Goal: Communication & Community: Answer question/provide support

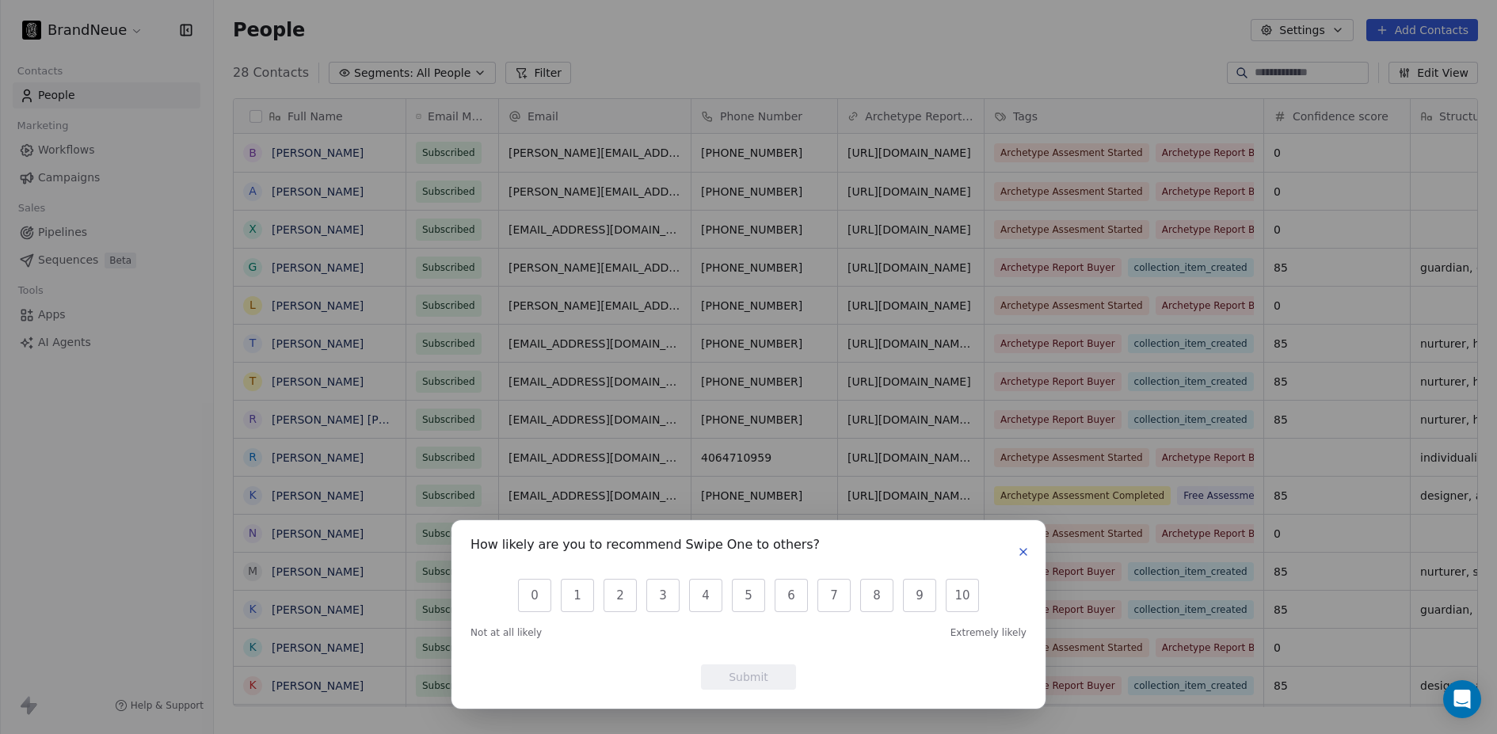
scroll to position [634, 1271]
click at [1025, 550] on icon "button" at bounding box center [1023, 552] width 13 height 13
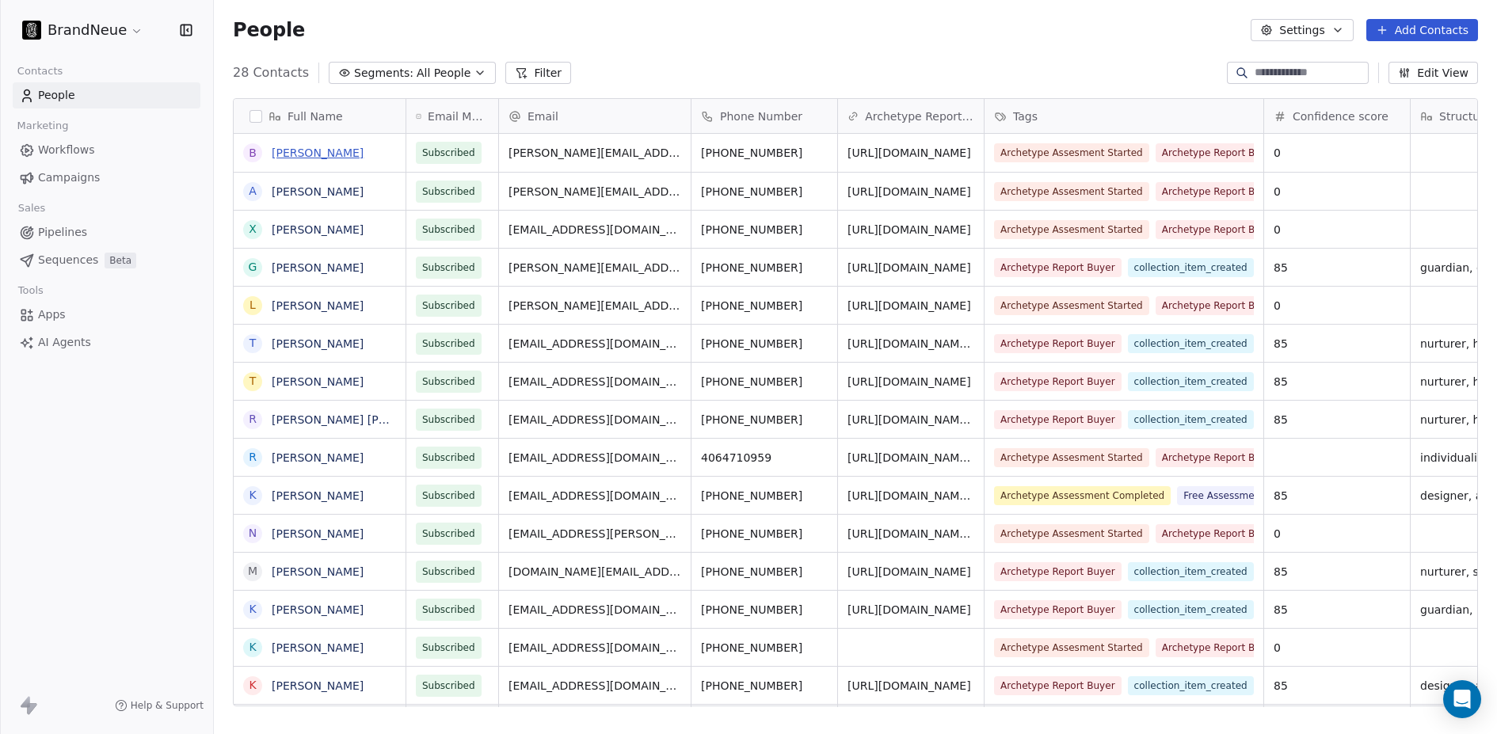
click at [295, 147] on link "[PERSON_NAME]" at bounding box center [318, 152] width 92 height 13
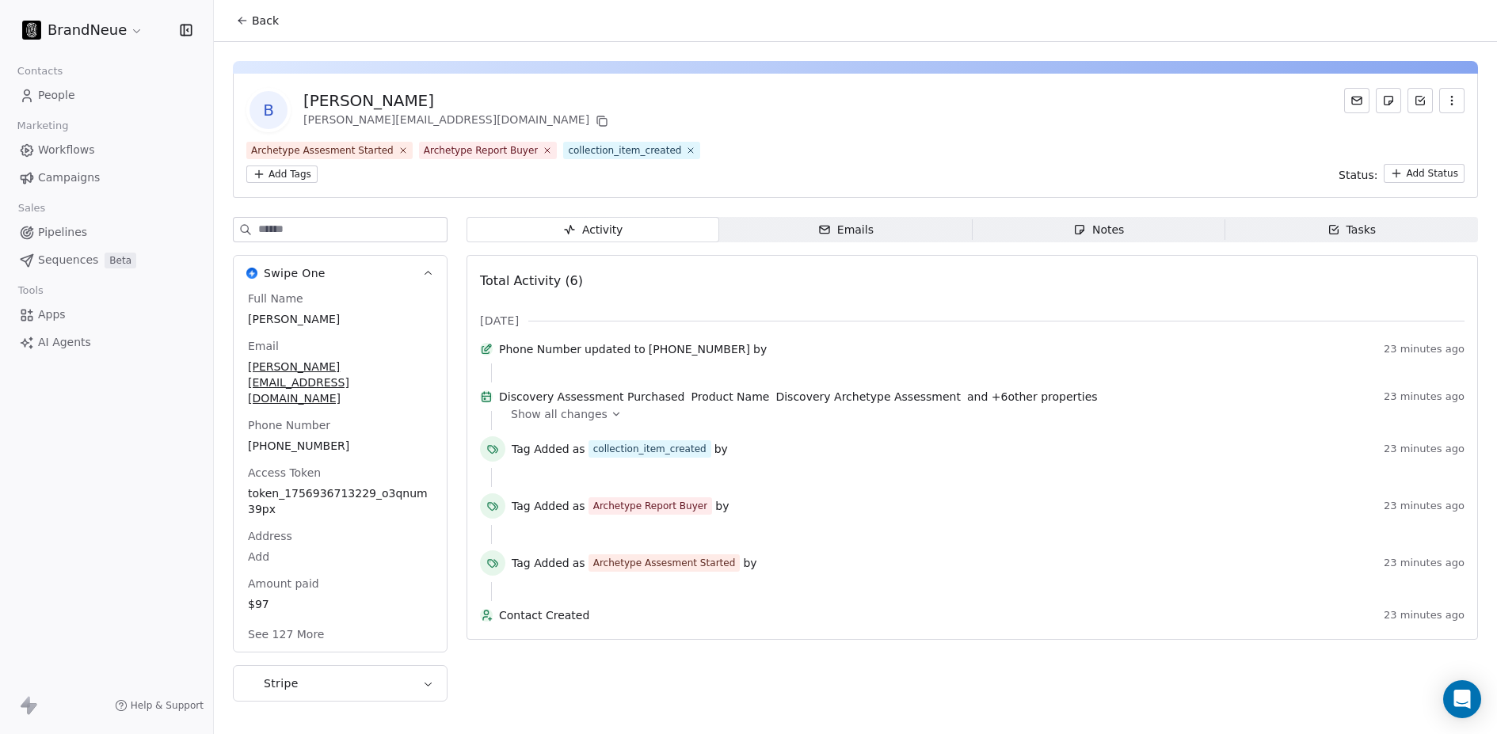
click at [594, 422] on span "Show all changes" at bounding box center [559, 414] width 97 height 16
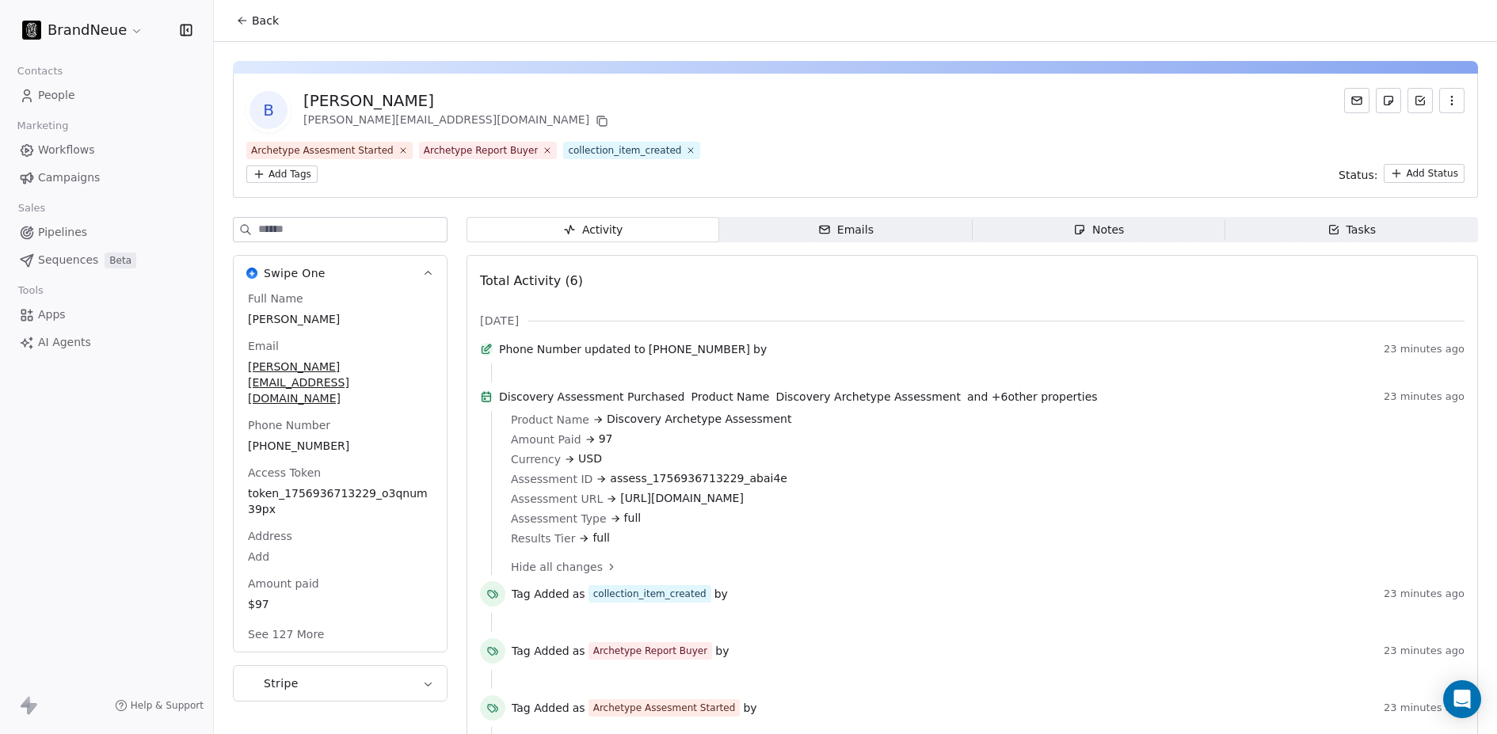
drag, startPoint x: 618, startPoint y: 516, endPoint x: 1052, endPoint y: 520, distance: 434.7
click at [1052, 507] on div "Assessment URL https://form.typeform.com/to/IlPlD2Nm#webflow_id=68b8ba0912480ab…" at bounding box center [982, 498] width 942 height 17
copy span "https://form.typeform.com/to/IlPlD2Nm#webflow_id=68b8ba0912480ab94e55b421"
click at [816, 469] on div "Product Name Discovery Archetype Assessment Amount Paid 97 Currency USD Assessm…" at bounding box center [982, 478] width 942 height 135
click at [853, 235] on div "Emails" at bounding box center [845, 230] width 55 height 17
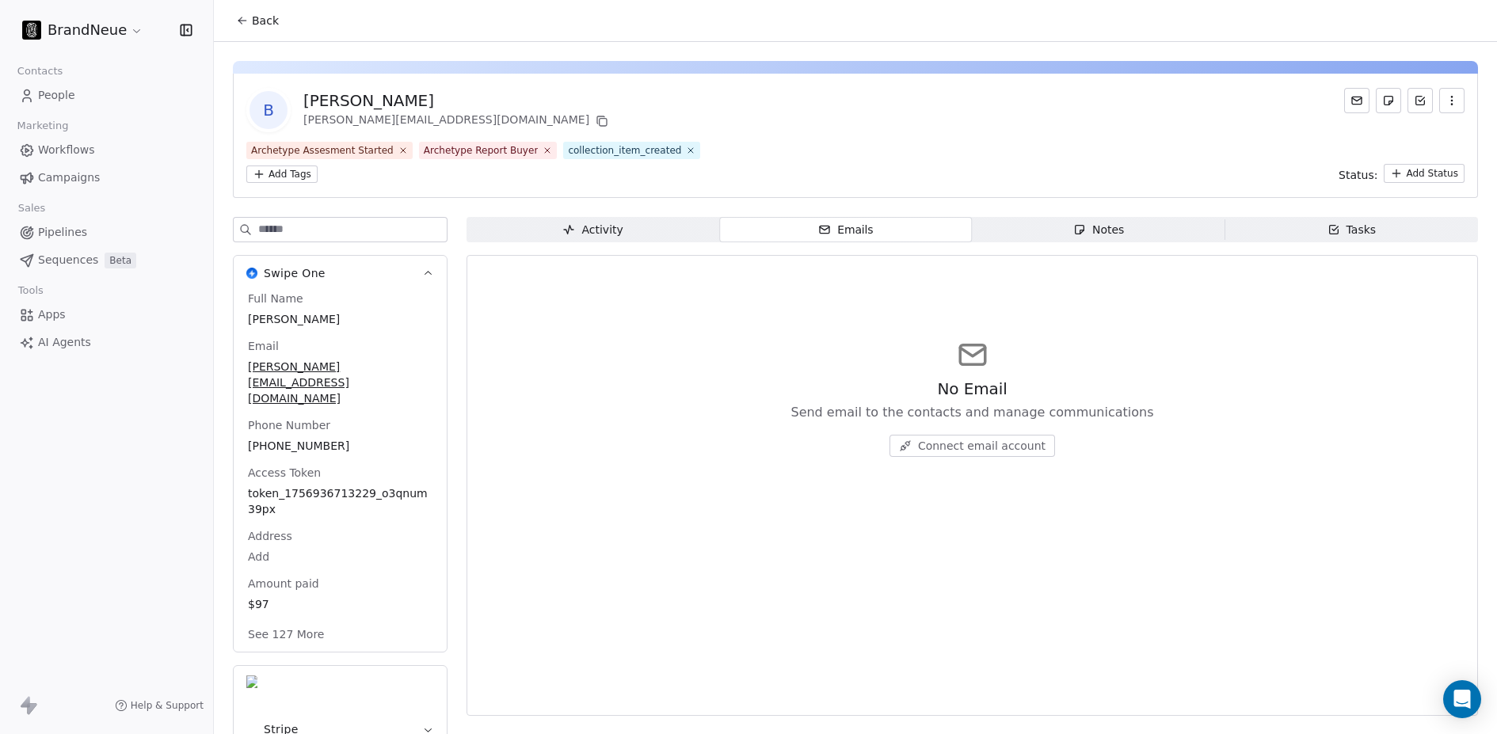
click at [574, 226] on icon "button" at bounding box center [568, 229] width 13 height 13
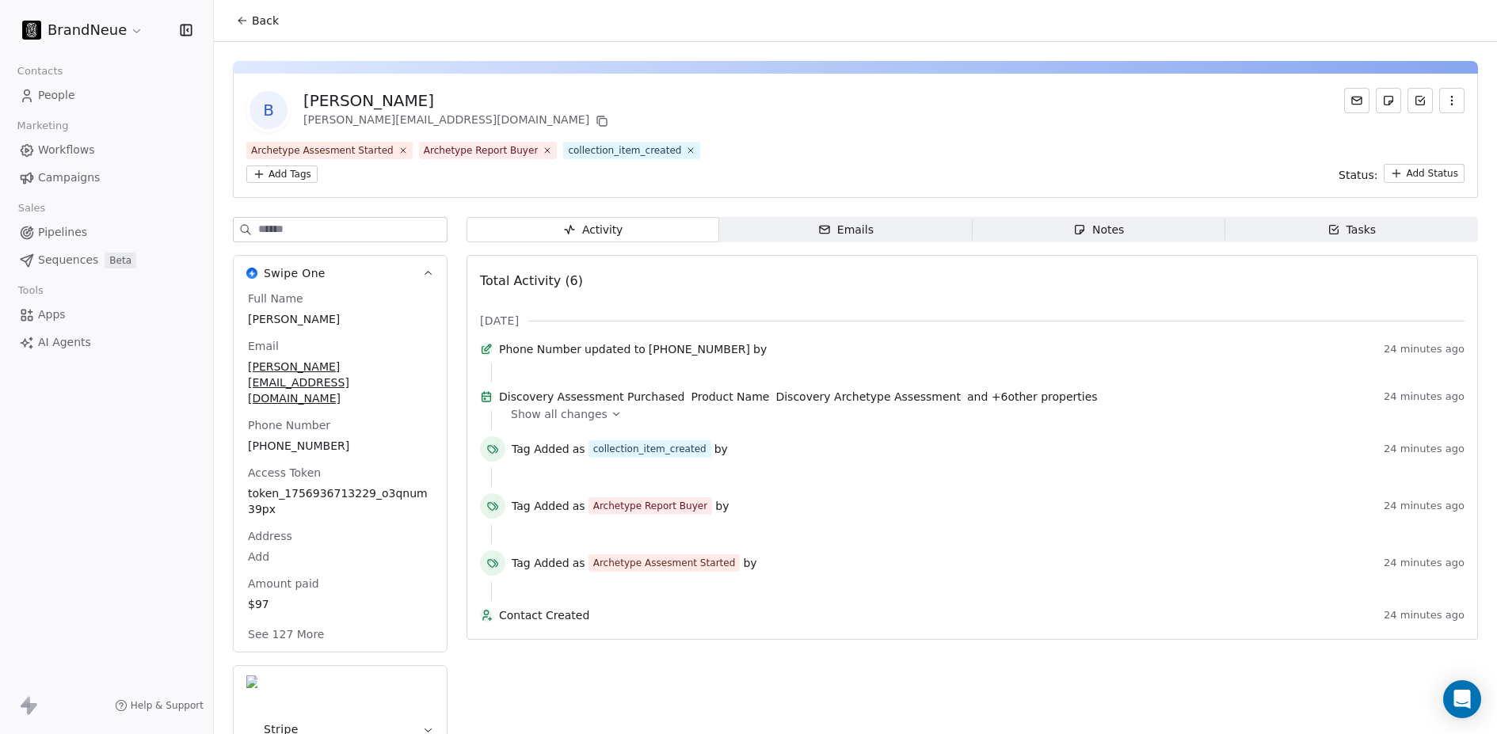
click at [70, 83] on link "People" at bounding box center [107, 95] width 188 height 26
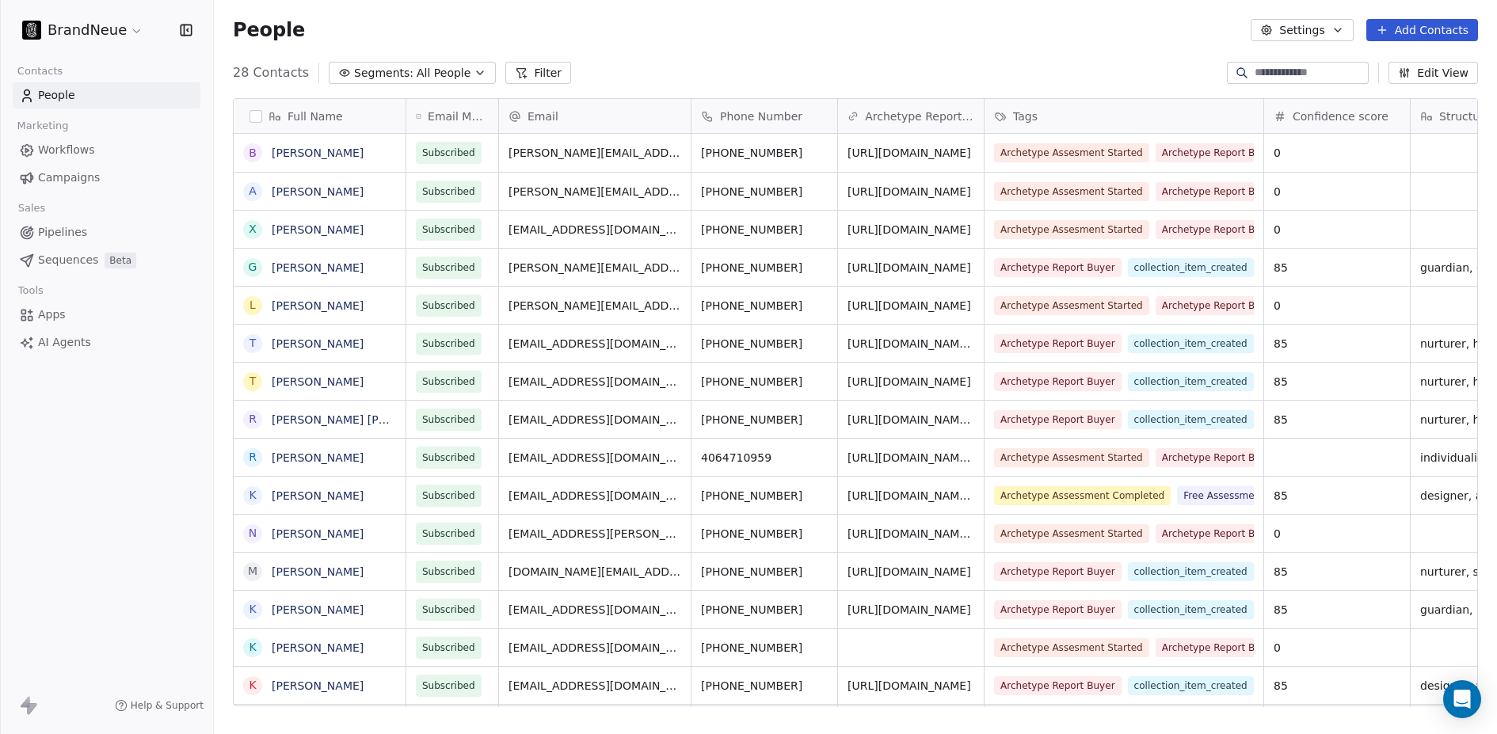
scroll to position [634, 1271]
click at [325, 154] on link "Brad Graeber" at bounding box center [318, 152] width 92 height 13
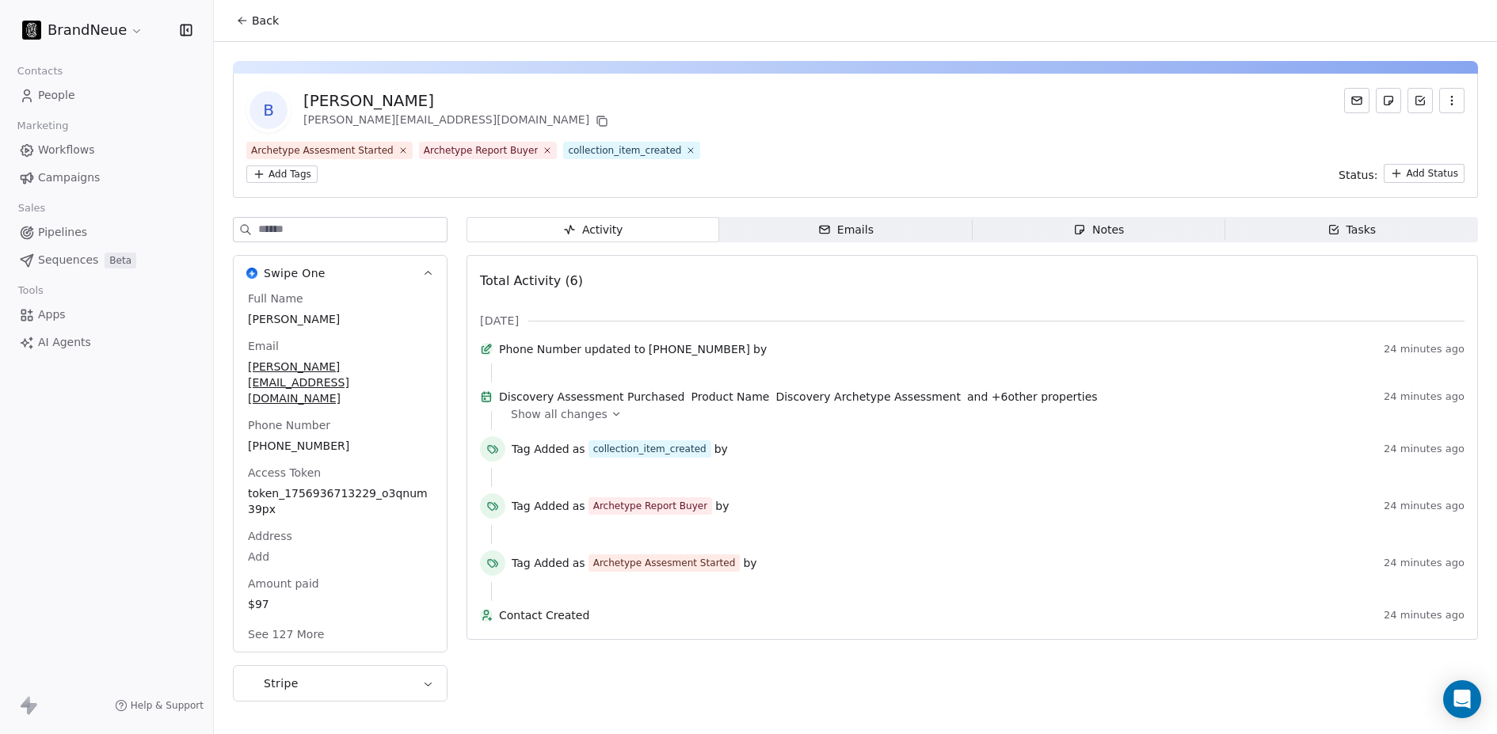
click at [268, 178] on html "BrandNeue Contacts People Marketing Workflows Campaigns Sales Pipelines Sequenc…" at bounding box center [748, 367] width 1497 height 734
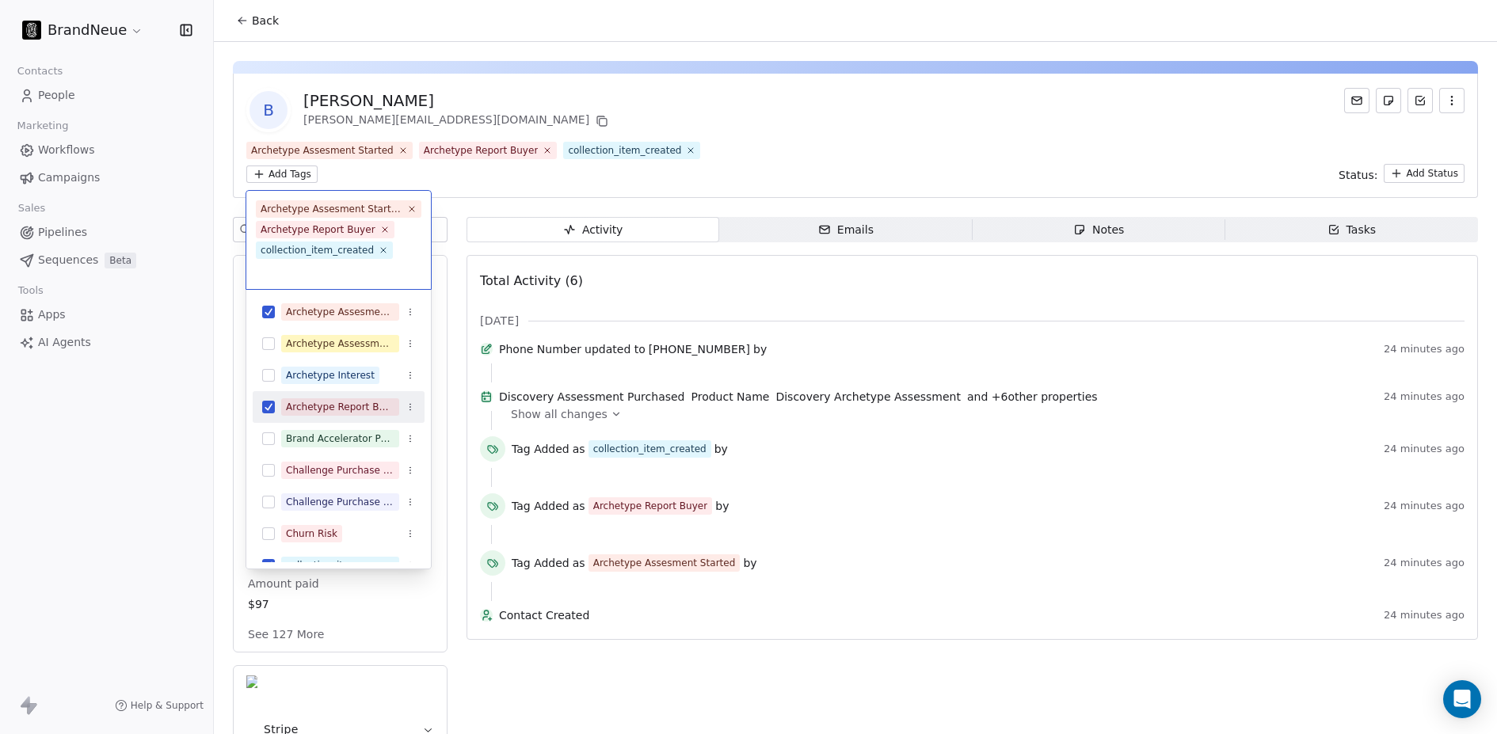
click at [713, 184] on html "BrandNeue Contacts People Marketing Workflows Campaigns Sales Pipelines Sequenc…" at bounding box center [748, 367] width 1497 height 734
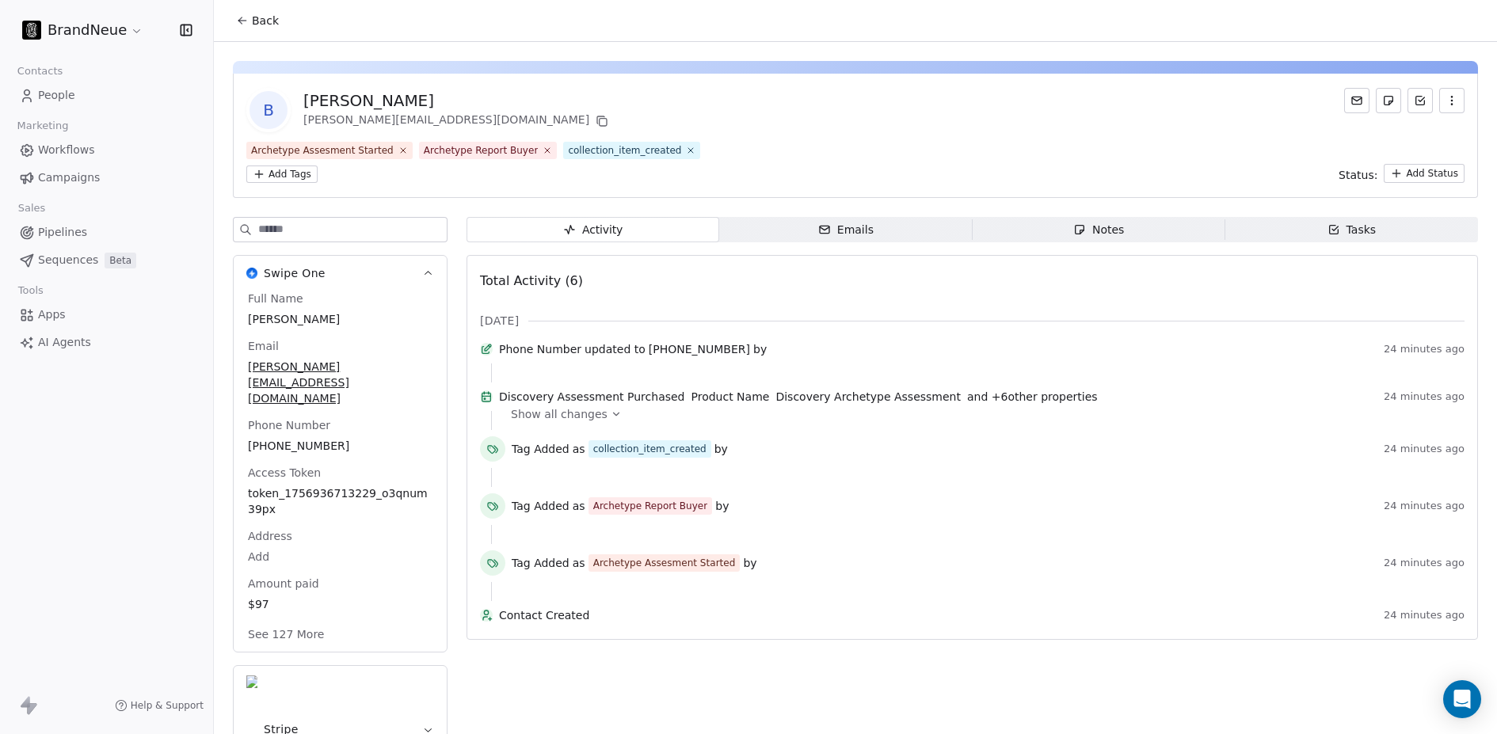
click at [825, 226] on icon "button" at bounding box center [824, 229] width 13 height 13
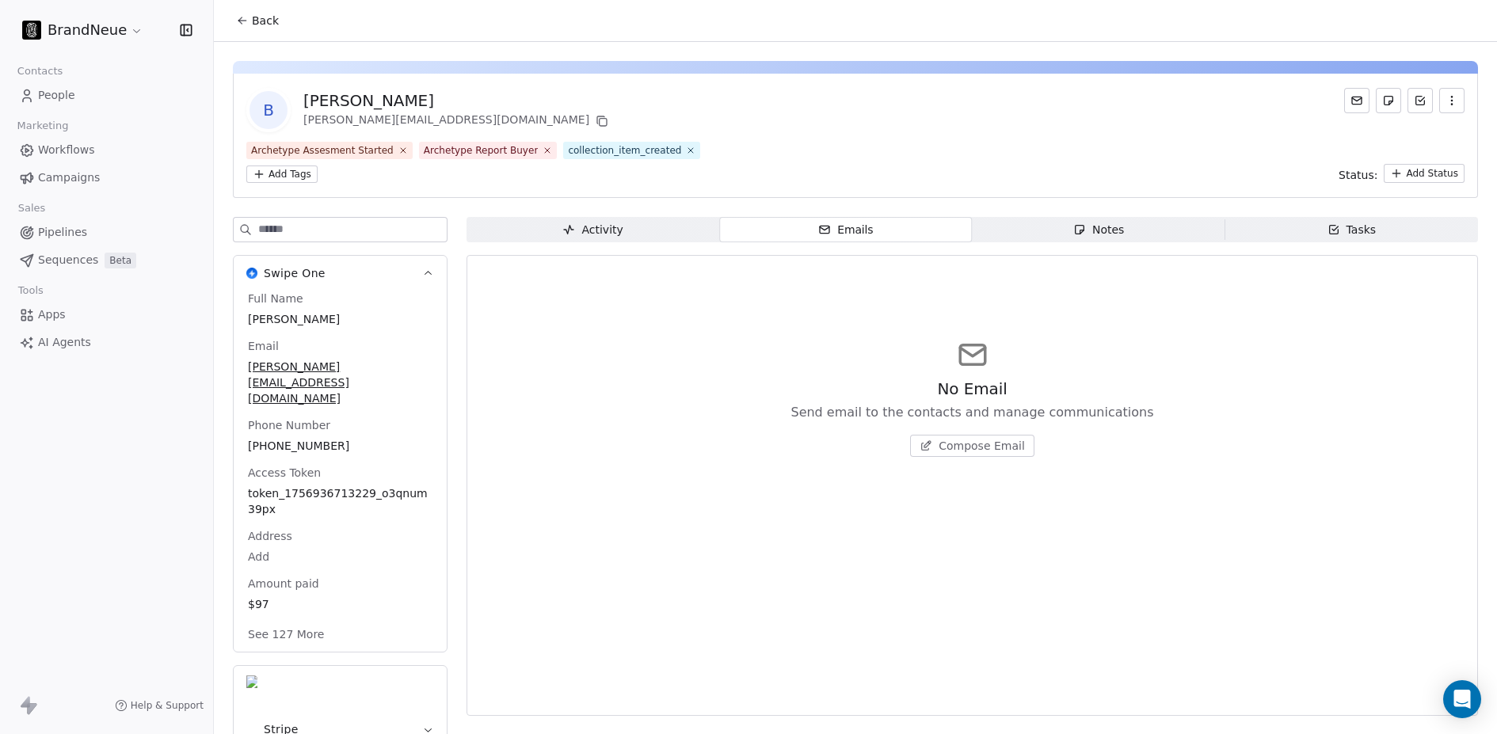
drag, startPoint x: 1074, startPoint y: 224, endPoint x: 1136, endPoint y: 230, distance: 62.1
click at [1075, 224] on icon "button" at bounding box center [1079, 229] width 13 height 13
click at [1373, 230] on span "Tasks Tasks" at bounding box center [1351, 229] width 253 height 25
click at [582, 236] on div "Activity" at bounding box center [592, 230] width 60 height 17
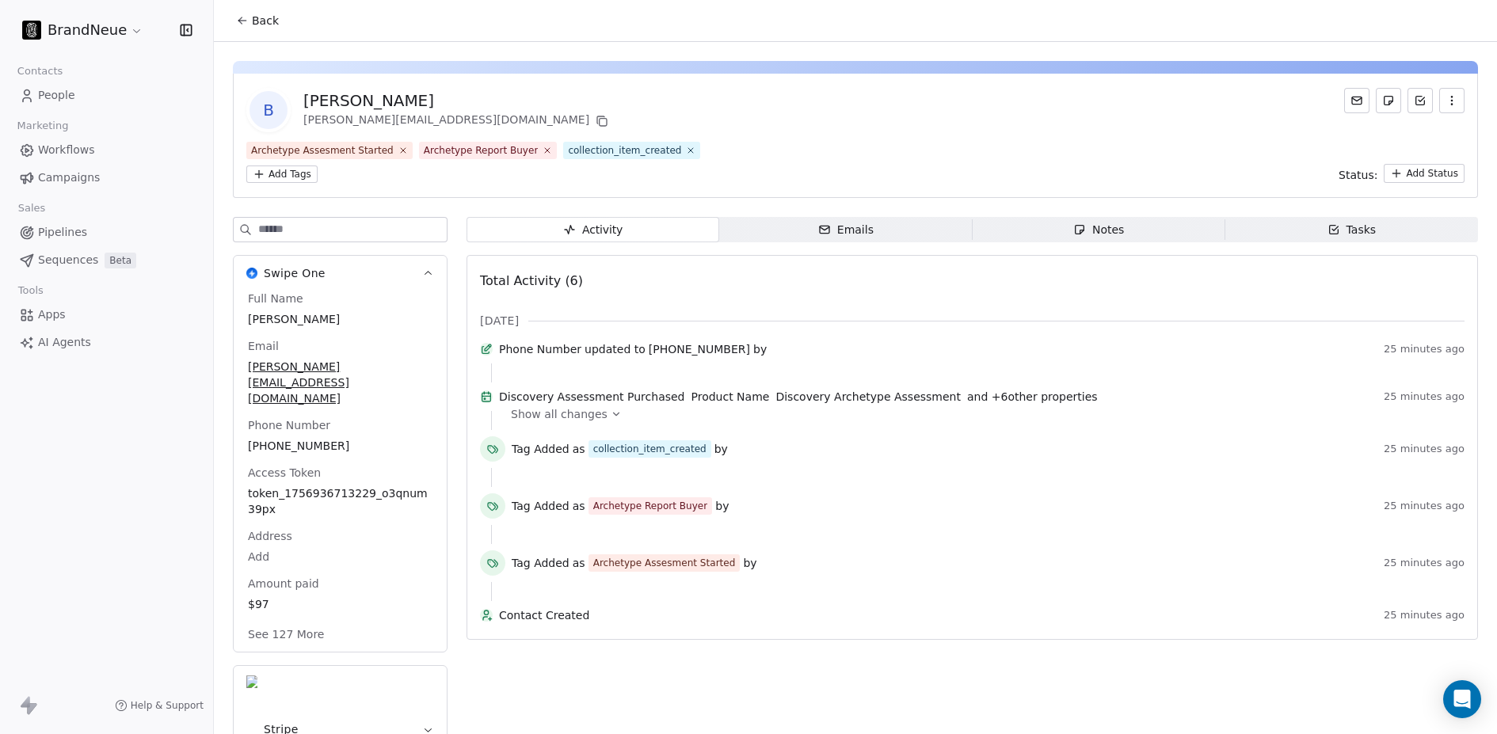
click at [74, 153] on span "Workflows" at bounding box center [66, 150] width 57 height 17
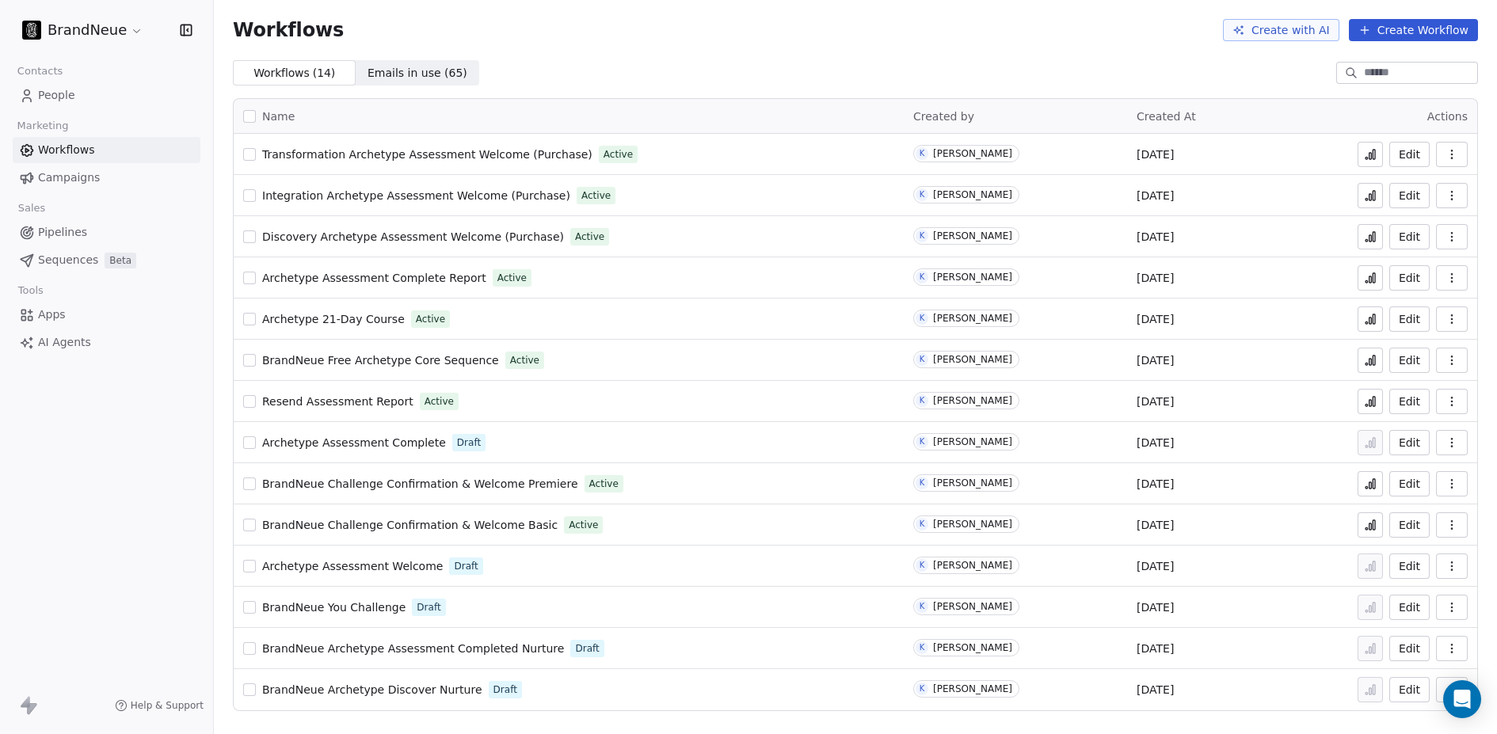
click at [249, 443] on button "button" at bounding box center [249, 442] width 13 height 13
click at [1455, 442] on icon "button" at bounding box center [1451, 442] width 13 height 13
click at [1455, 443] on icon "button" at bounding box center [1451, 442] width 13 height 13
click at [397, 439] on span "Archetype Assessment Complete" at bounding box center [354, 442] width 184 height 13
click at [398, 440] on span "Archetype Assessment Complete" at bounding box center [354, 442] width 184 height 13
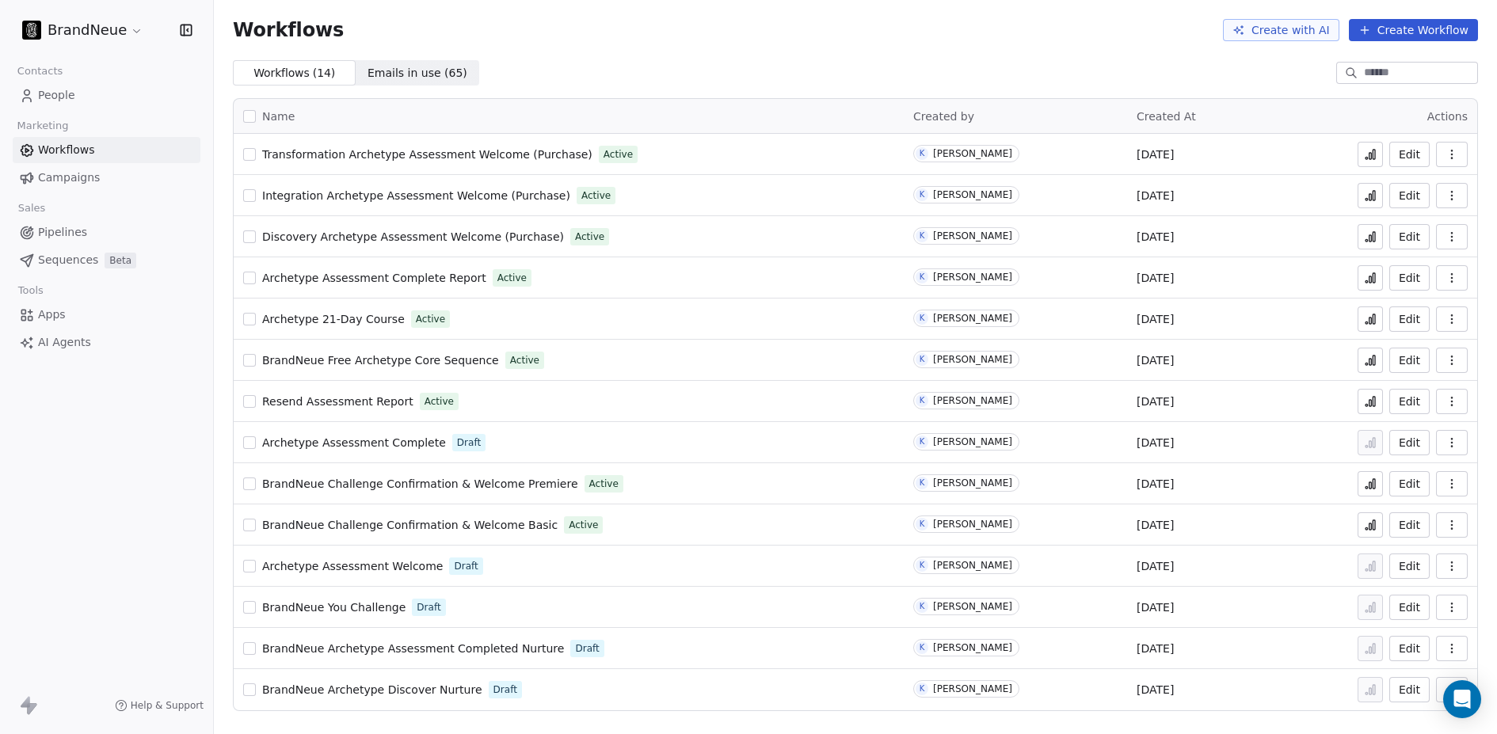
click at [68, 101] on span "People" at bounding box center [56, 95] width 37 height 17
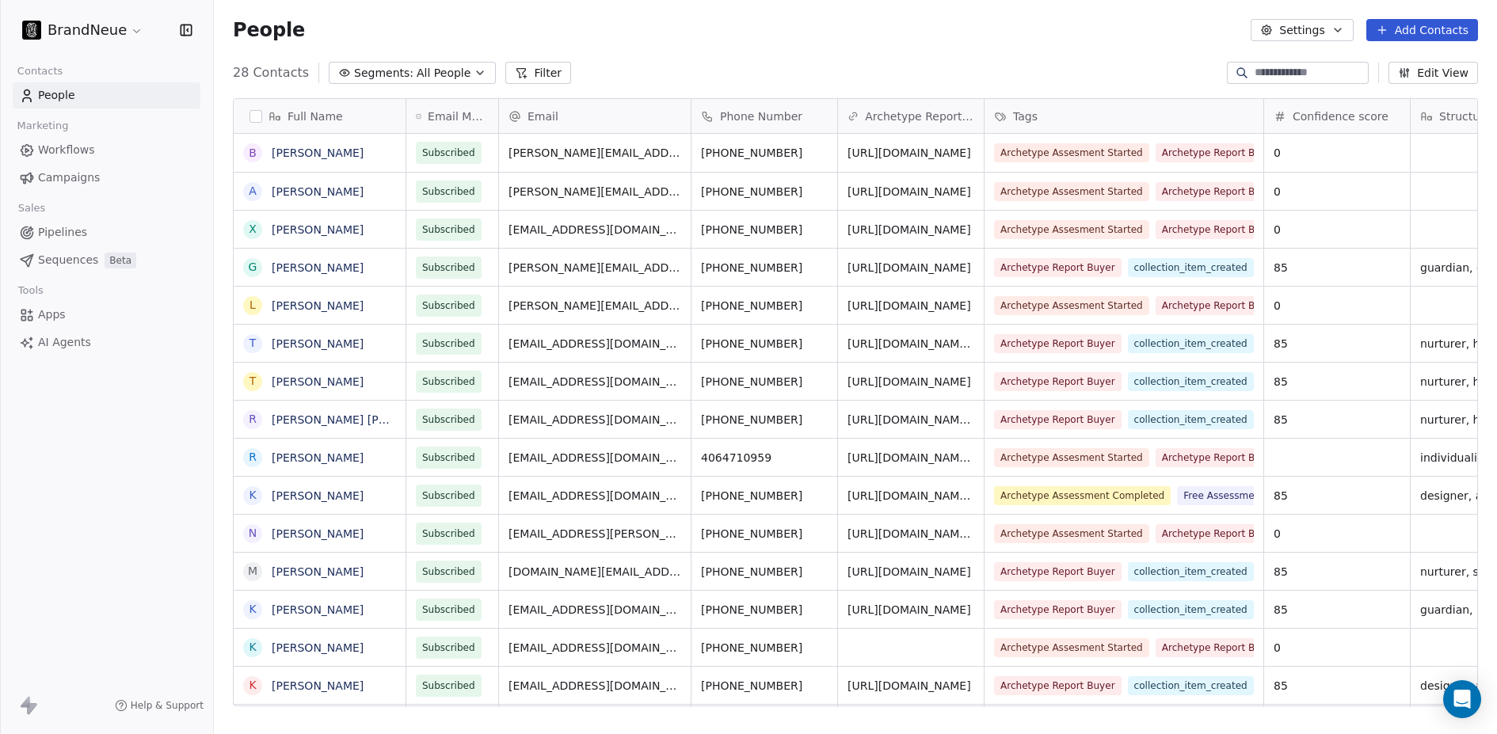
scroll to position [634, 1271]
click at [321, 155] on link "[PERSON_NAME]" at bounding box center [318, 152] width 92 height 13
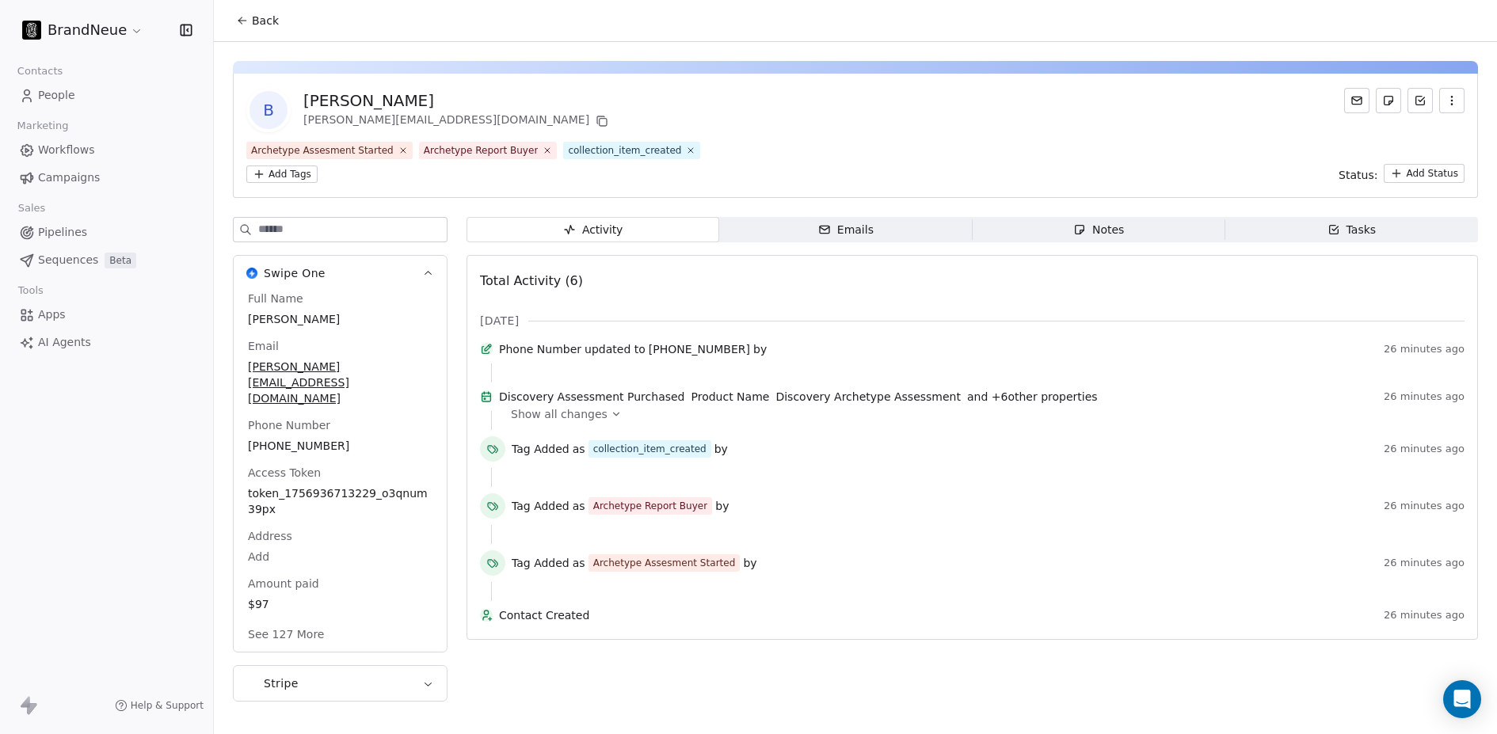
click at [614, 422] on div "Show all changes" at bounding box center [982, 414] width 942 height 16
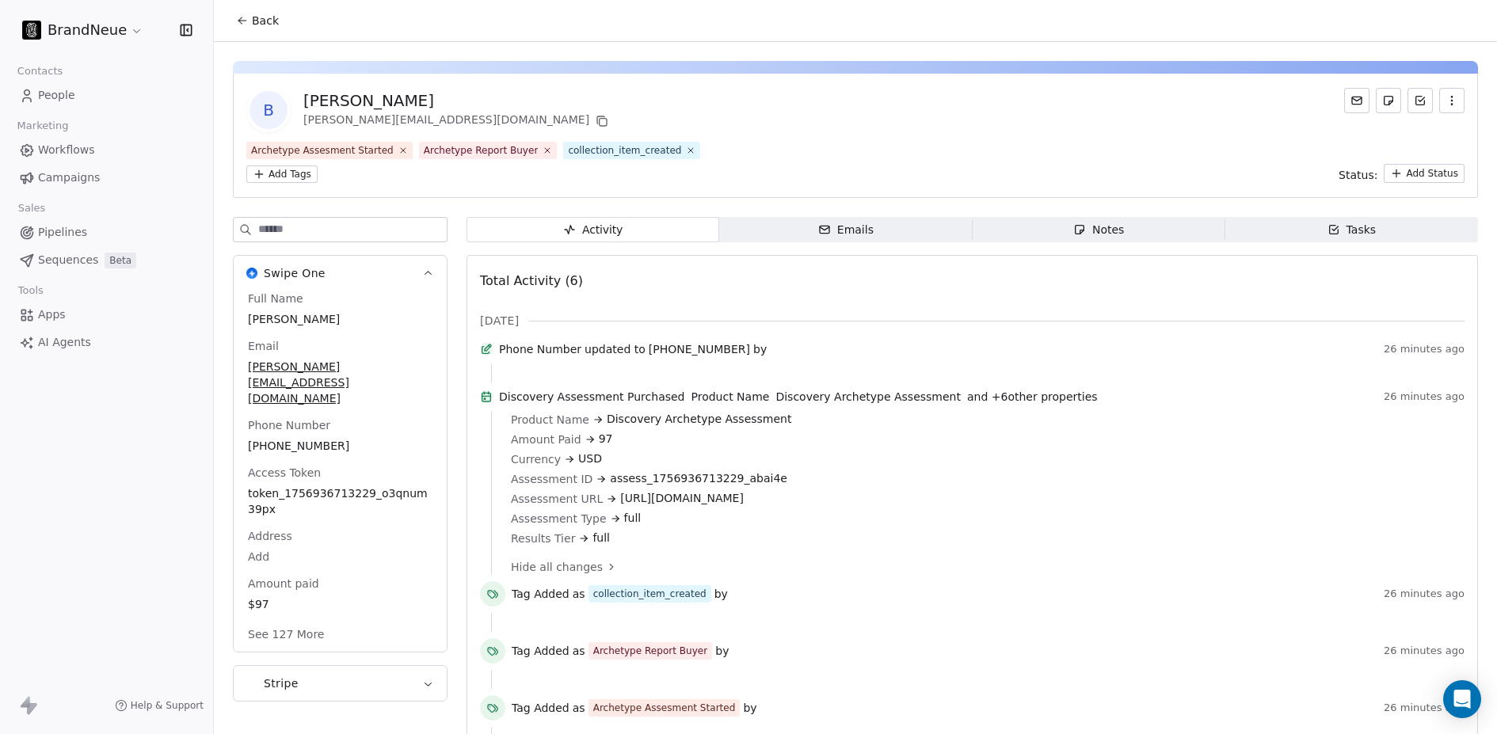
click at [55, 146] on span "Workflows" at bounding box center [66, 150] width 57 height 17
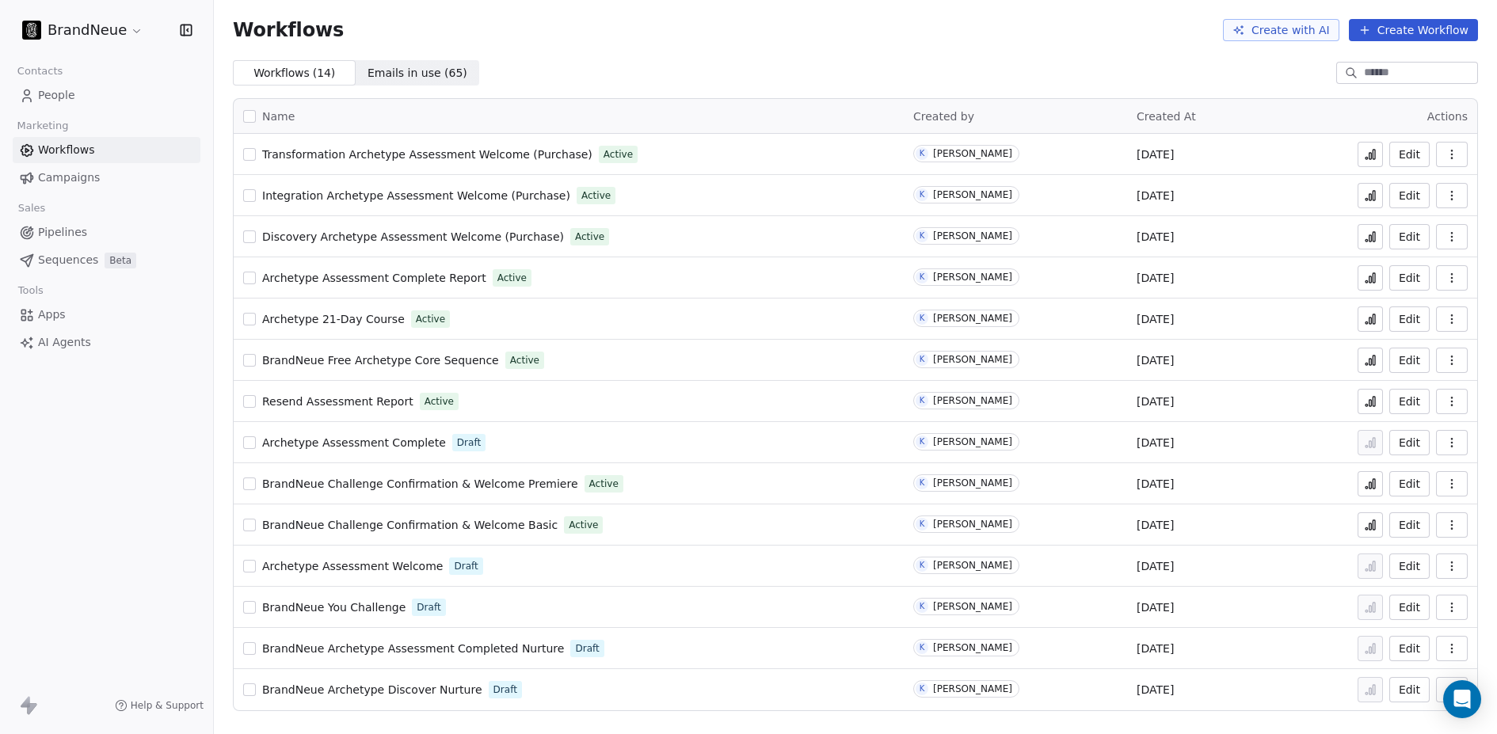
click at [354, 229] on link "Discovery Archetype Assessment Welcome (Purchase)" at bounding box center [413, 237] width 302 height 16
click at [57, 99] on span "People" at bounding box center [56, 95] width 37 height 17
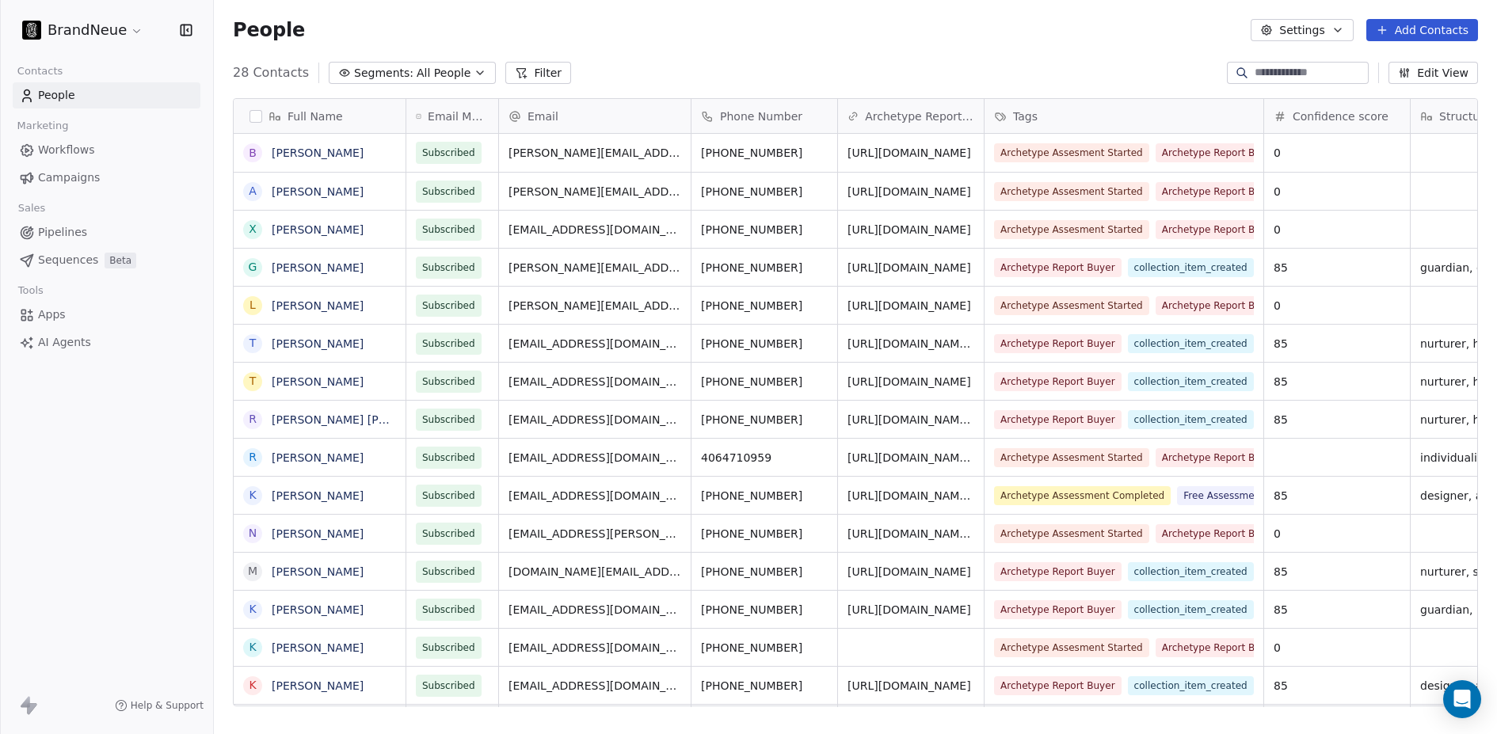
scroll to position [634, 1271]
click at [317, 149] on link "[PERSON_NAME]" at bounding box center [318, 152] width 92 height 13
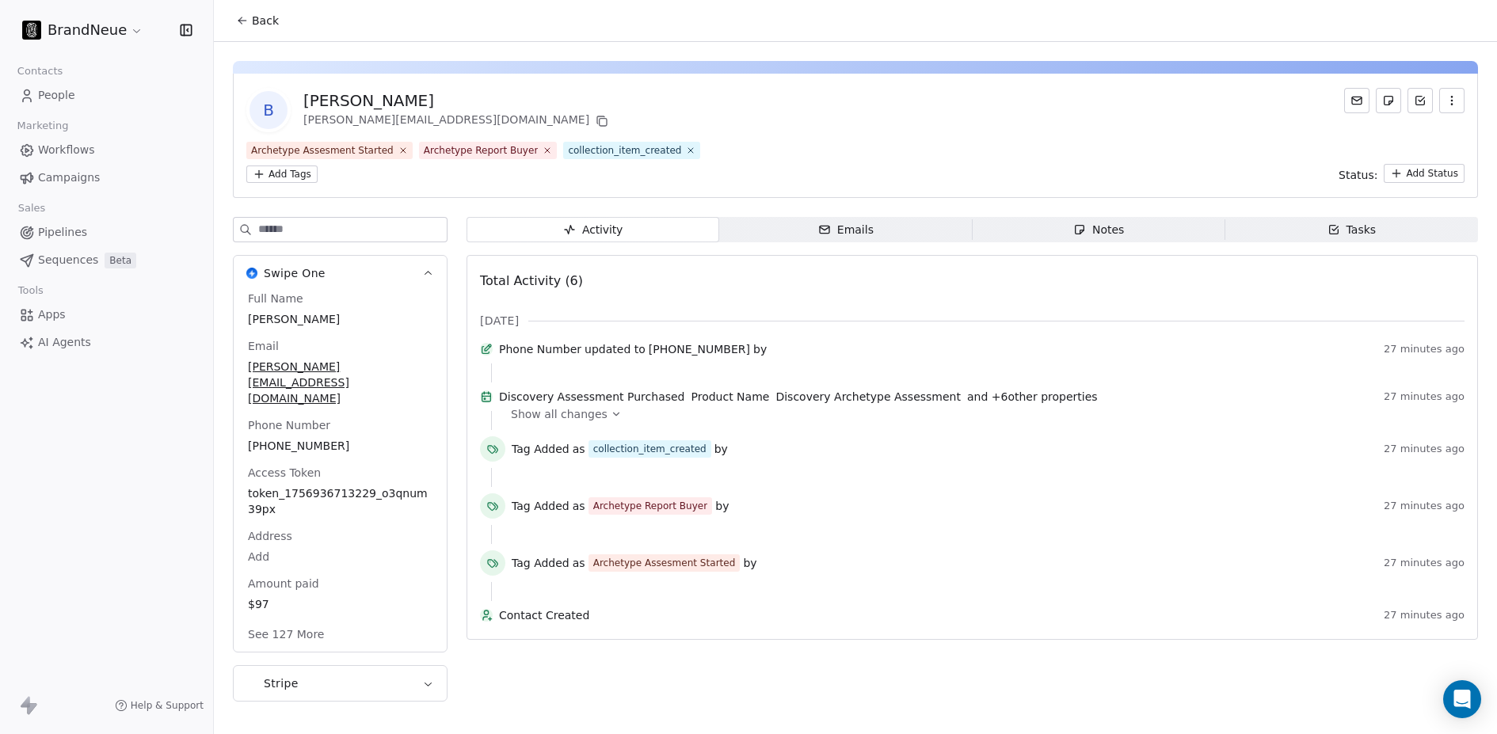
click at [597, 422] on span "Show all changes" at bounding box center [559, 414] width 97 height 16
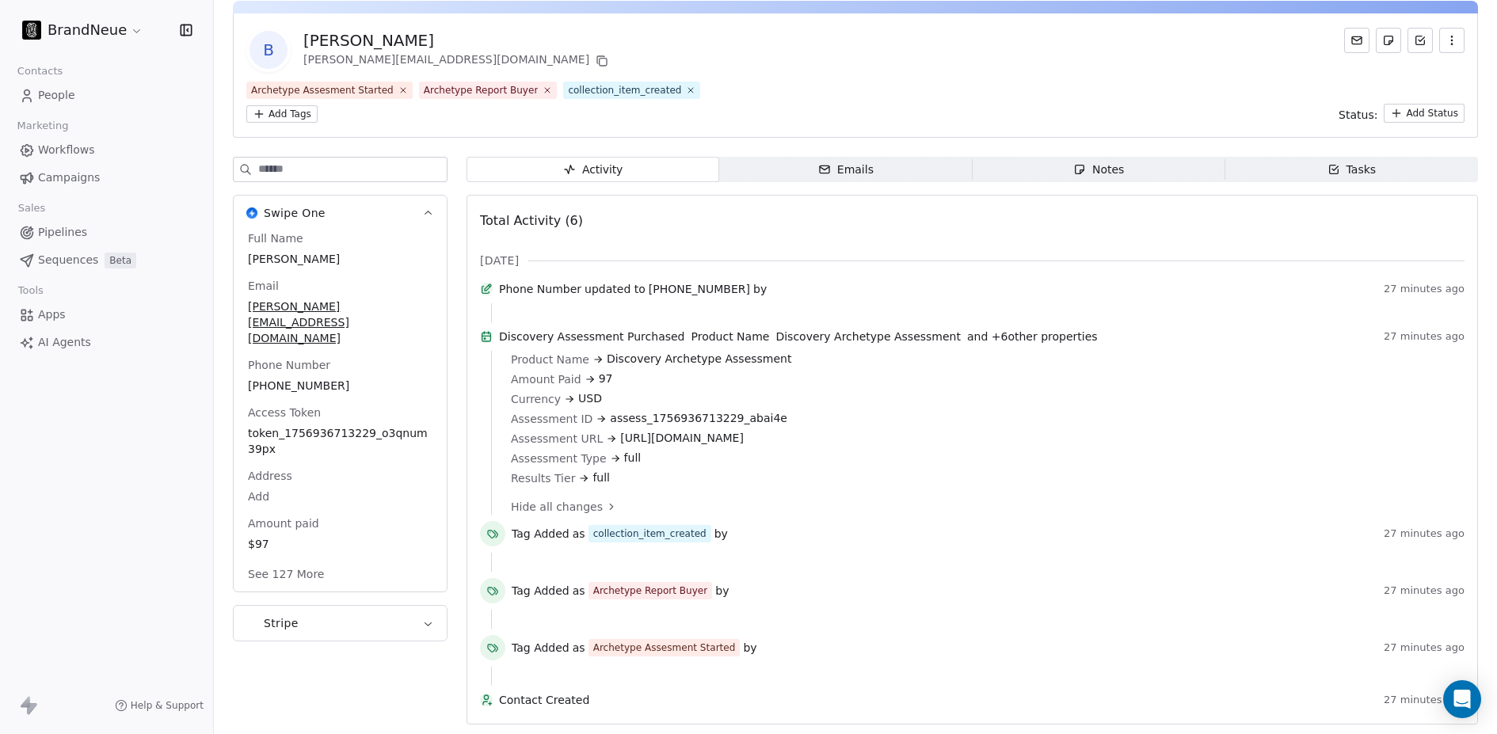
scroll to position [89, 0]
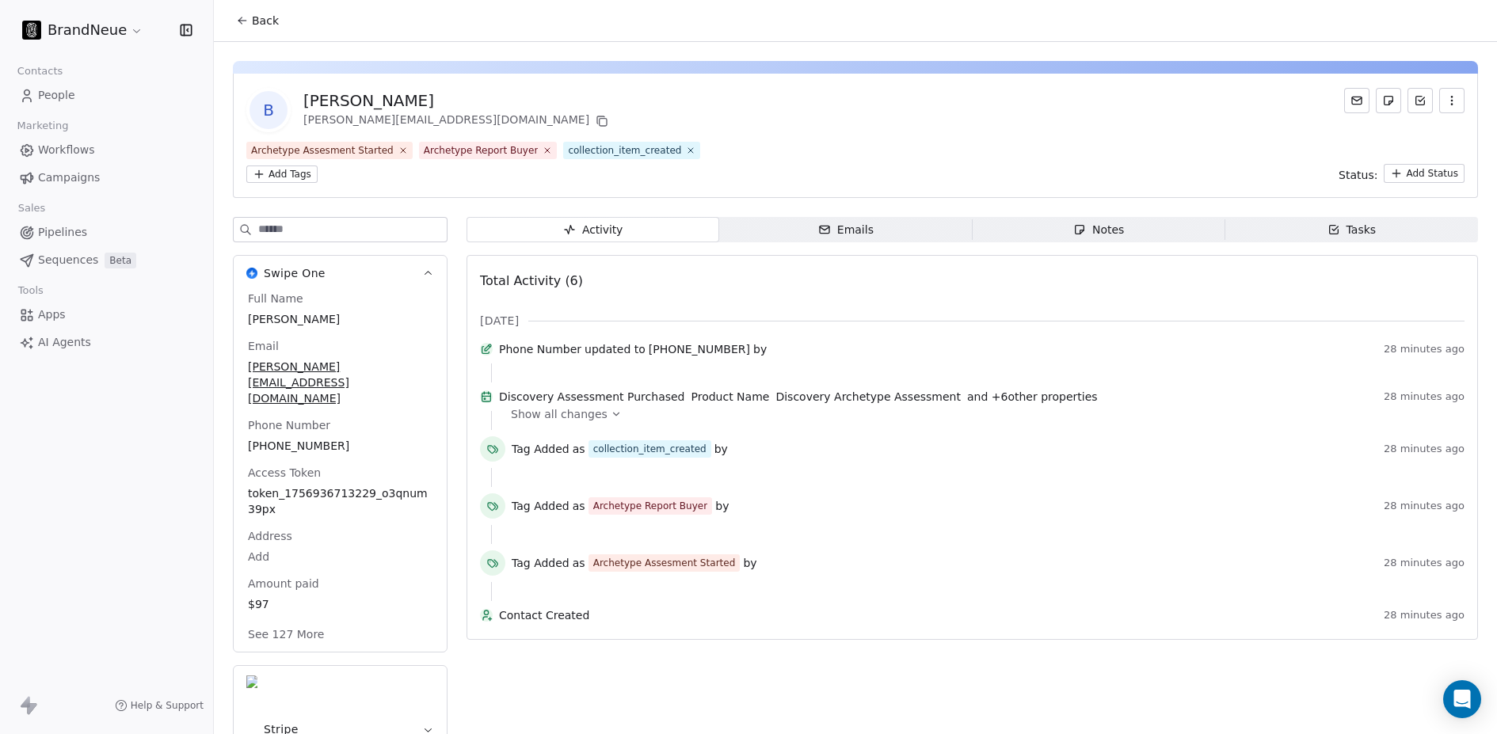
click at [843, 232] on div "Emails" at bounding box center [845, 230] width 55 height 17
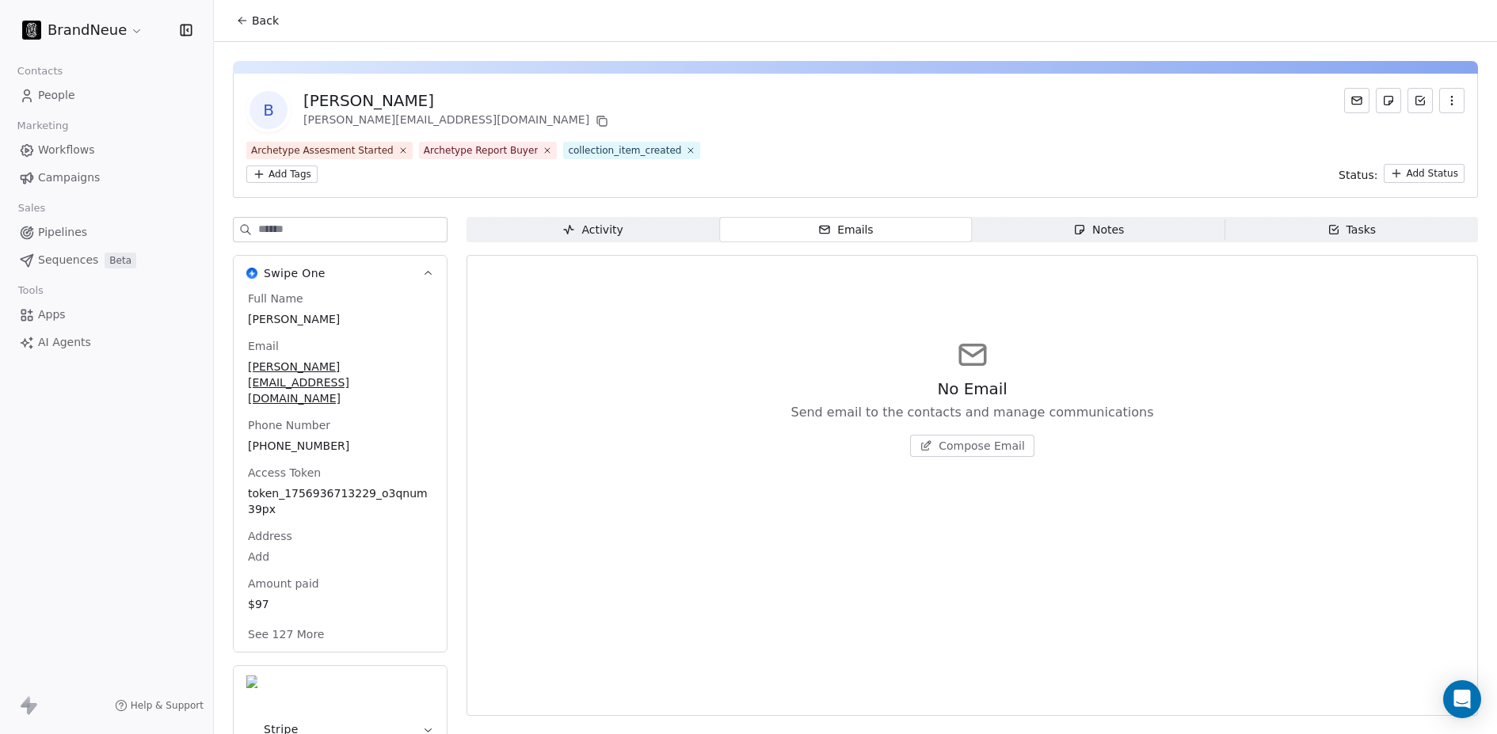
click at [658, 228] on span "Activity Activity" at bounding box center [592, 229] width 253 height 25
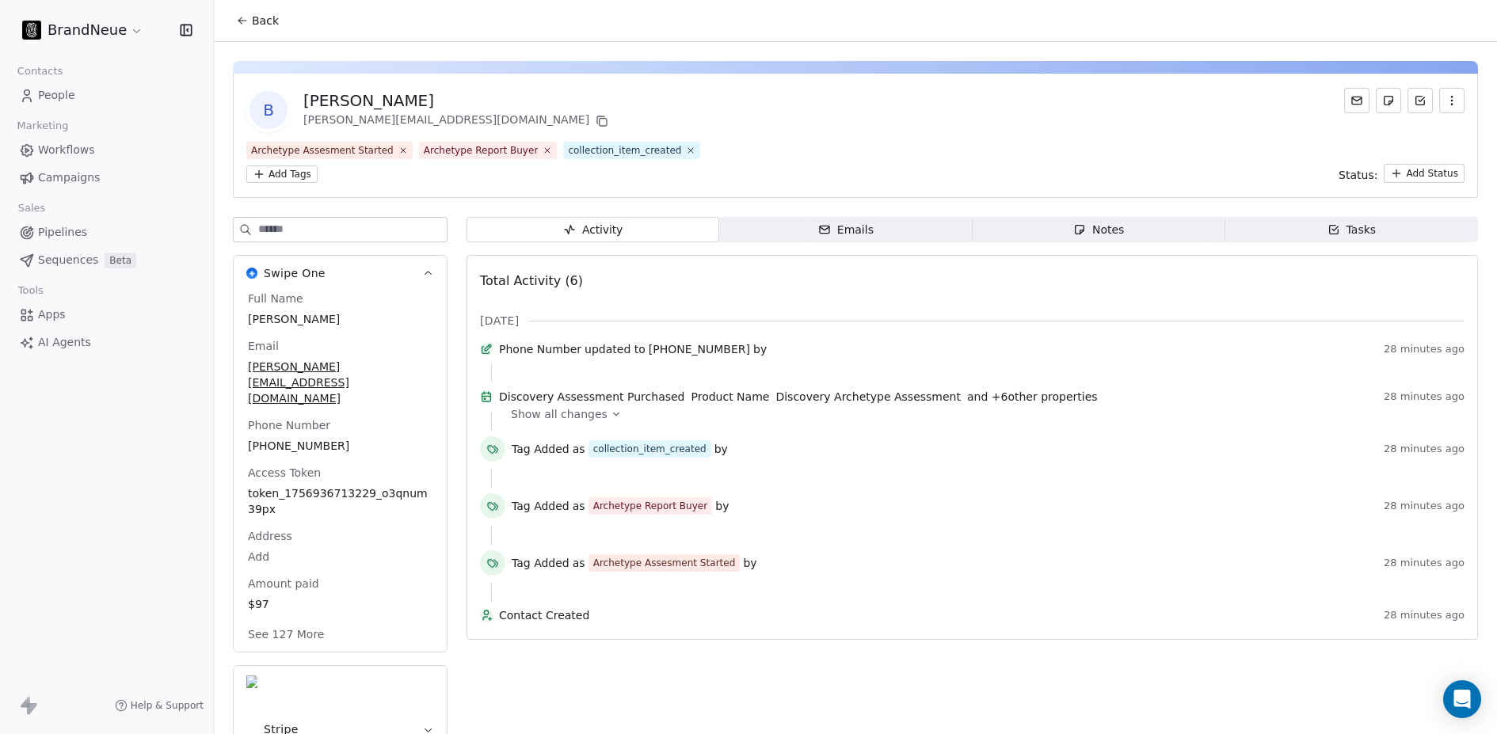
click at [253, 17] on span "Back" at bounding box center [265, 21] width 27 height 16
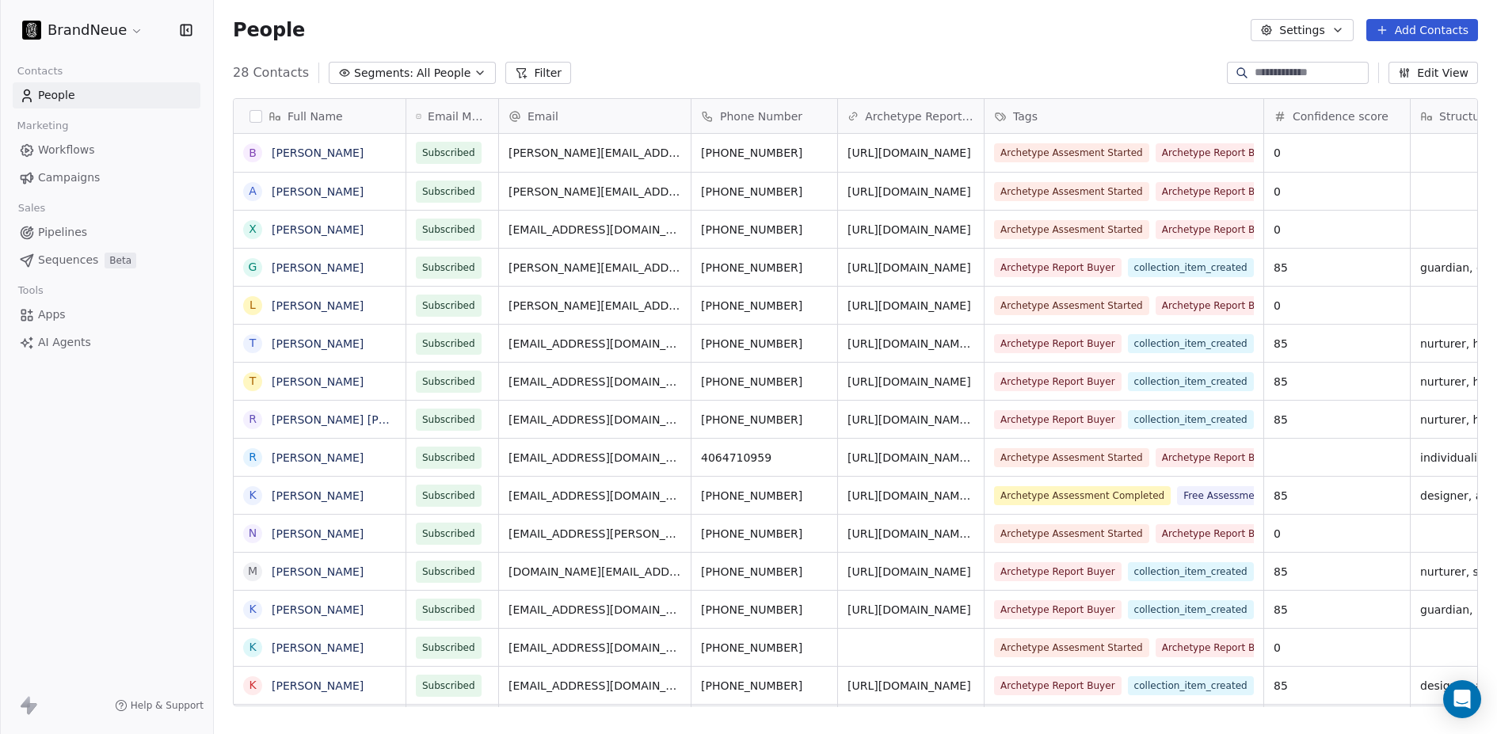
scroll to position [634, 1271]
click at [310, 154] on link "[PERSON_NAME]" at bounding box center [318, 152] width 92 height 13
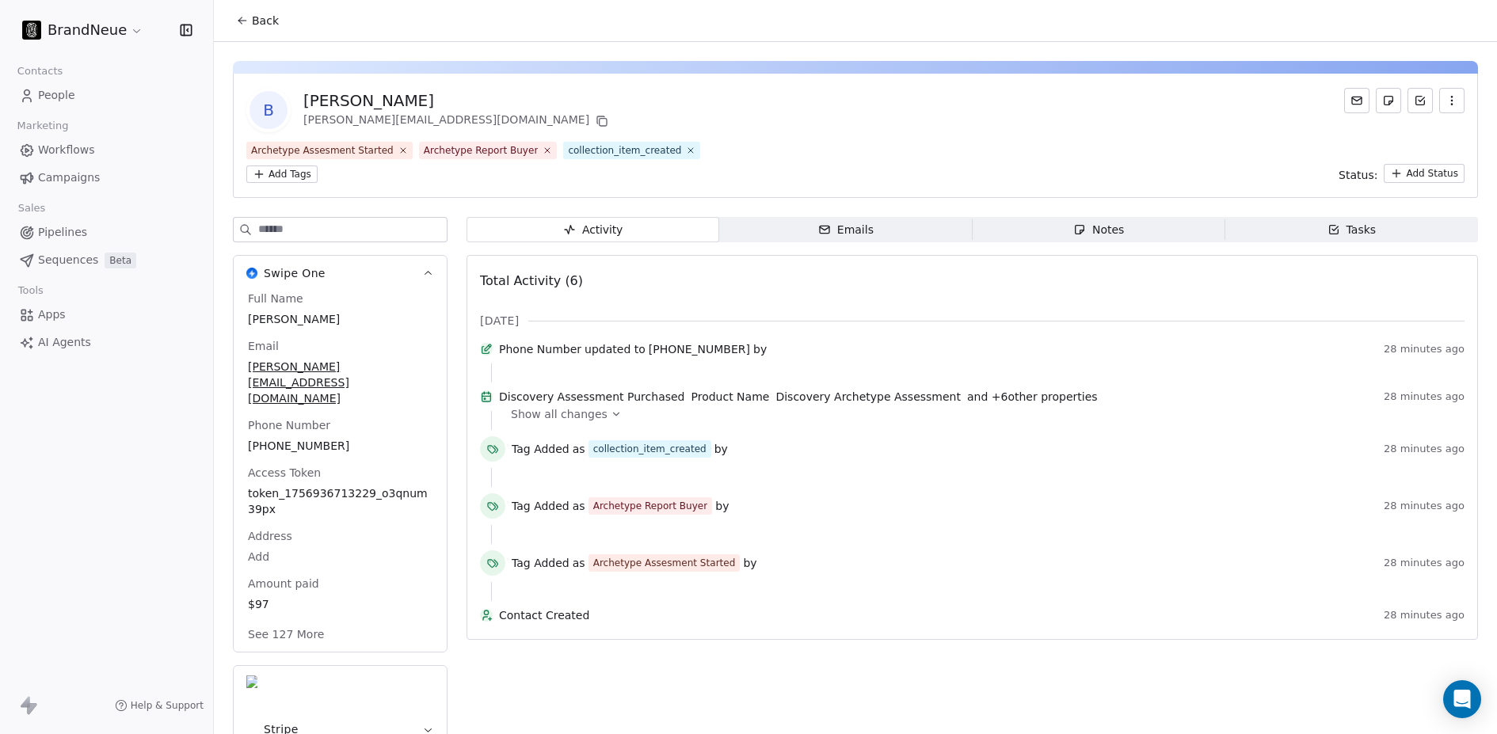
click at [774, 222] on span "Emails Emails" at bounding box center [845, 229] width 253 height 25
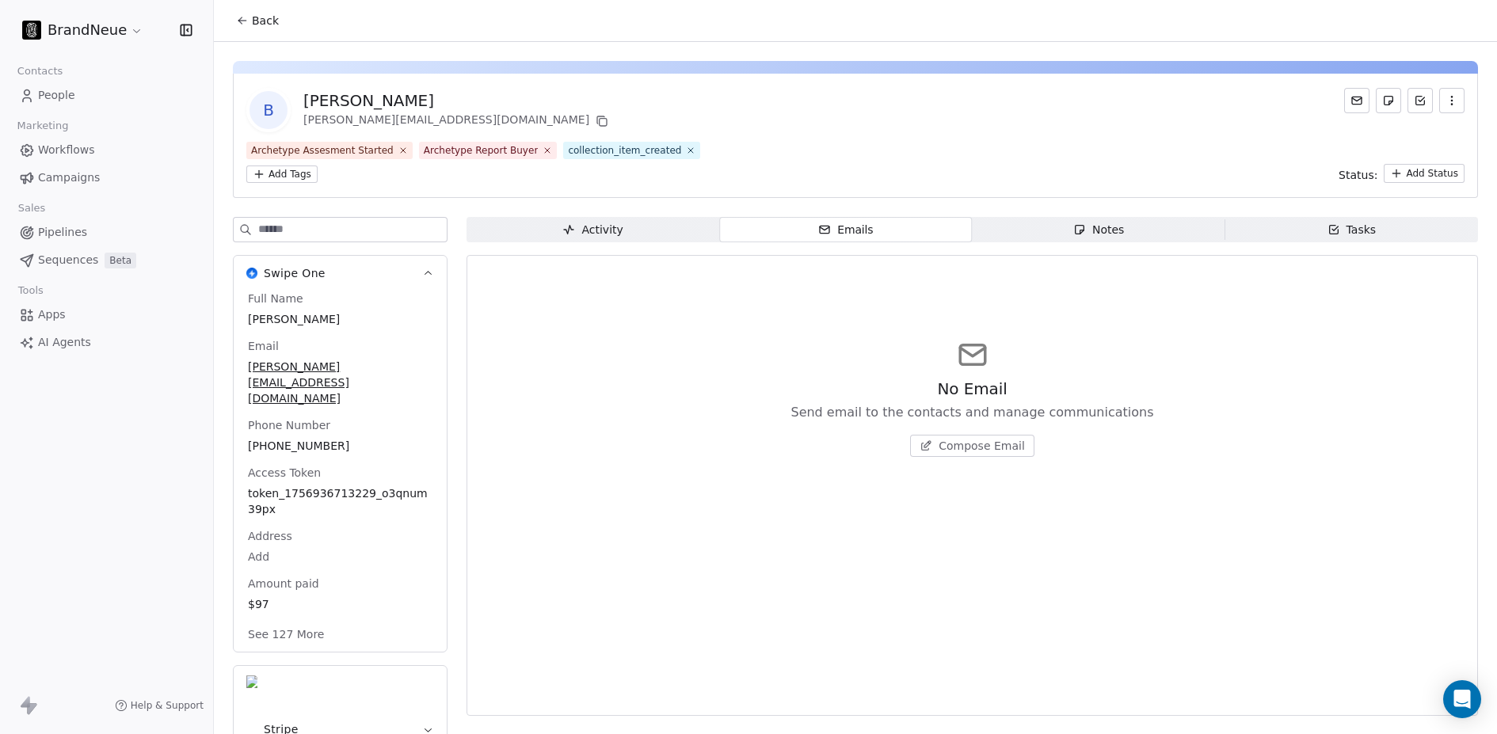
click at [643, 219] on span "Activity Activity" at bounding box center [592, 229] width 253 height 25
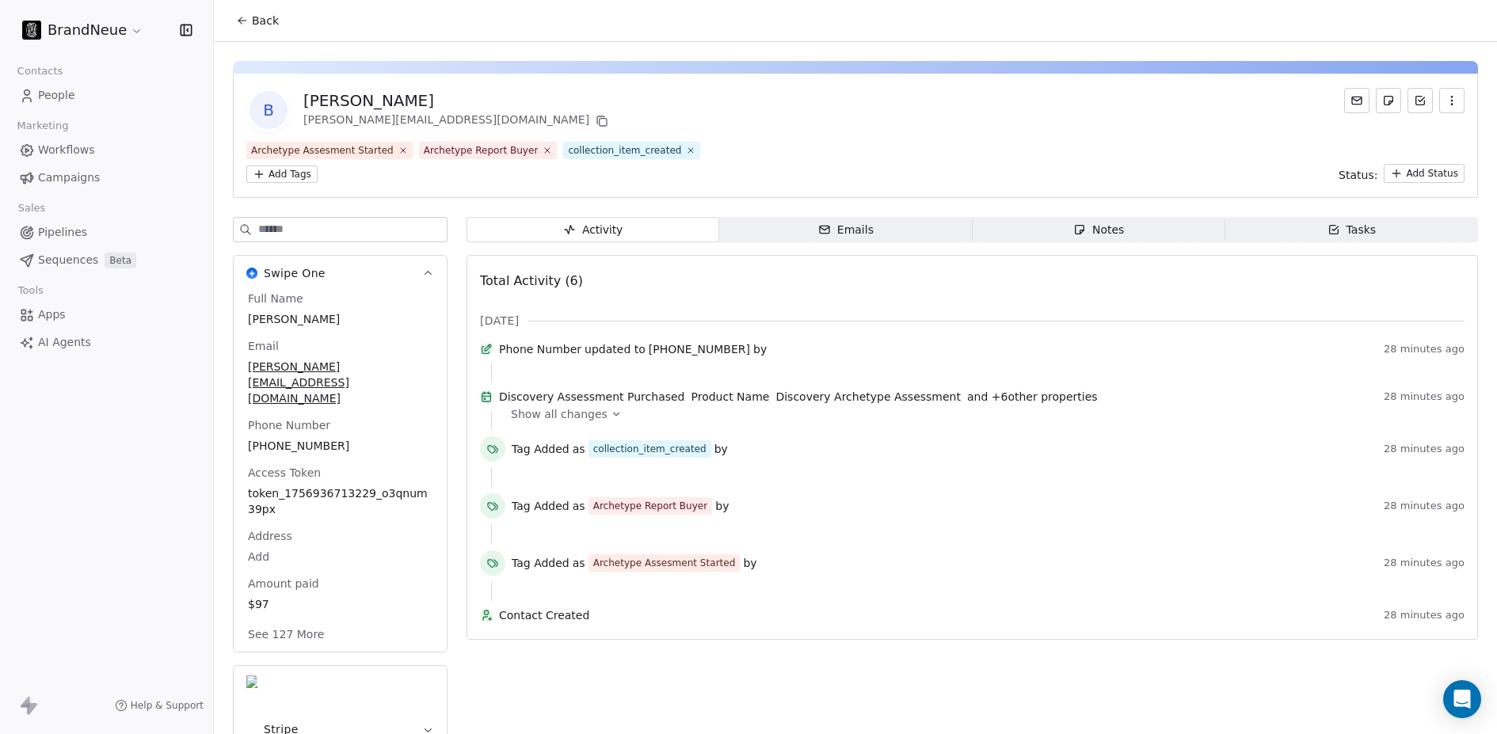
click at [886, 223] on span "Emails Emails" at bounding box center [845, 229] width 253 height 25
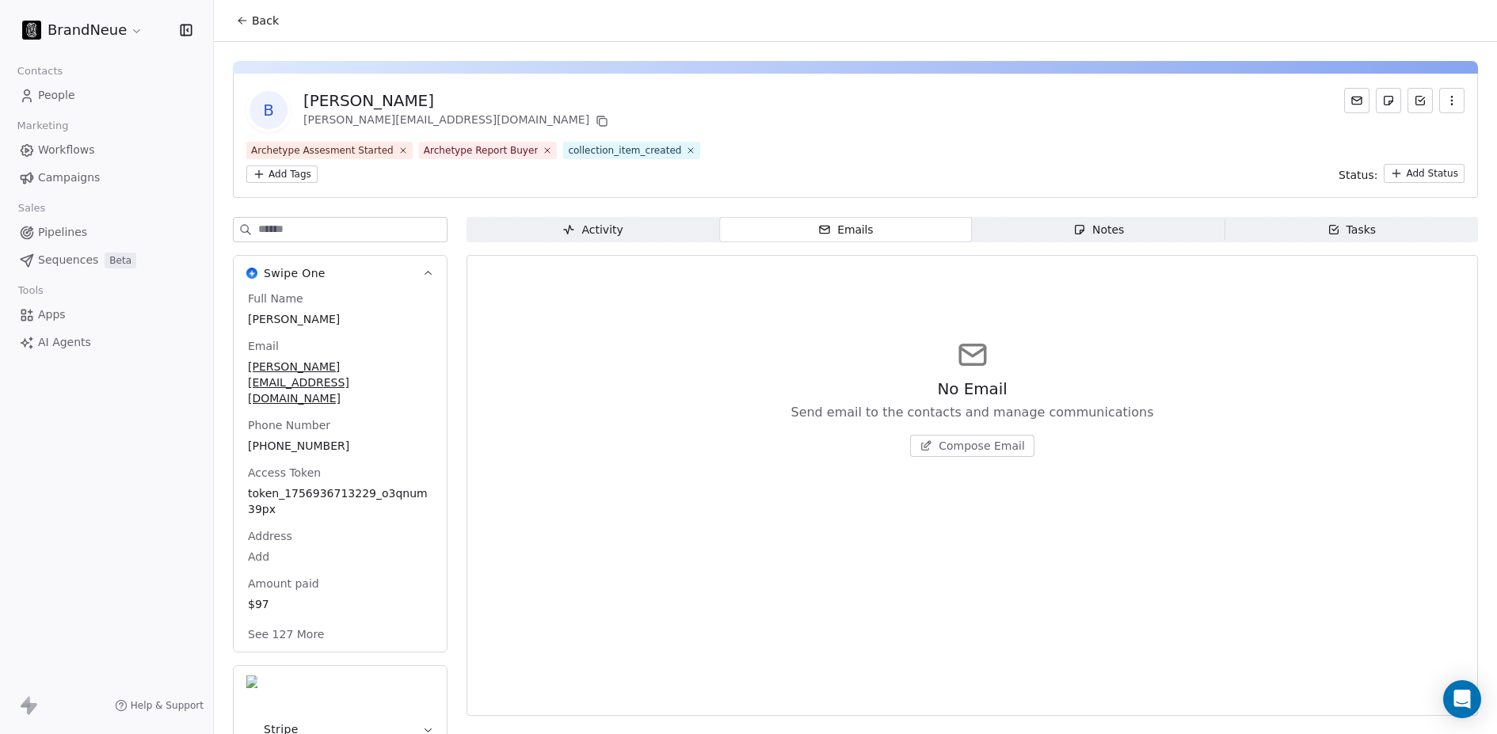
click at [1093, 222] on div "Notes" at bounding box center [1098, 230] width 51 height 17
click at [590, 238] on span "Activity Activity" at bounding box center [592, 229] width 253 height 25
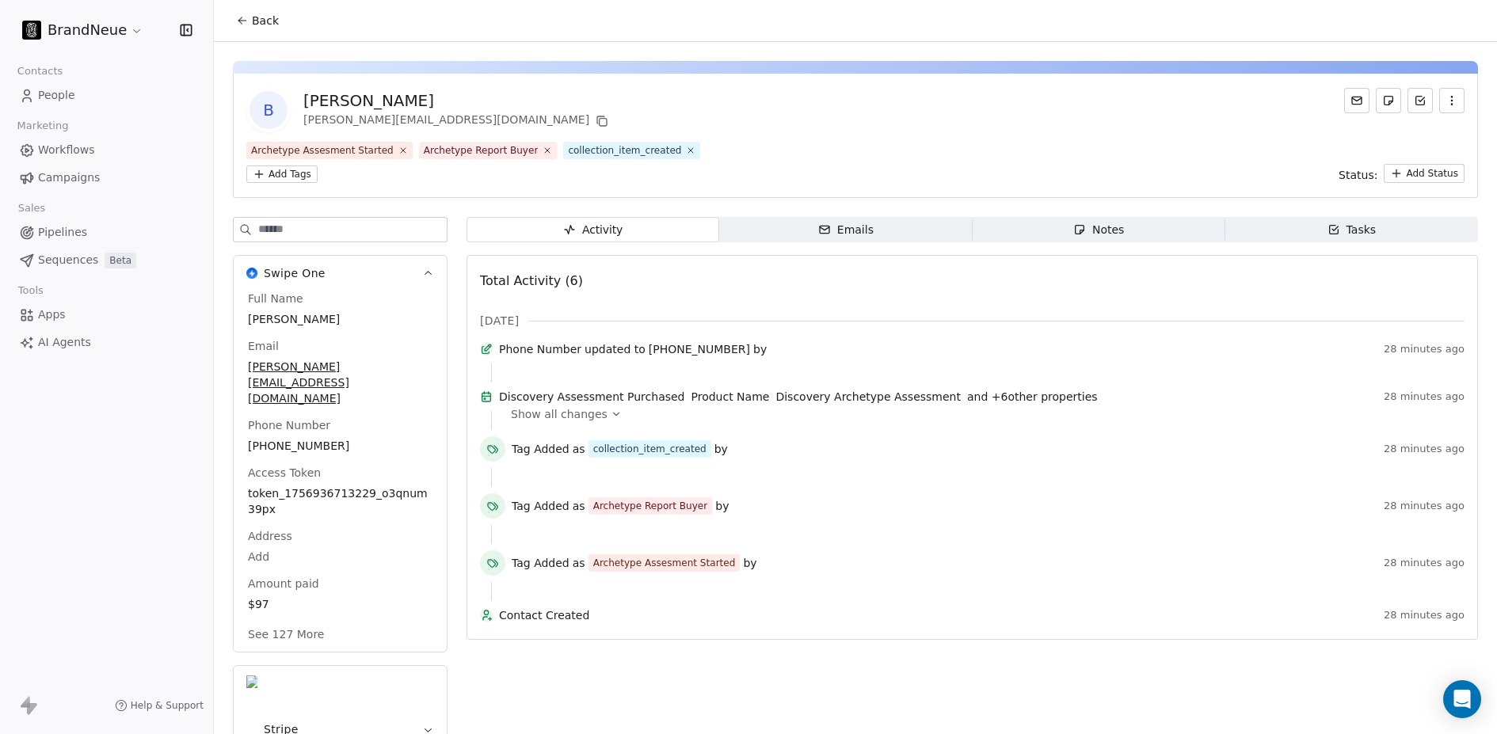
click at [566, 422] on span "Show all changes" at bounding box center [559, 414] width 97 height 16
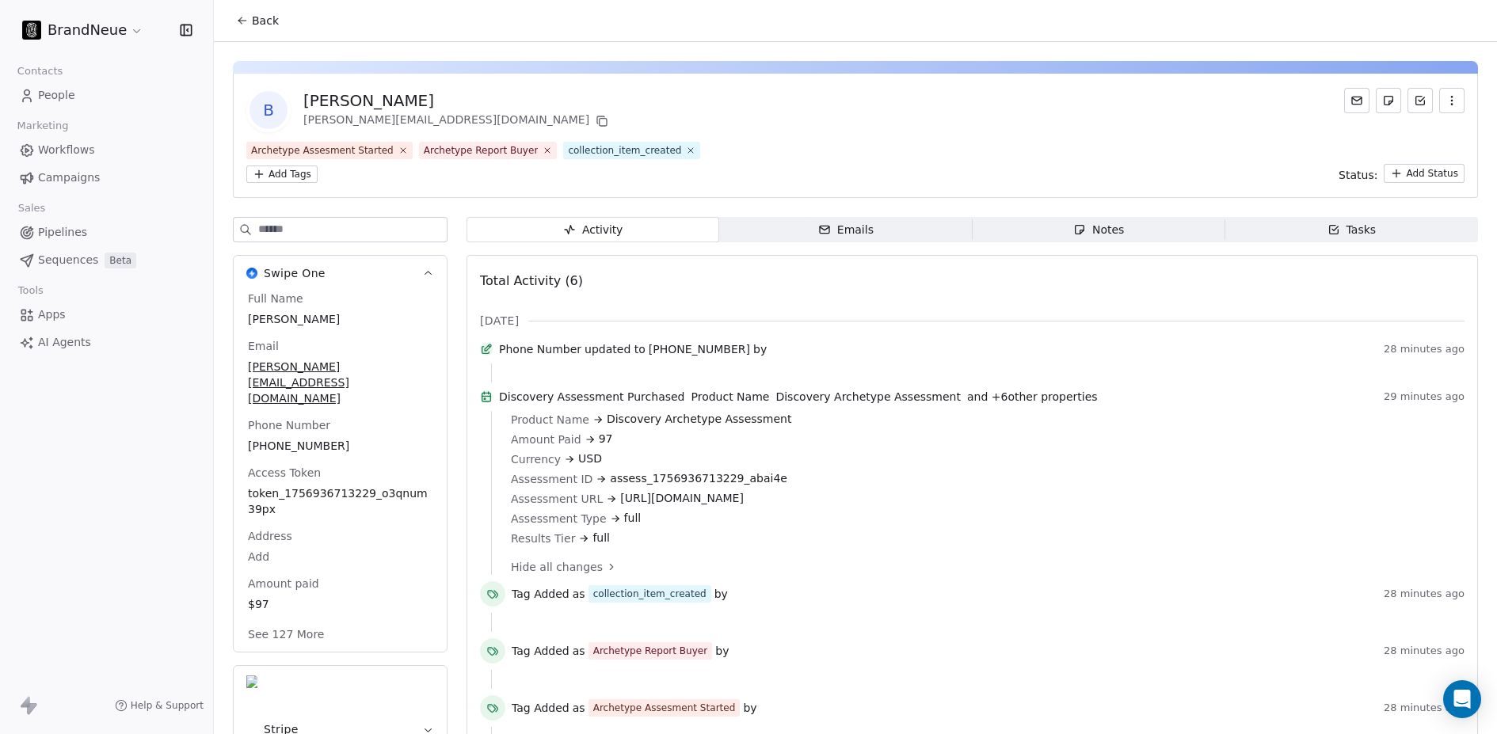
click at [252, 22] on span "Back" at bounding box center [265, 21] width 27 height 16
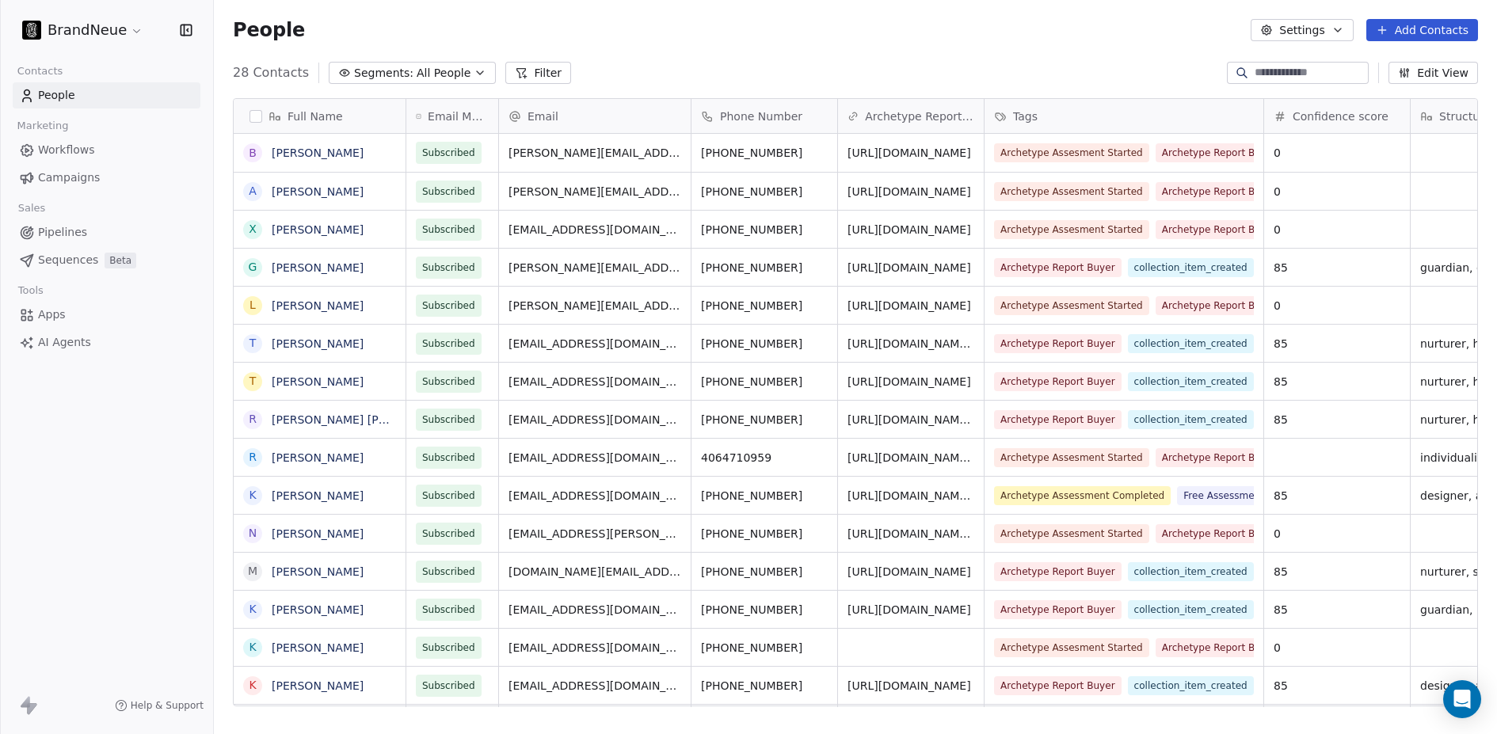
scroll to position [634, 1271]
click at [70, 151] on span "Workflows" at bounding box center [66, 150] width 57 height 17
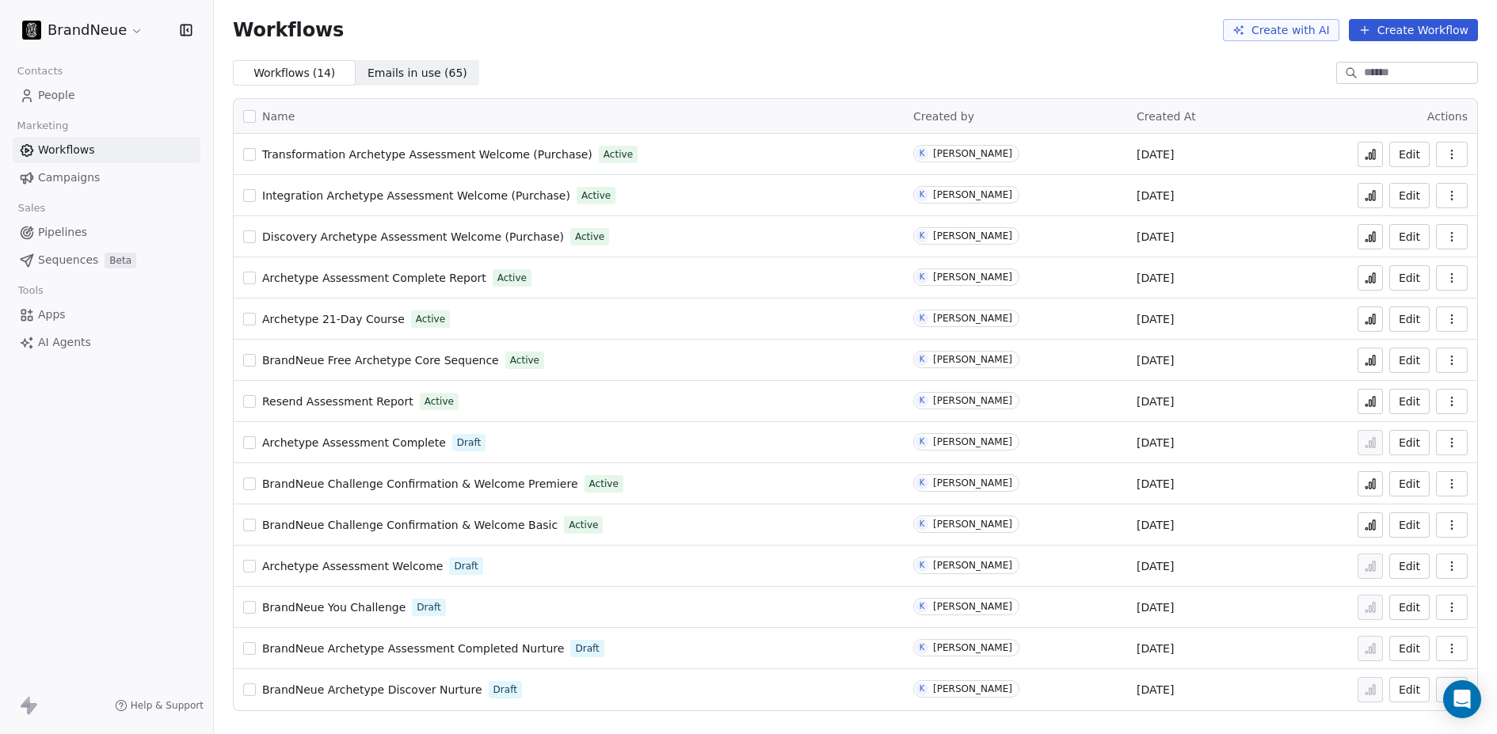
click at [401, 238] on span "Discovery Archetype Assessment Welcome (Purchase)" at bounding box center [413, 236] width 302 height 13
click at [419, 235] on span "Discovery Archetype Assessment Welcome (Purchase)" at bounding box center [413, 236] width 302 height 13
click at [54, 74] on span "Contacts" at bounding box center [39, 71] width 59 height 24
click at [50, 98] on span "People" at bounding box center [56, 95] width 37 height 17
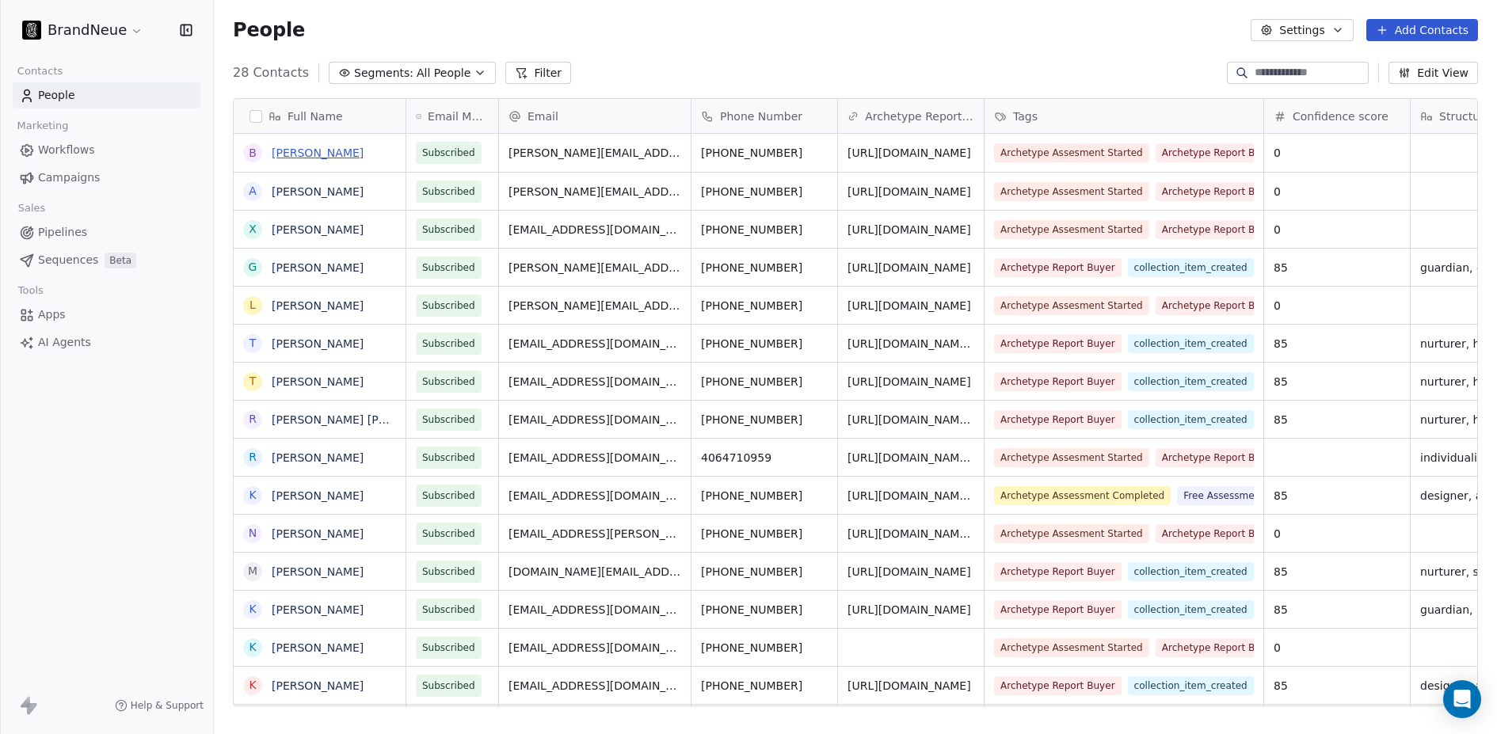
scroll to position [634, 1271]
click at [321, 153] on link "Brad Graeber" at bounding box center [318, 152] width 92 height 13
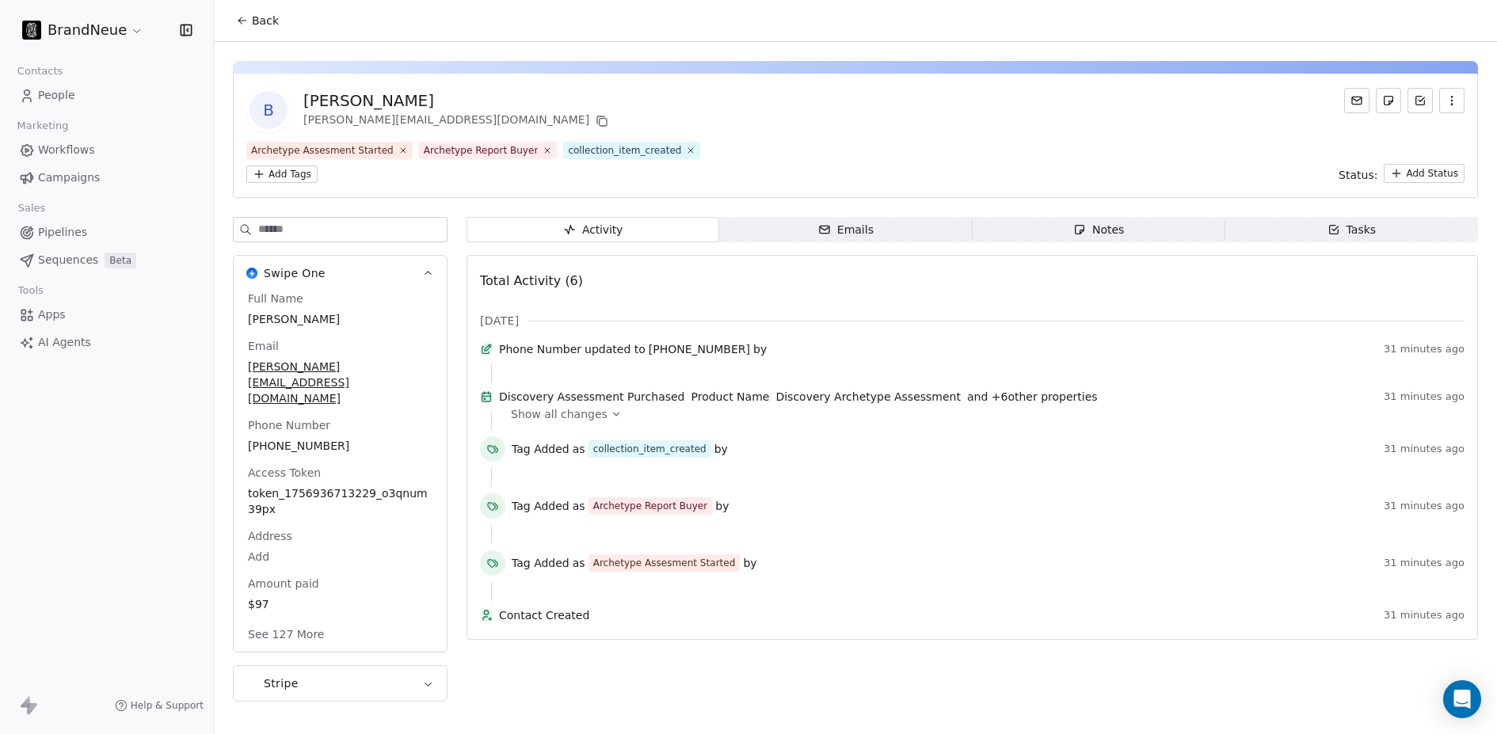
click at [831, 224] on icon "button" at bounding box center [824, 229] width 13 height 13
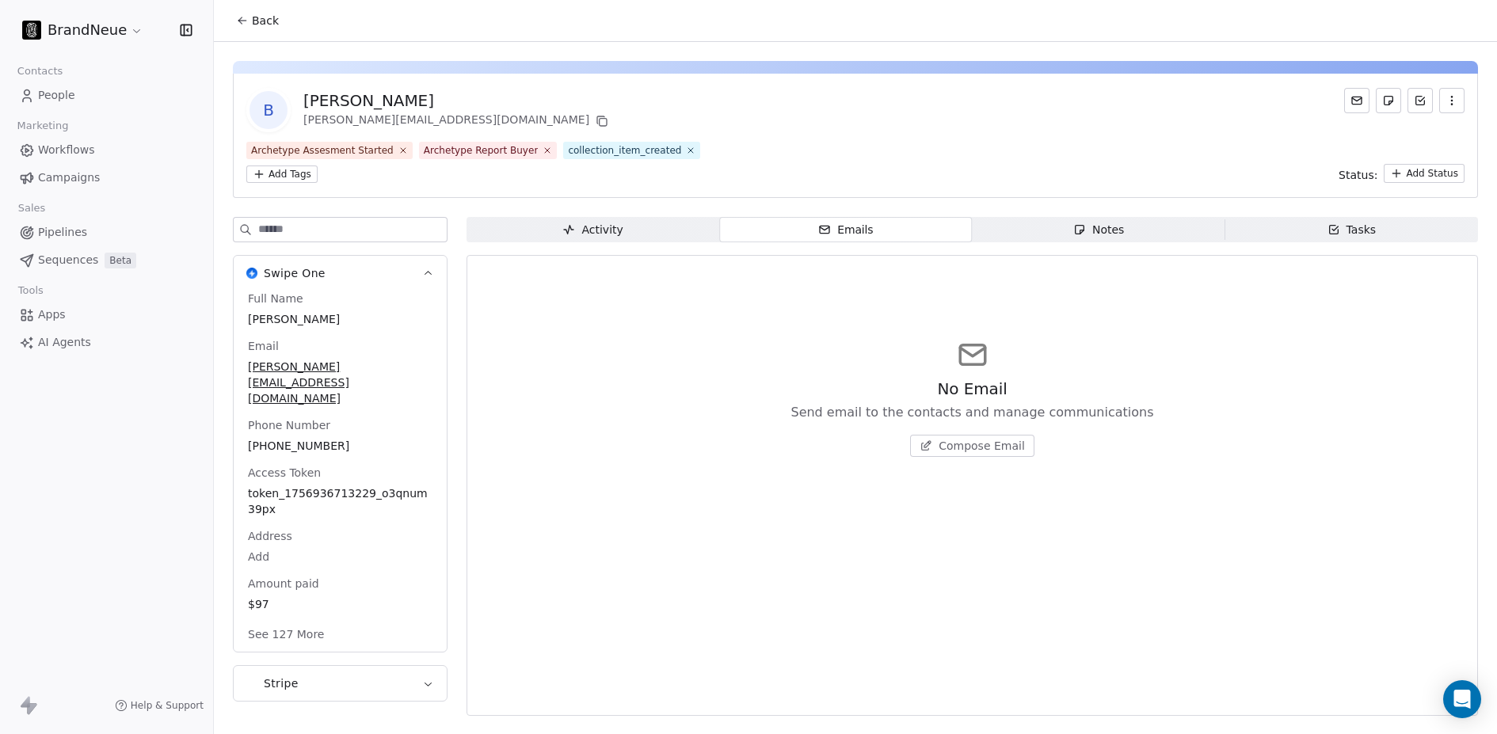
click at [964, 440] on span "Compose Email" at bounding box center [981, 446] width 86 height 16
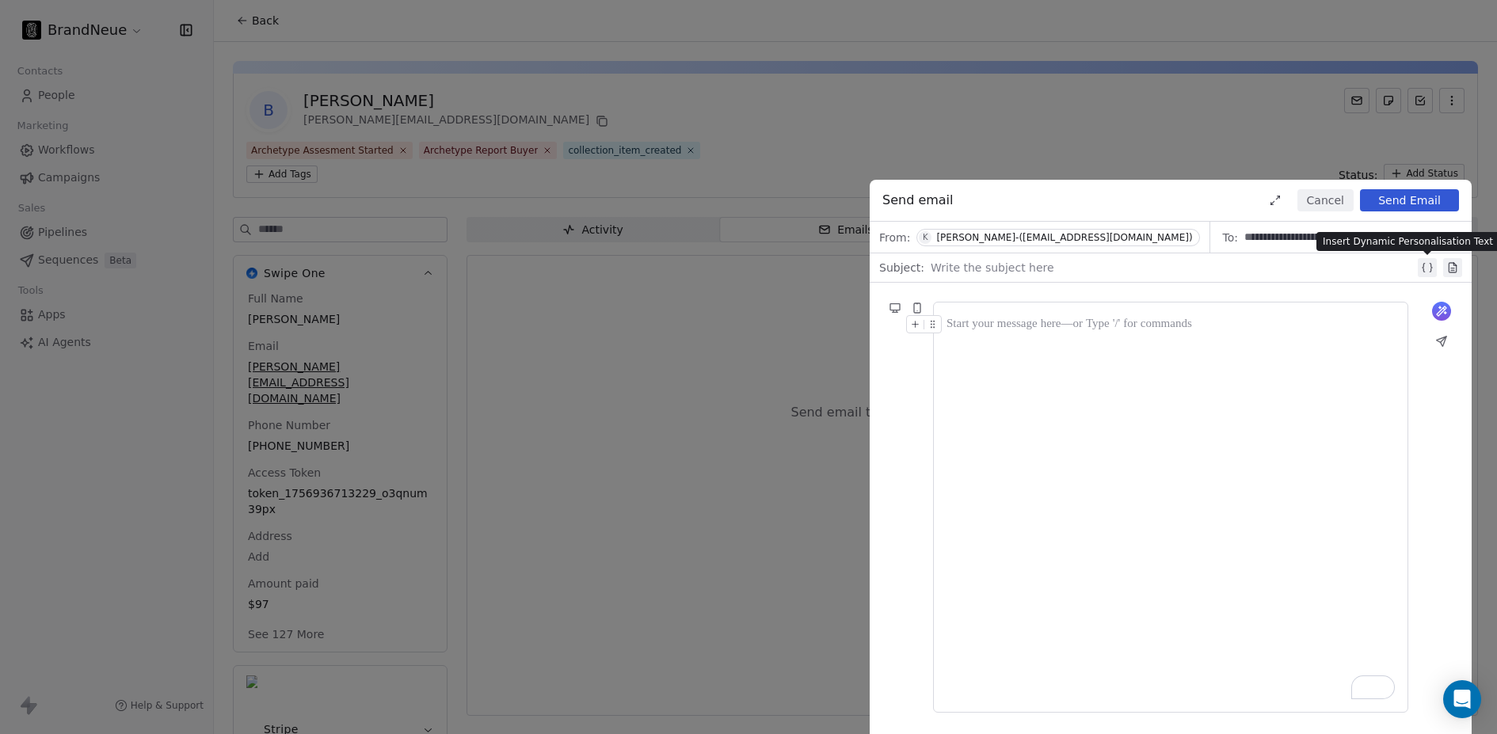
click at [1423, 268] on icon at bounding box center [1423, 268] width 2 height 9
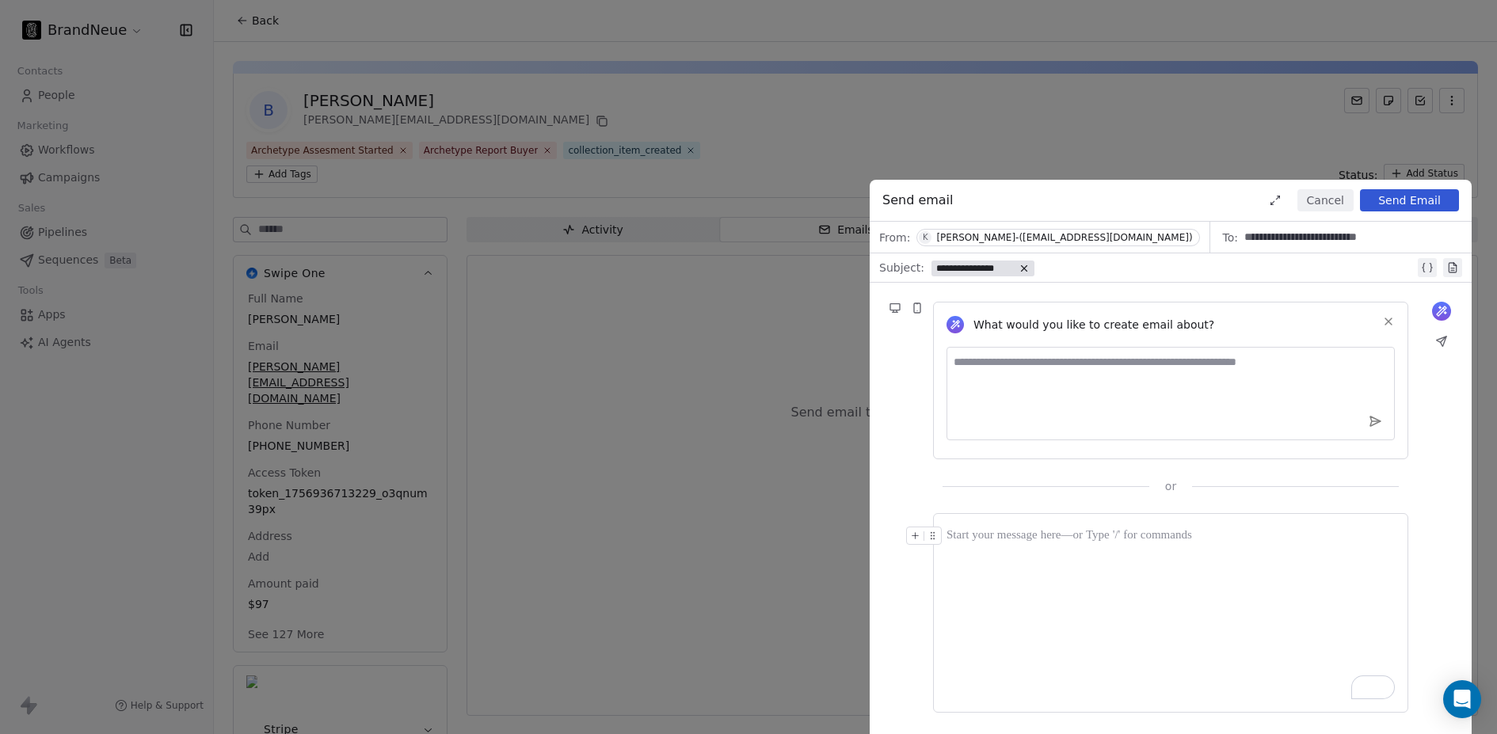
click at [1021, 268] on icon at bounding box center [1024, 269] width 6 height 6
click at [1327, 204] on button "Cancel" at bounding box center [1325, 200] width 56 height 22
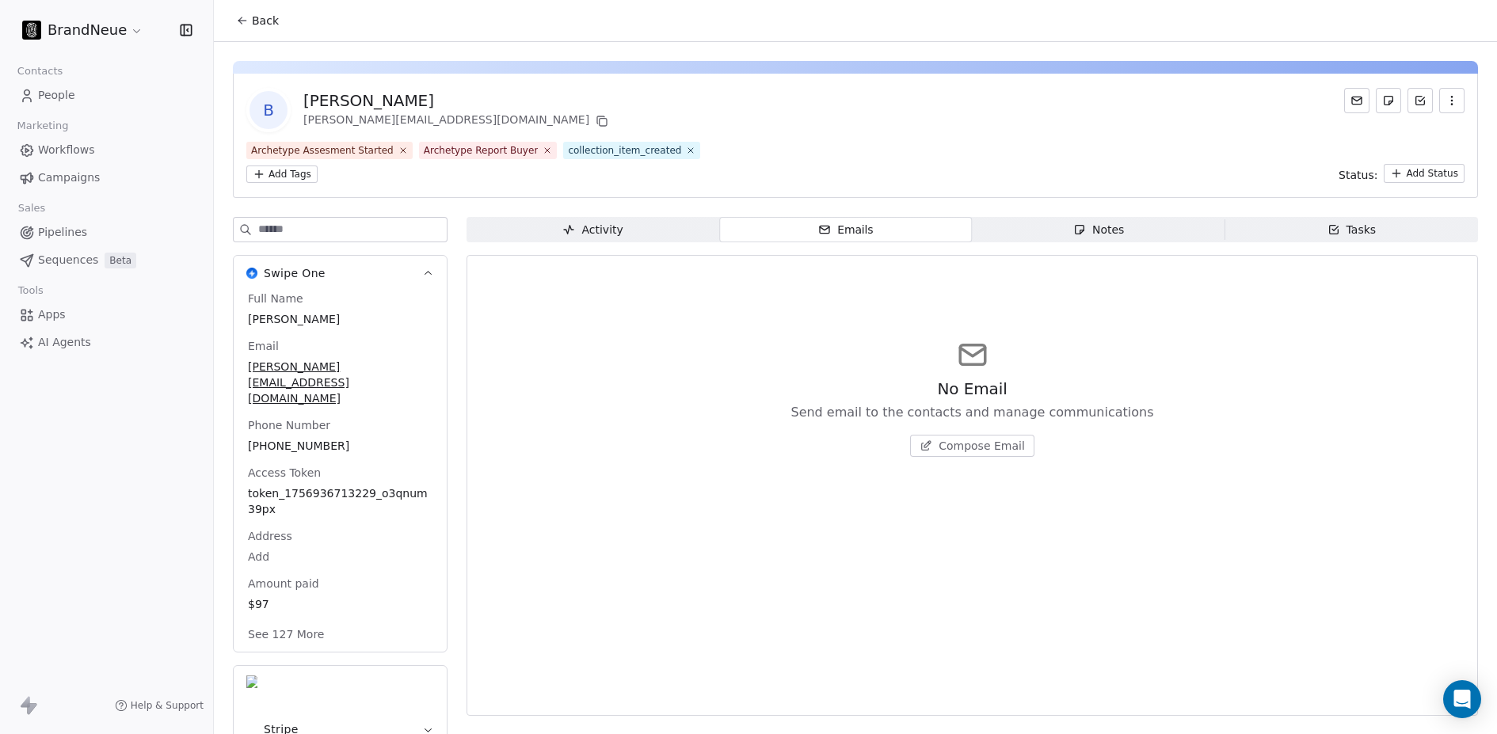
click at [533, 228] on span "Activity Activity" at bounding box center [592, 229] width 253 height 25
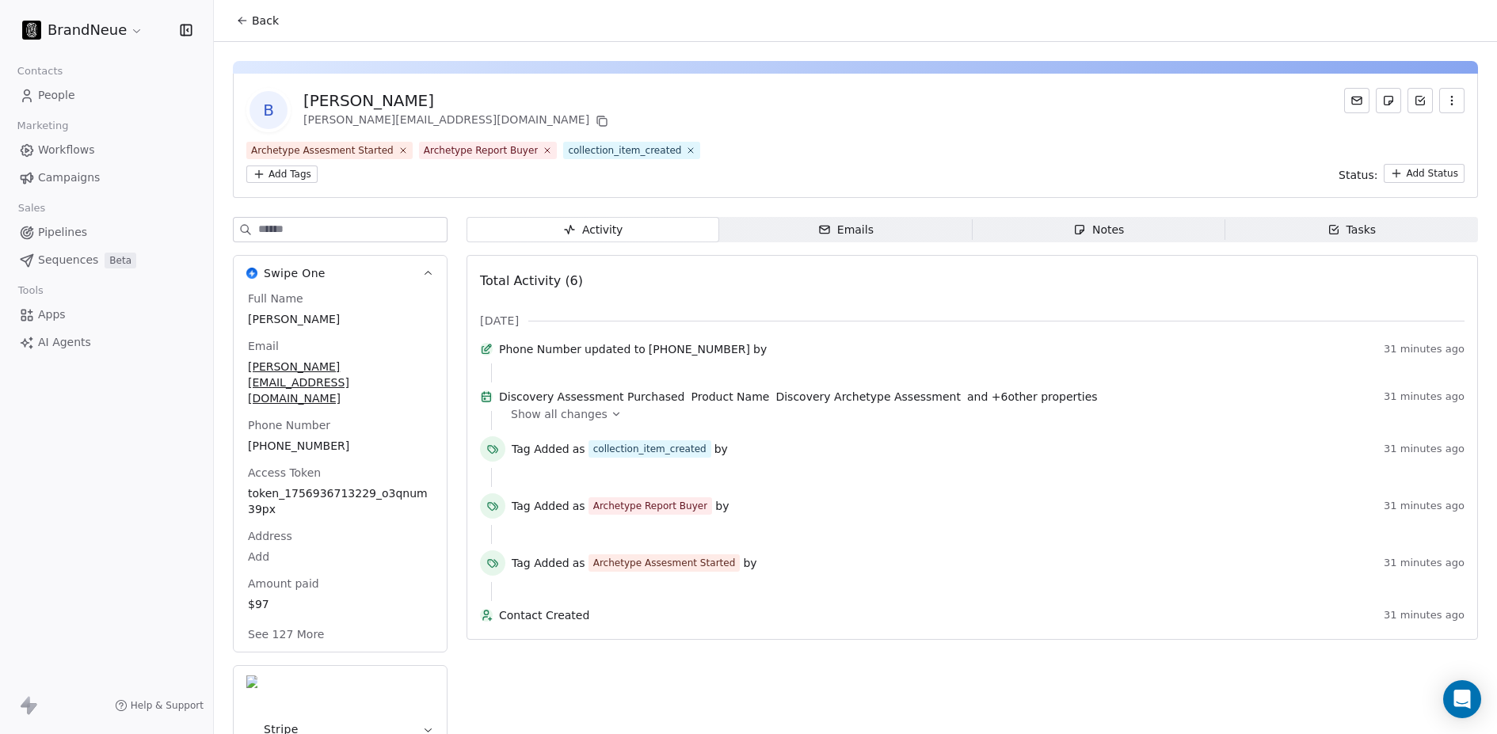
click at [70, 150] on span "Workflows" at bounding box center [66, 150] width 57 height 17
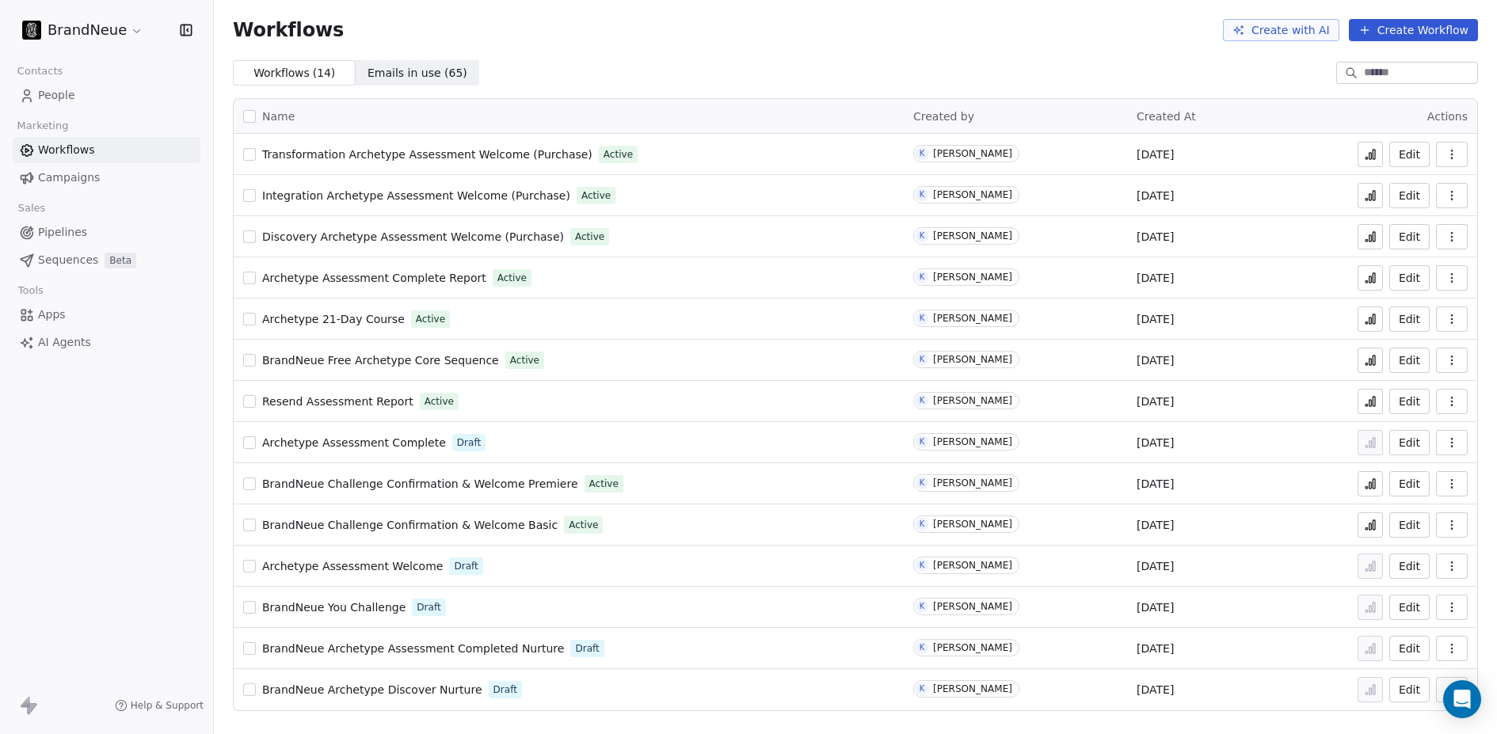
click at [429, 74] on span "Emails in use ( 65 )" at bounding box center [417, 73] width 100 height 17
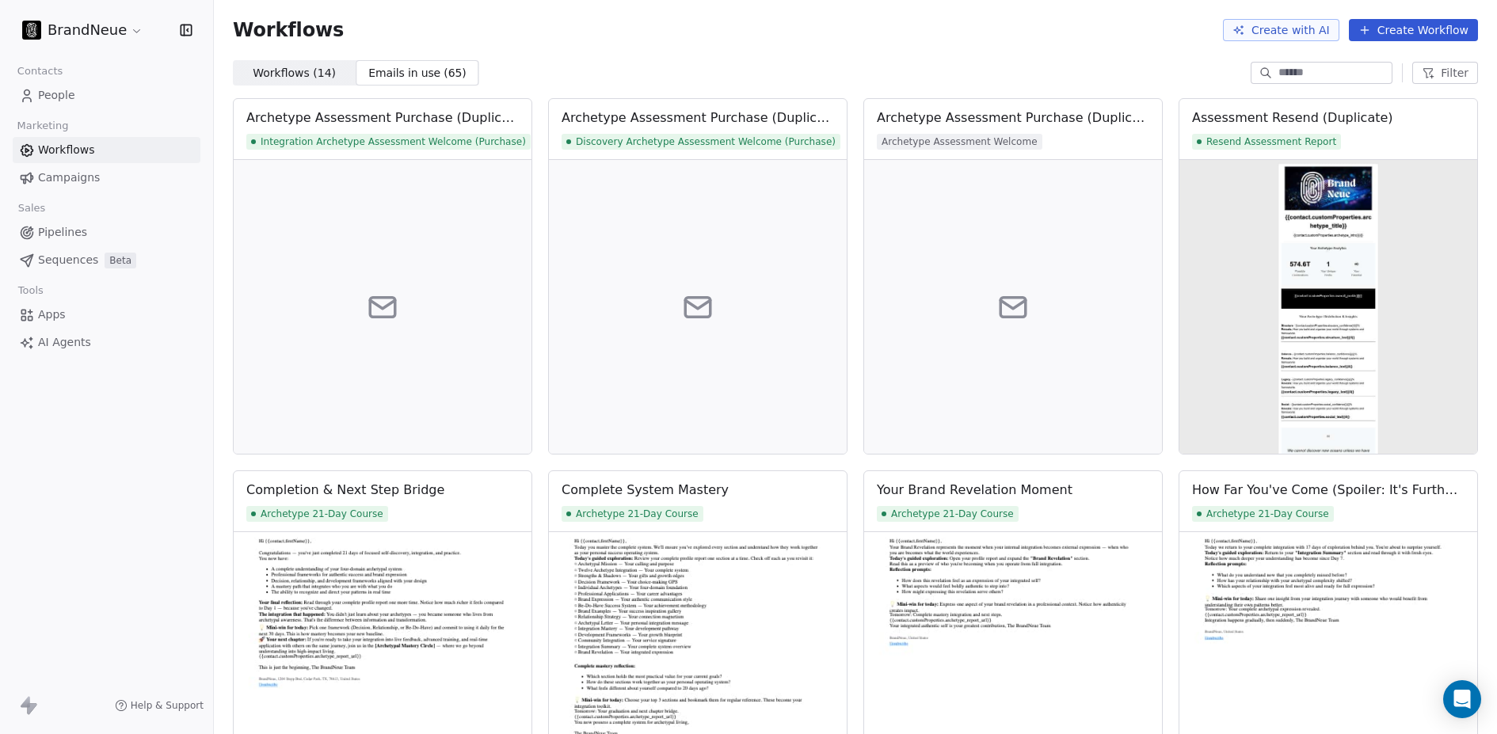
click at [305, 84] on span "Workflows ( 14 ) Workflows ( 14 )" at bounding box center [294, 72] width 123 height 25
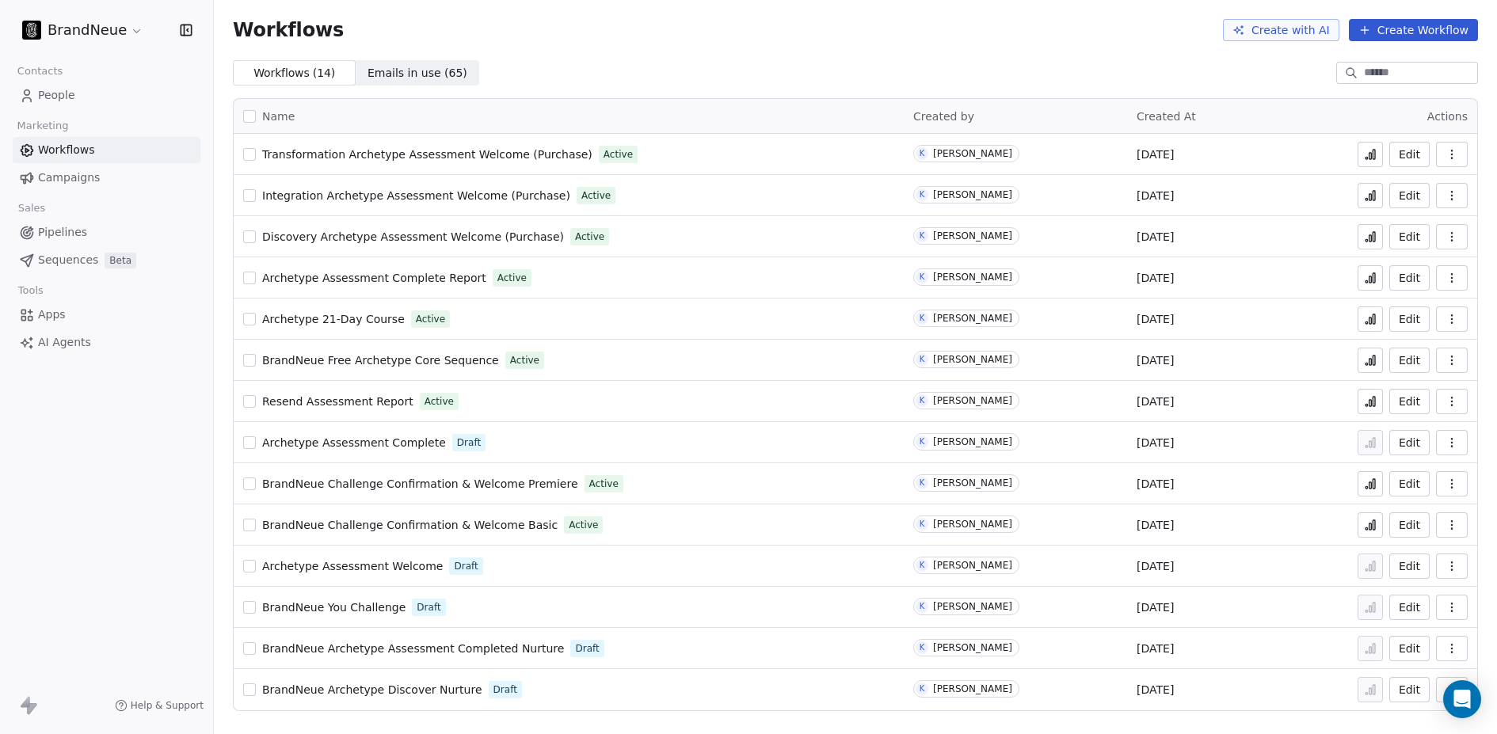
click at [432, 153] on span "Transformation Archetype Assessment Welcome (Purchase)" at bounding box center [427, 154] width 330 height 13
click at [391, 150] on span "Transformation Archetype Assessment Welcome (Purchase)" at bounding box center [427, 154] width 330 height 13
click at [443, 237] on span "Discovery Archetype Assessment Welcome (Purchase)" at bounding box center [413, 236] width 302 height 13
click at [474, 652] on span "BrandNeue Archetype Assessment Completed Nurture" at bounding box center [413, 648] width 302 height 13
click at [443, 519] on span "BrandNeue Challenge Confirmation & Welcome Basic" at bounding box center [409, 525] width 295 height 13
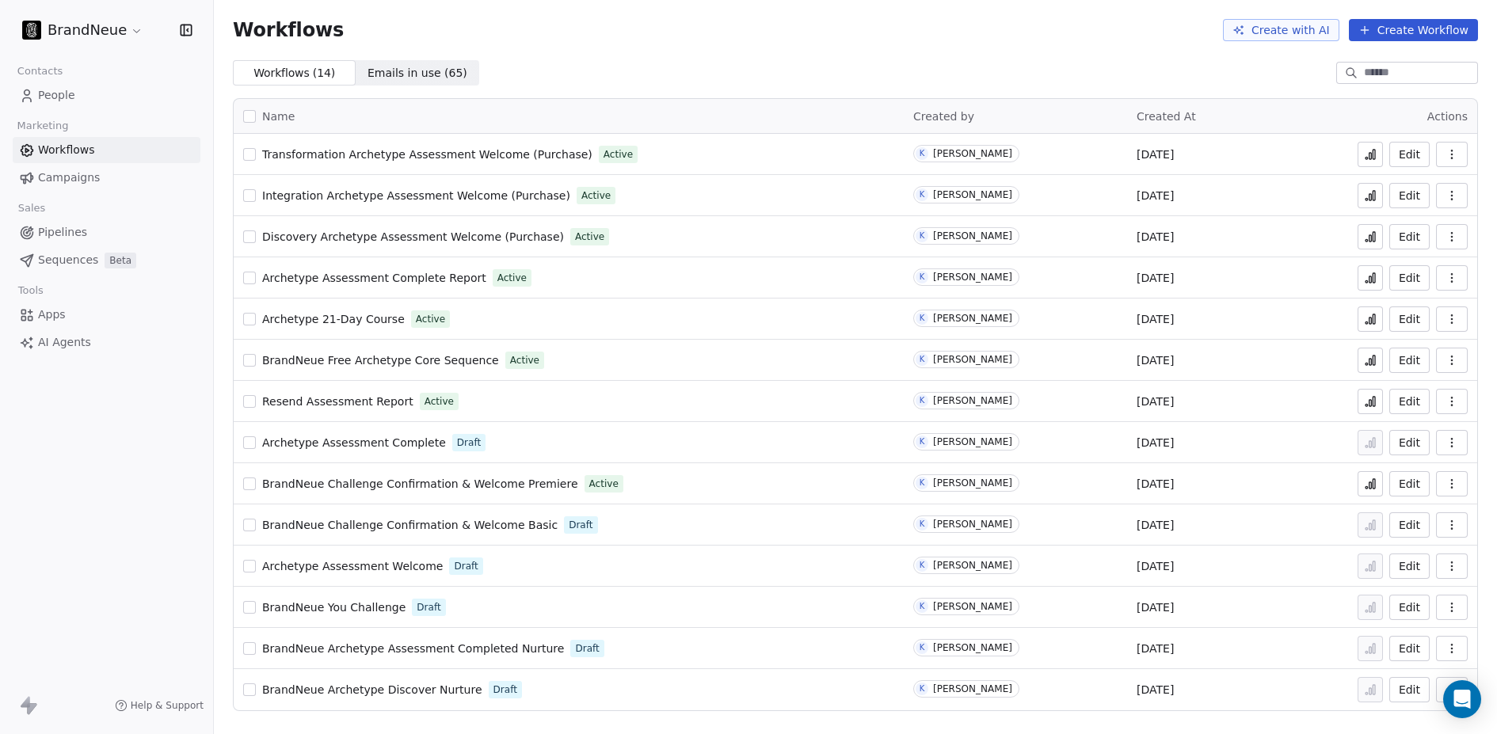
click at [542, 484] on span "BrandNeue Challenge Confirmation & Welcome Premiere" at bounding box center [420, 483] width 316 height 13
click at [405, 234] on span "Discovery Archetype Assessment Welcome (Purchase)" at bounding box center [413, 236] width 302 height 13
click at [249, 237] on button "button" at bounding box center [249, 236] width 13 height 13
click at [1455, 238] on icon "button" at bounding box center [1451, 236] width 13 height 13
click at [1433, 295] on div "Duplicate" at bounding box center [1410, 299] width 101 height 25
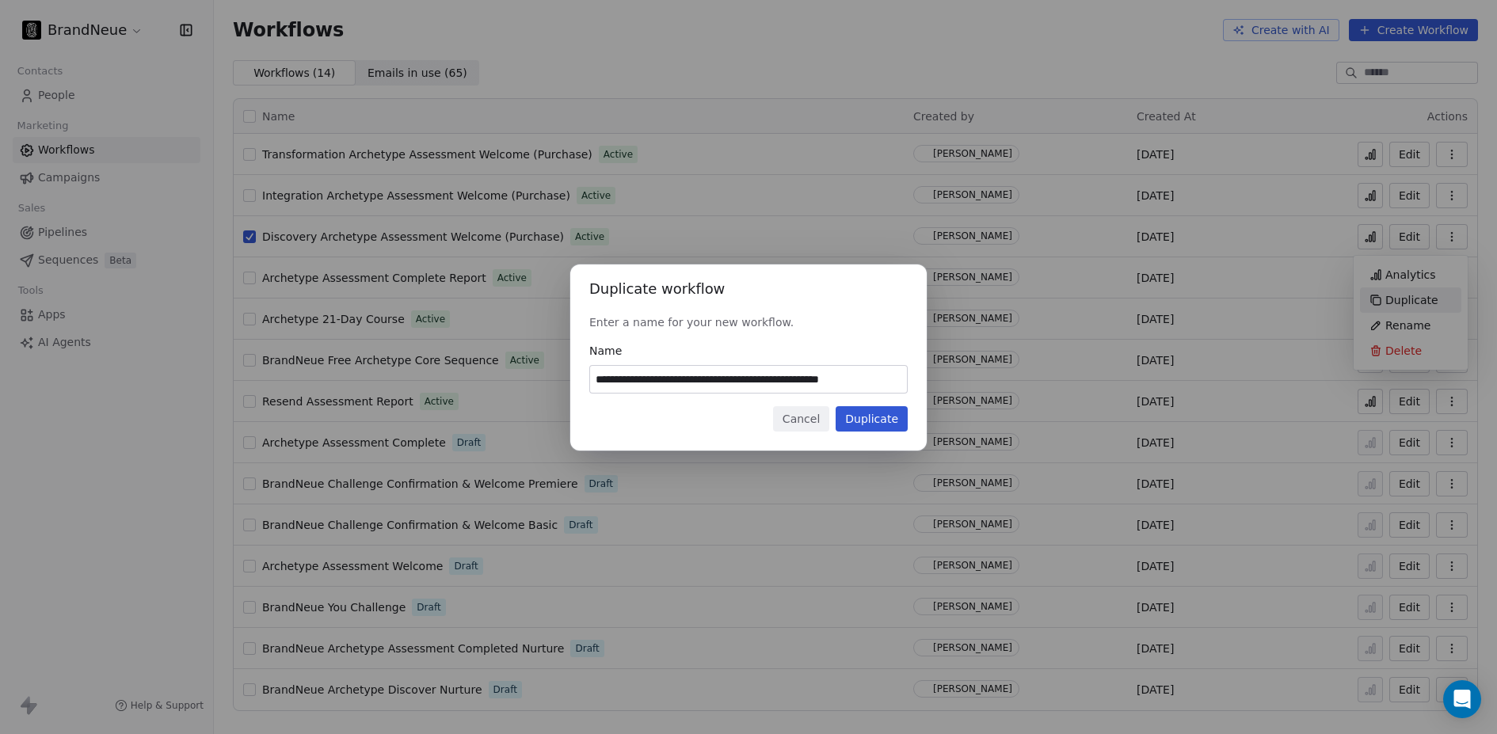
scroll to position [0, 7]
drag, startPoint x: 871, startPoint y: 379, endPoint x: 1002, endPoint y: 376, distance: 130.7
click at [1002, 376] on div "**********" at bounding box center [748, 367] width 1497 height 256
type input "**********"
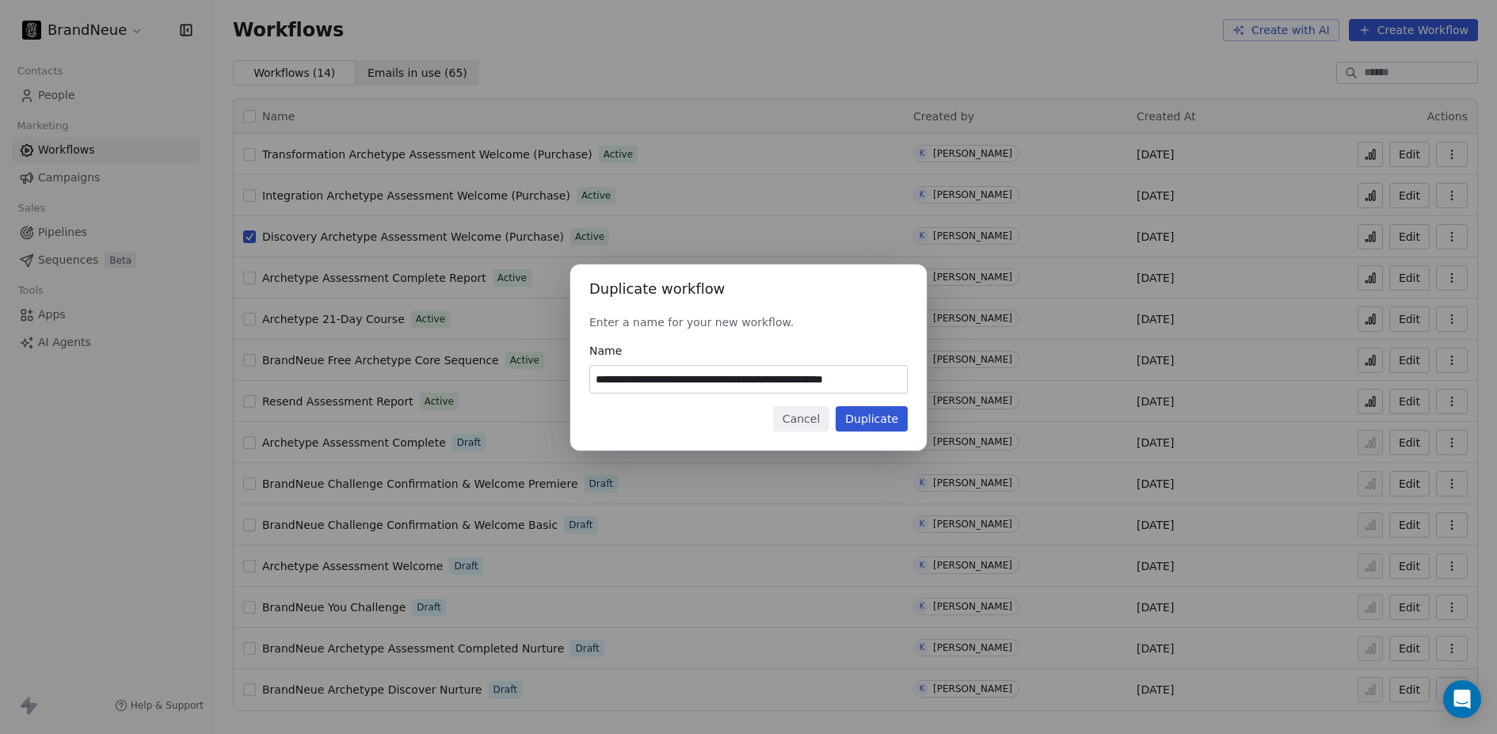
click at [896, 411] on button "Duplicate" at bounding box center [871, 418] width 72 height 25
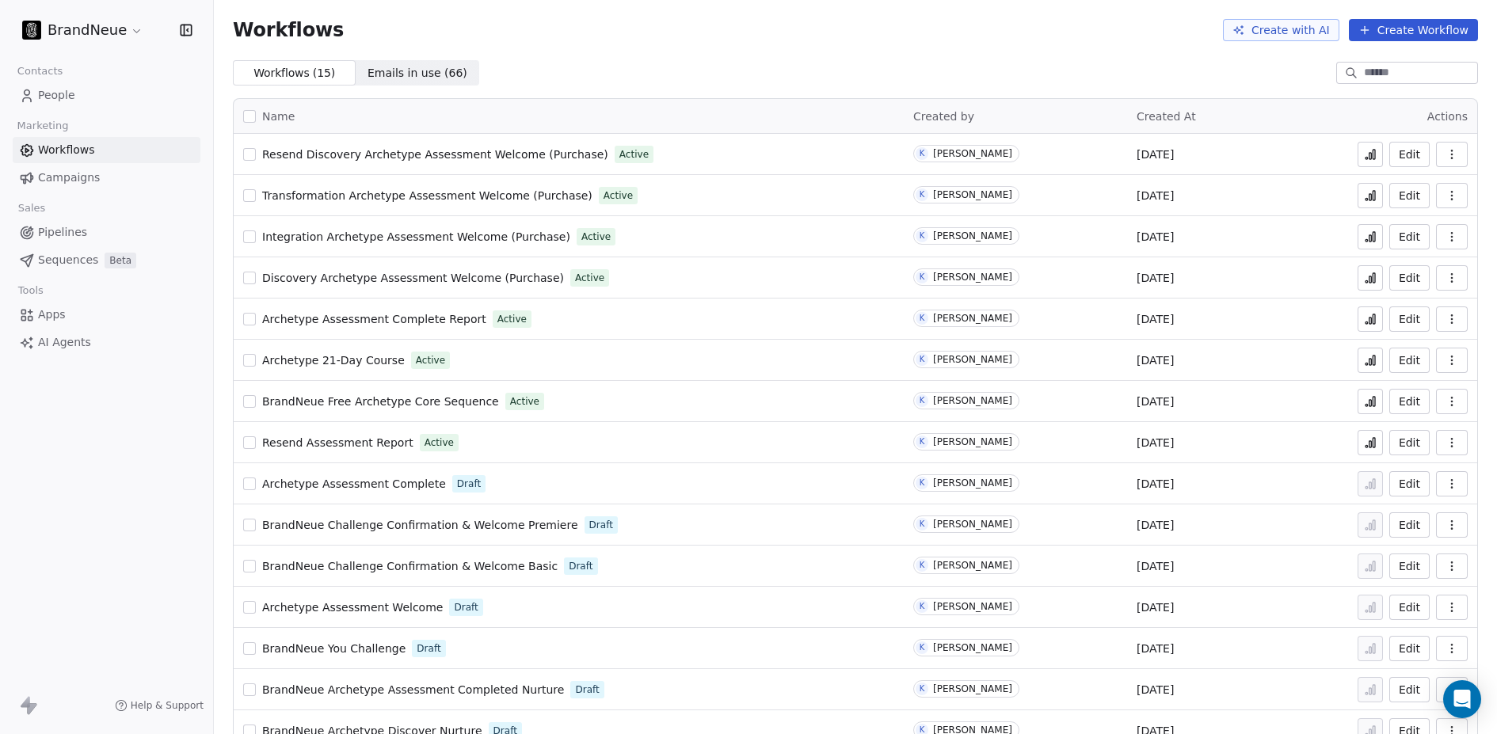
click at [63, 96] on span "People" at bounding box center [56, 95] width 37 height 17
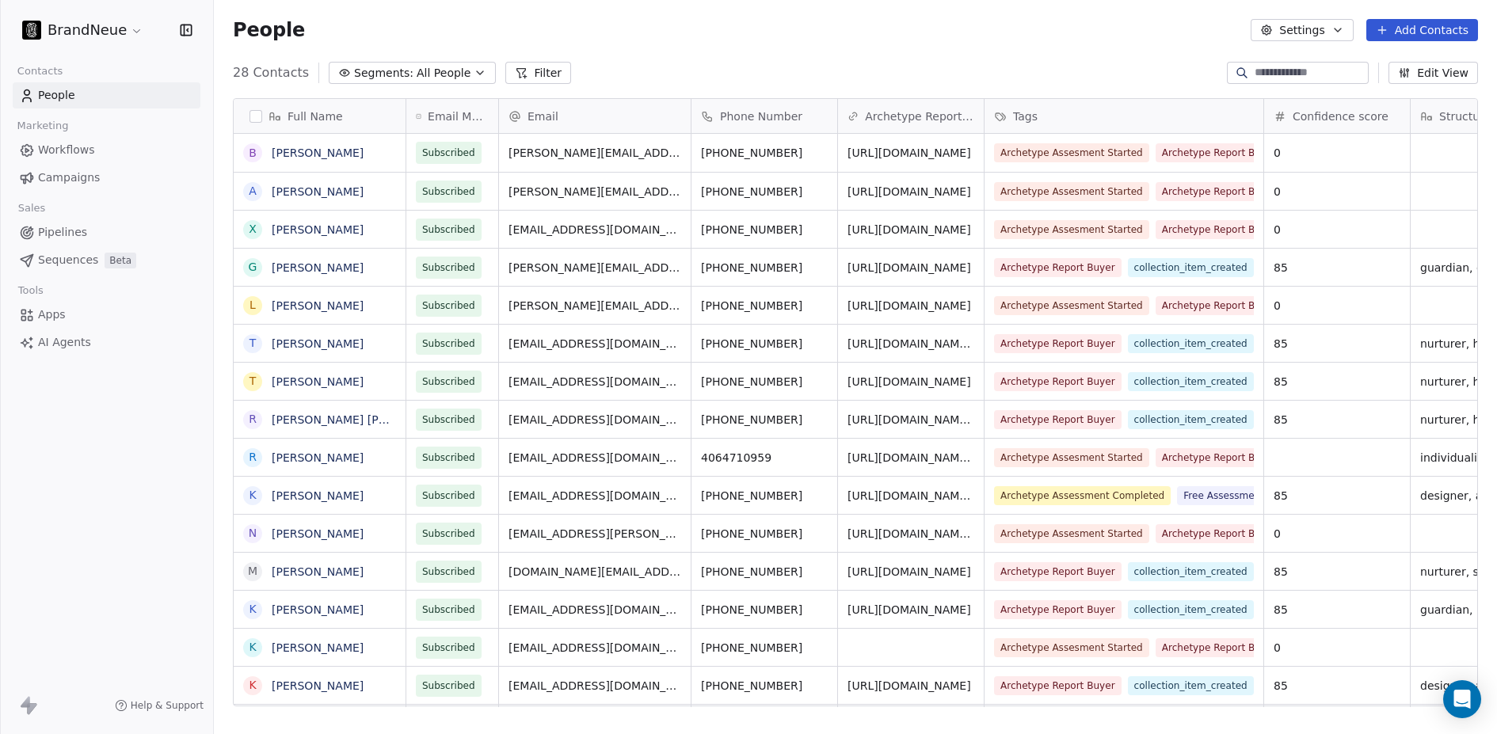
scroll to position [634, 1271]
click at [319, 154] on link "[PERSON_NAME]" at bounding box center [318, 152] width 92 height 13
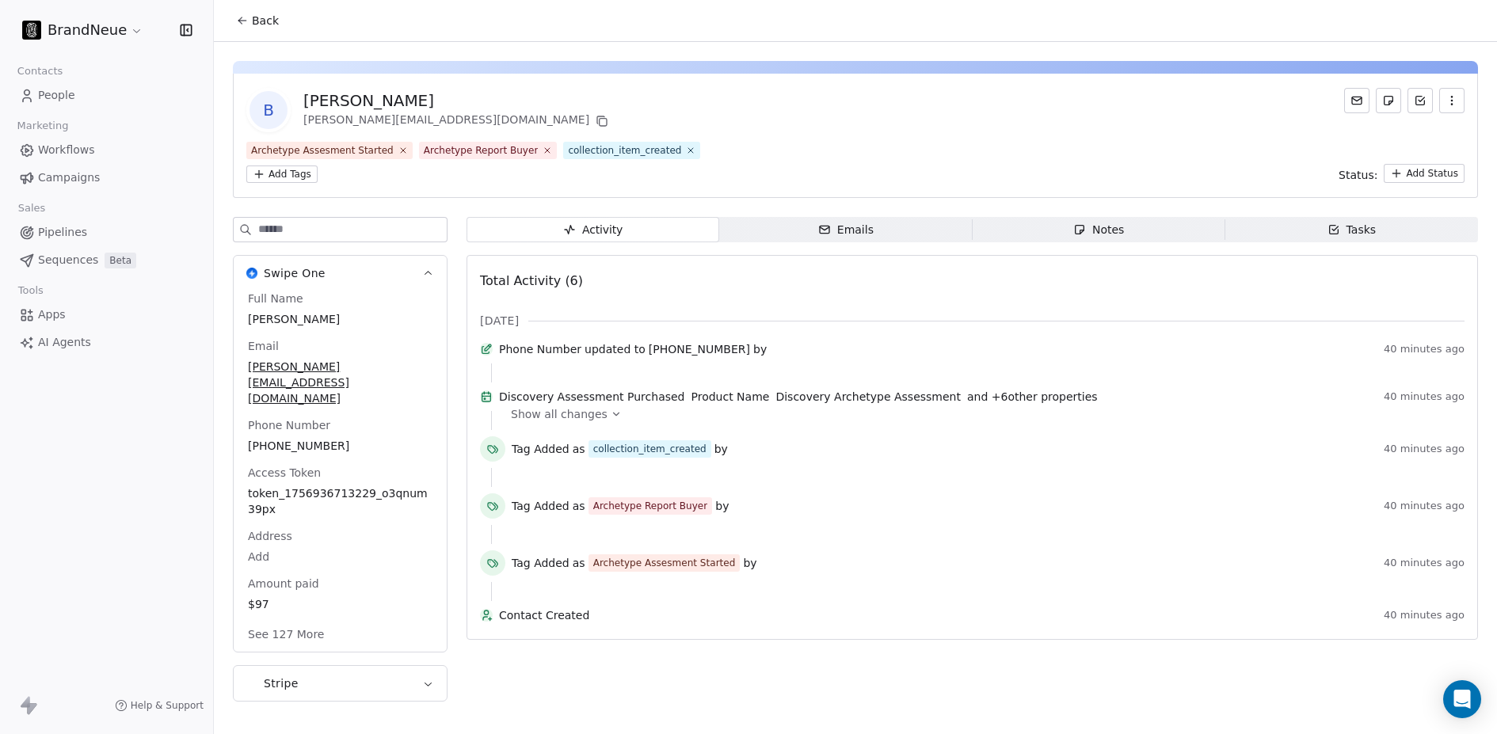
click at [299, 177] on html "BrandNeue Contacts People Marketing Workflows Campaigns Sales Pipelines Sequenc…" at bounding box center [748, 367] width 1497 height 734
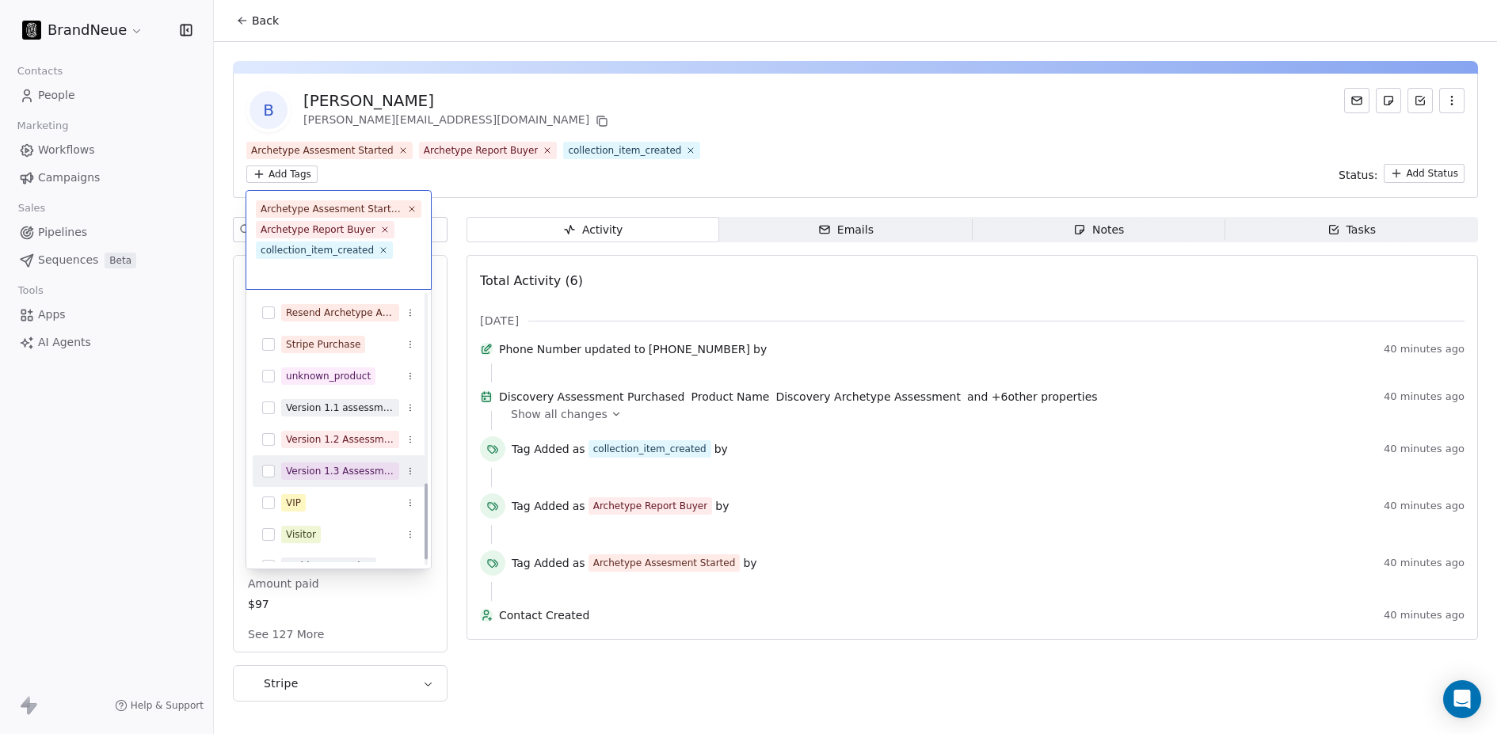
scroll to position [443, 0]
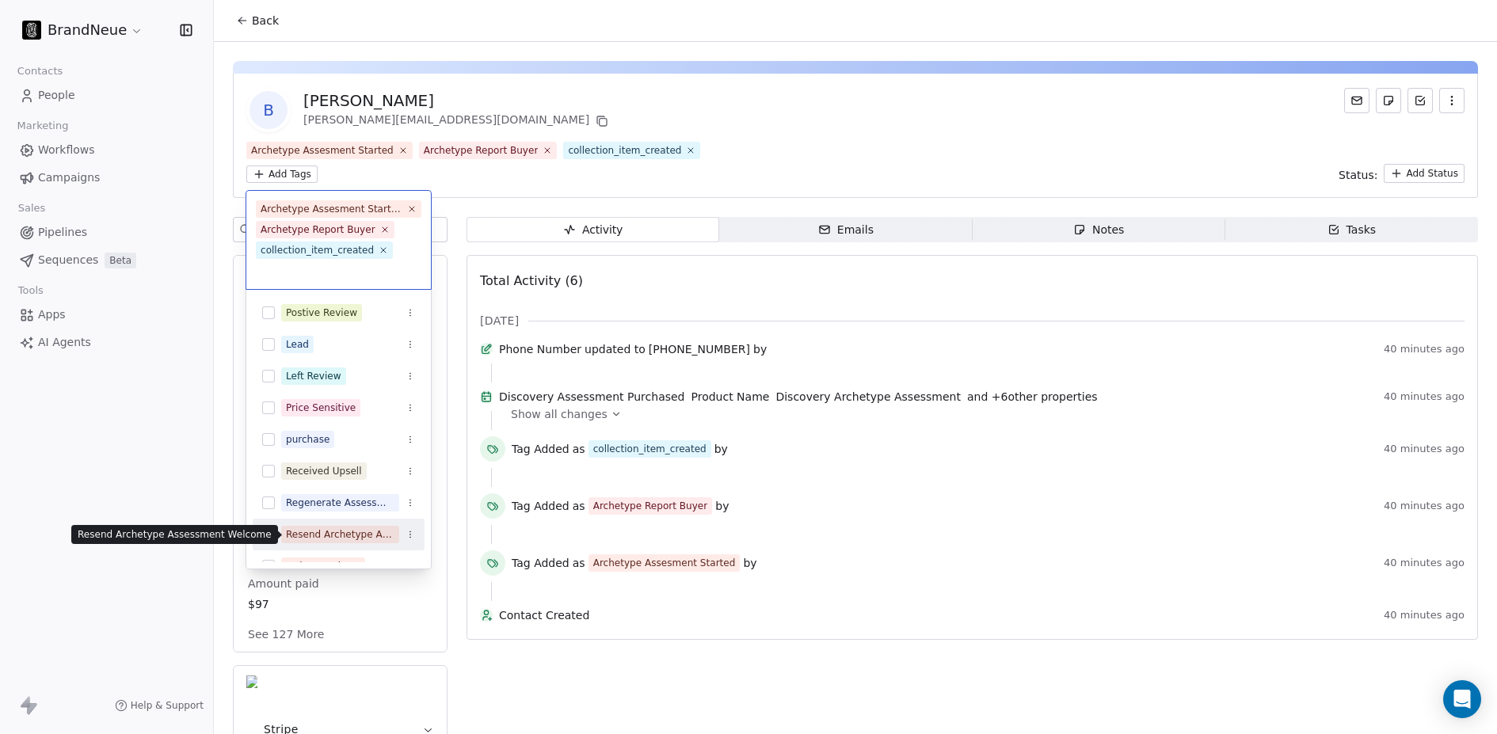
click at [352, 533] on div "Resend Archetype Assessment Welcome" at bounding box center [340, 534] width 108 height 14
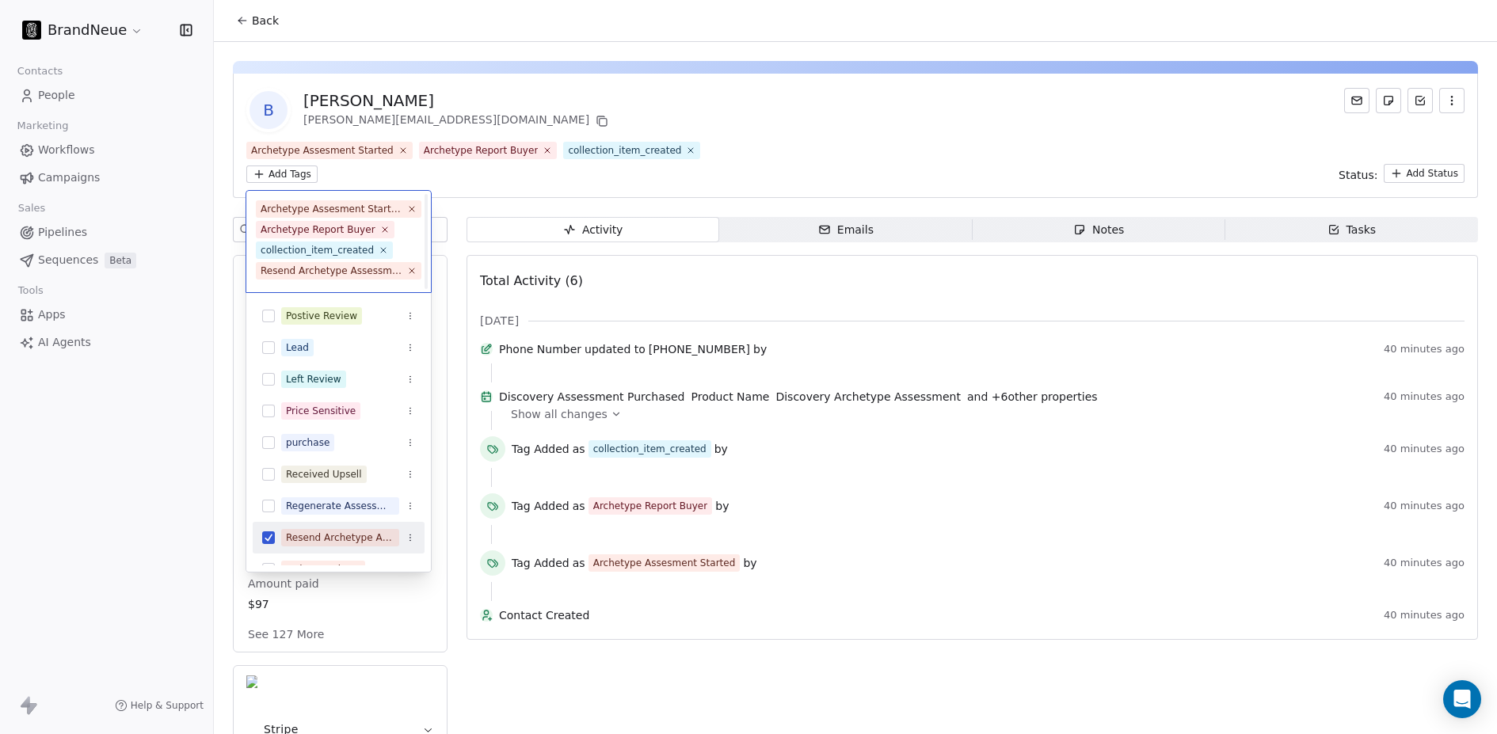
scroll to position [17, 0]
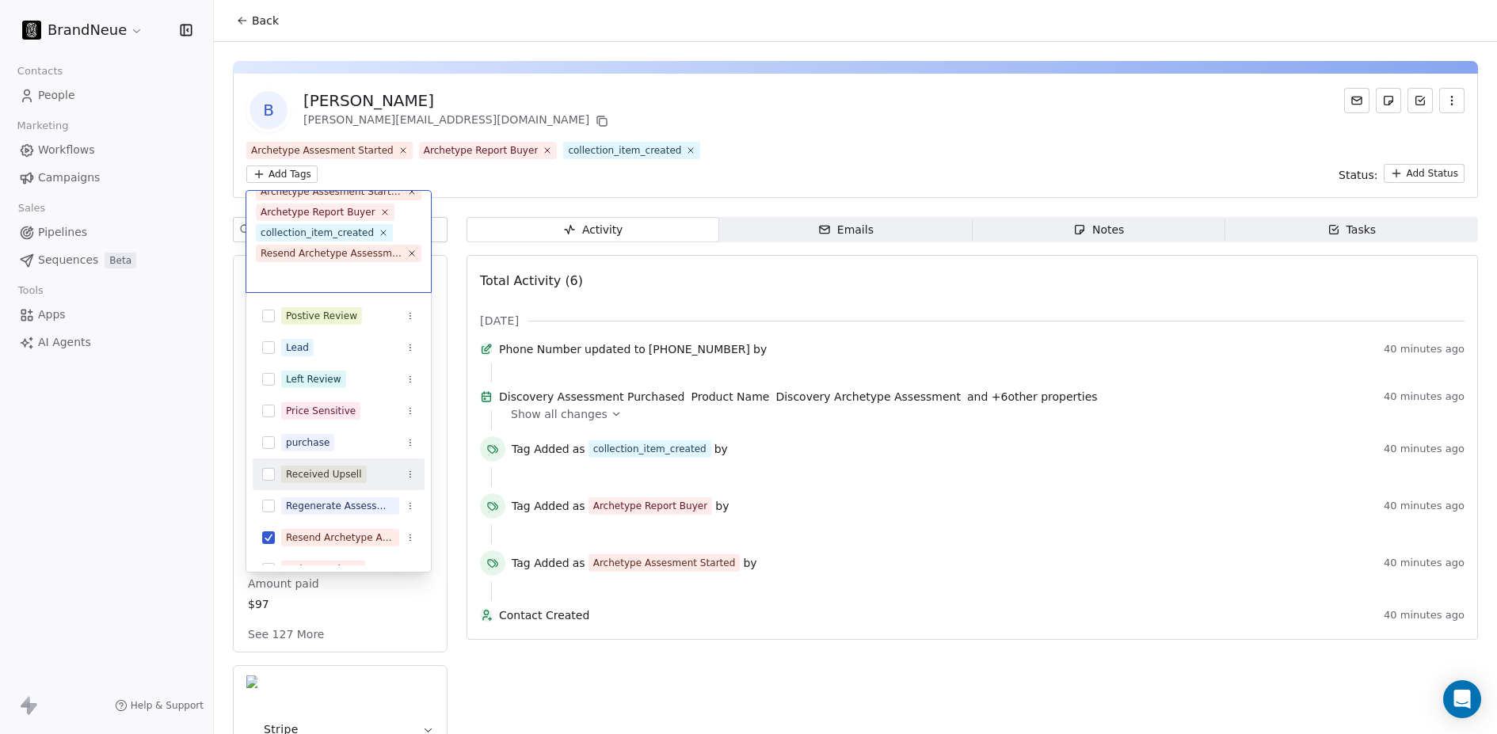
click at [532, 184] on html "BrandNeue Contacts People Marketing Workflows Campaigns Sales Pipelines Sequenc…" at bounding box center [748, 367] width 1497 height 734
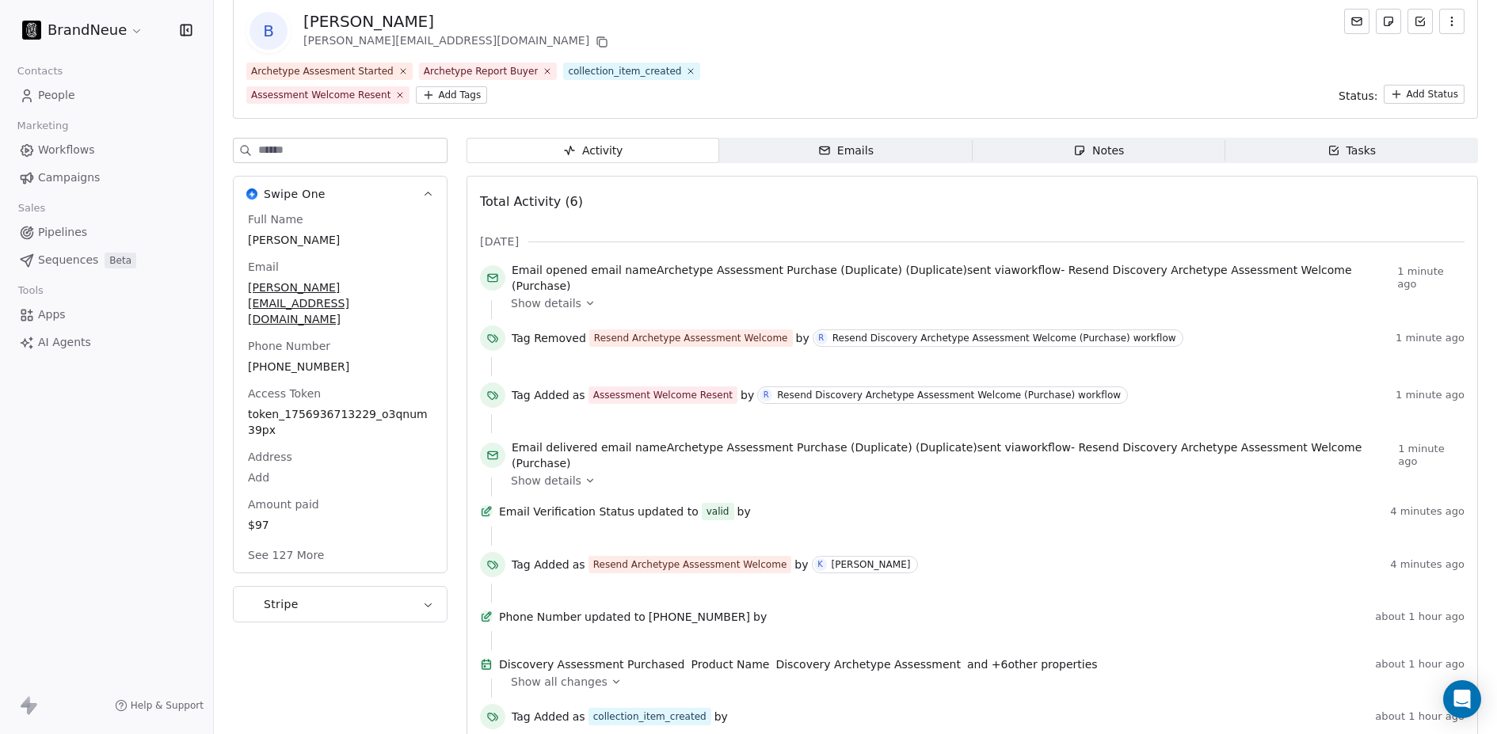
scroll to position [128, 0]
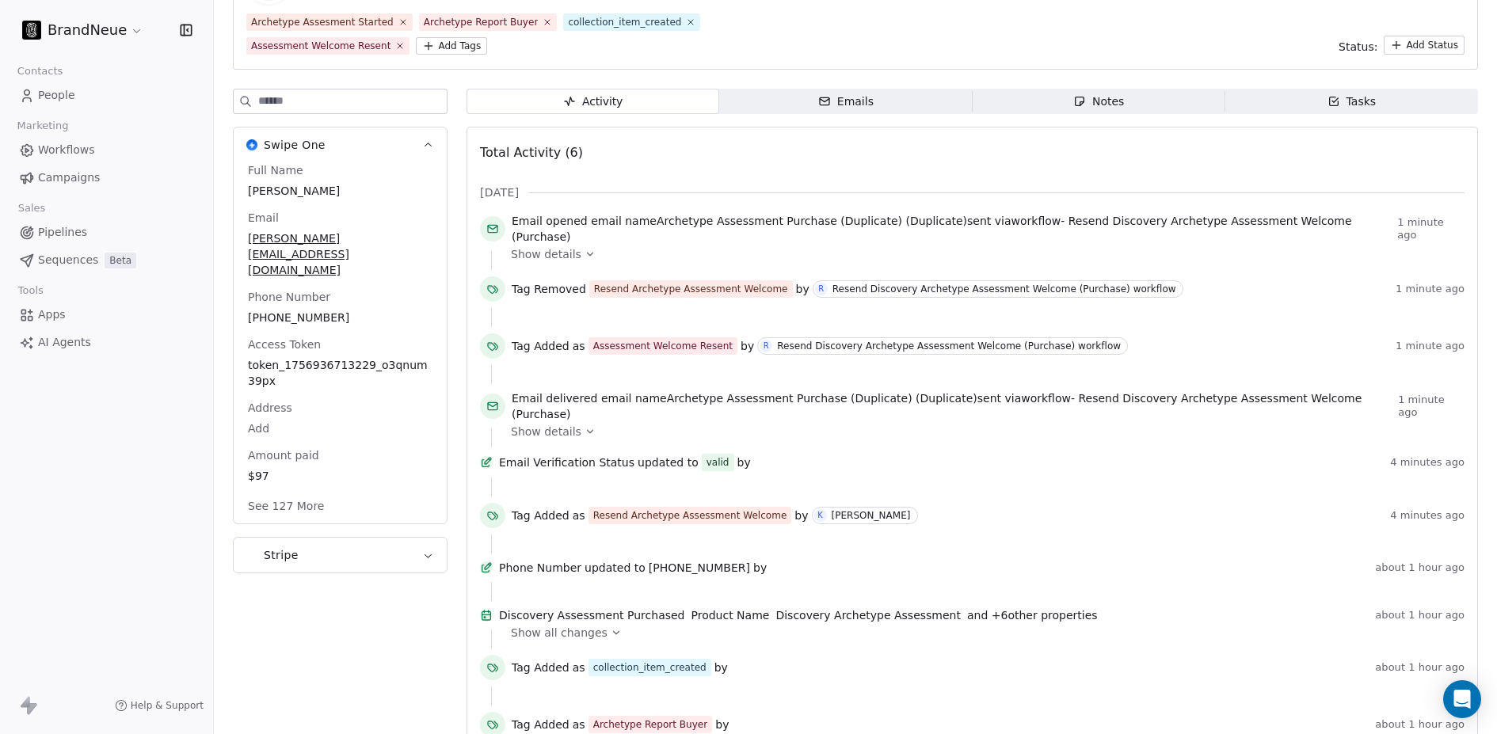
click at [584, 426] on icon at bounding box center [589, 431] width 11 height 11
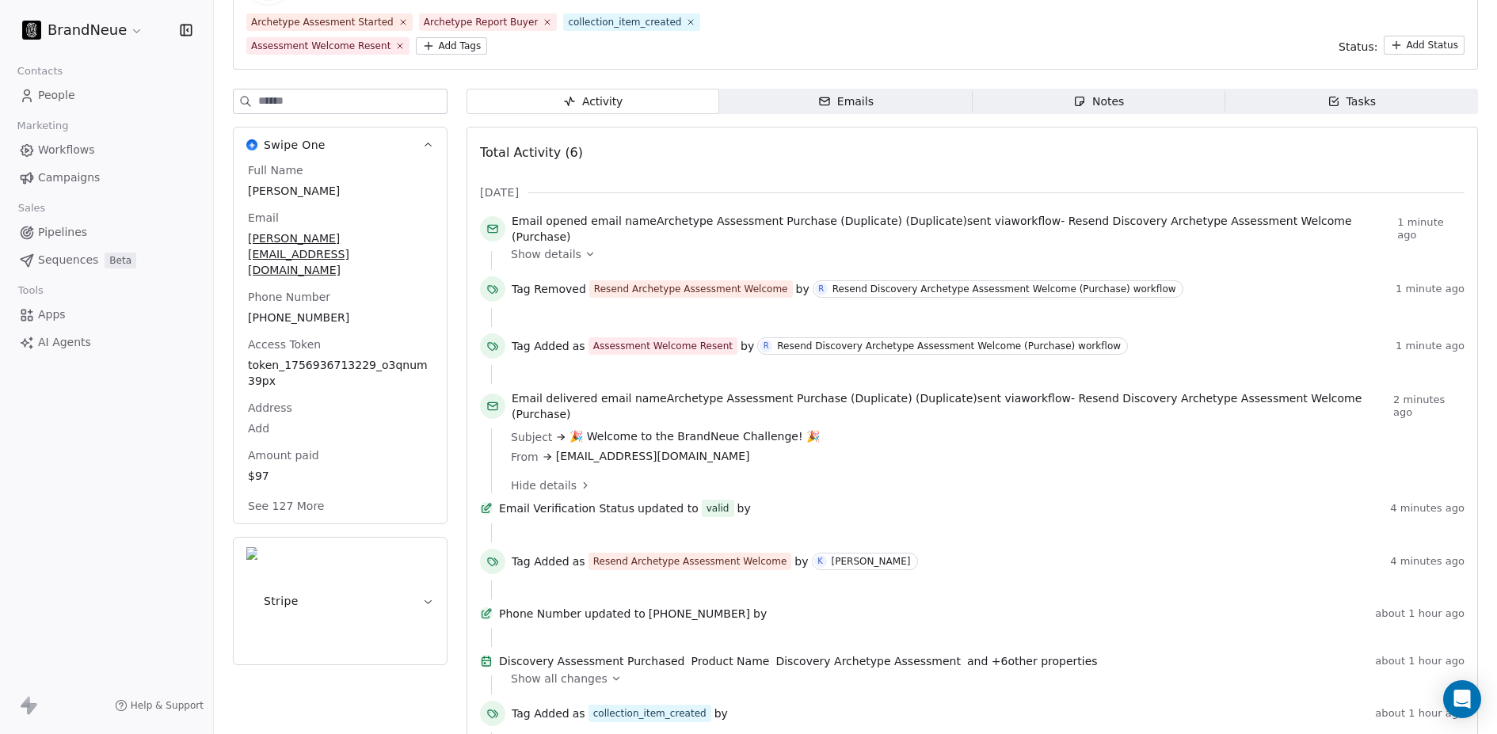
click at [584, 249] on icon at bounding box center [589, 254] width 11 height 11
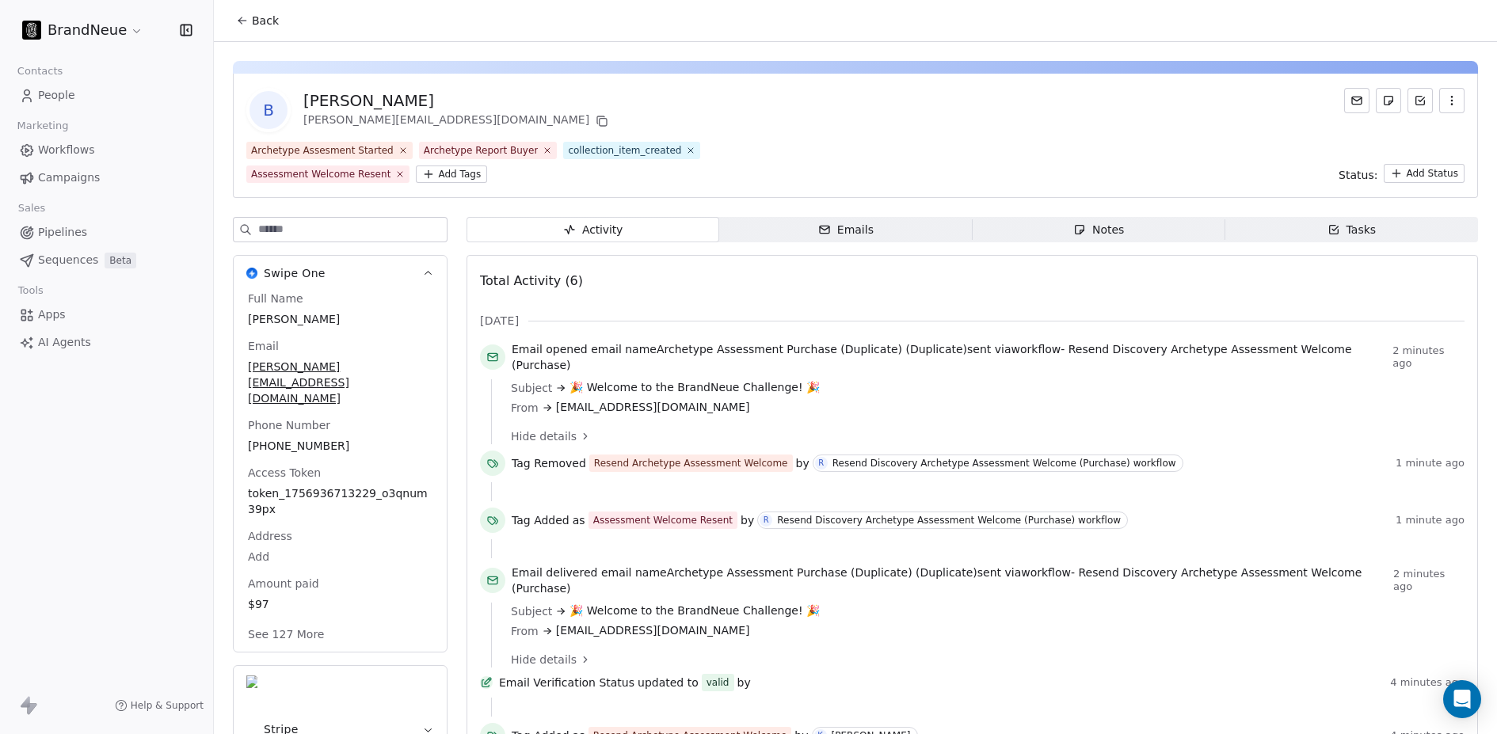
click at [850, 233] on div "Emails" at bounding box center [845, 230] width 55 height 17
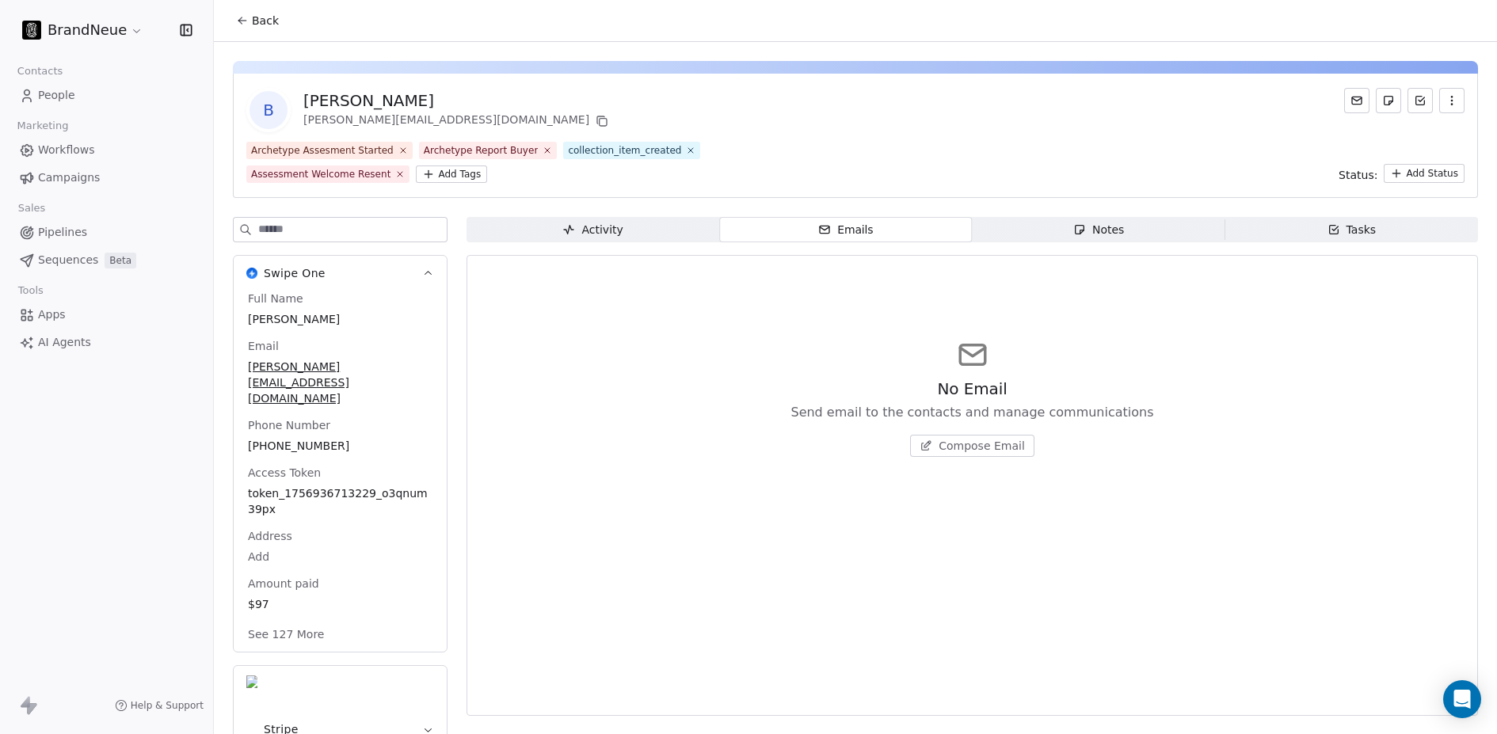
click at [643, 230] on span "Activity Activity" at bounding box center [592, 229] width 253 height 25
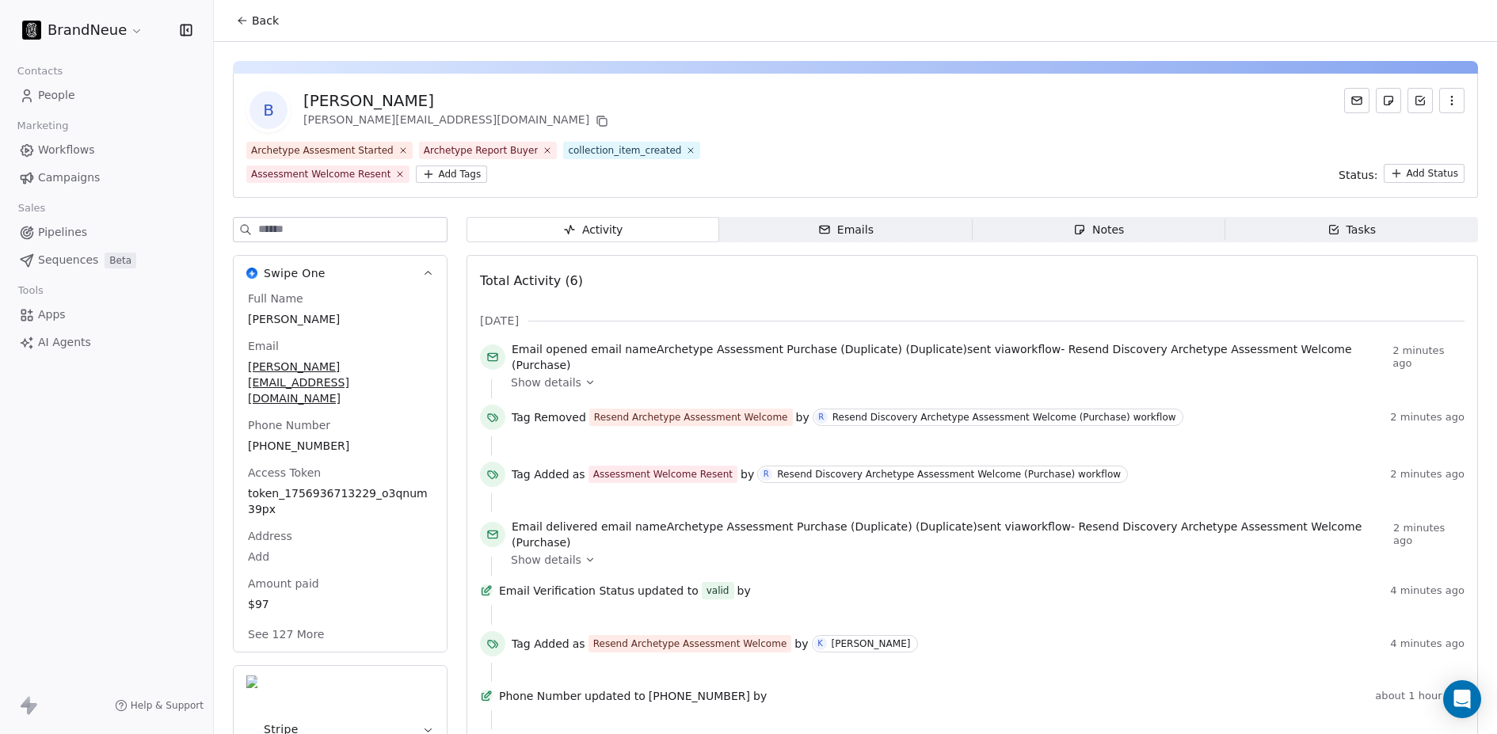
click at [1075, 230] on icon "button" at bounding box center [1079, 230] width 9 height 9
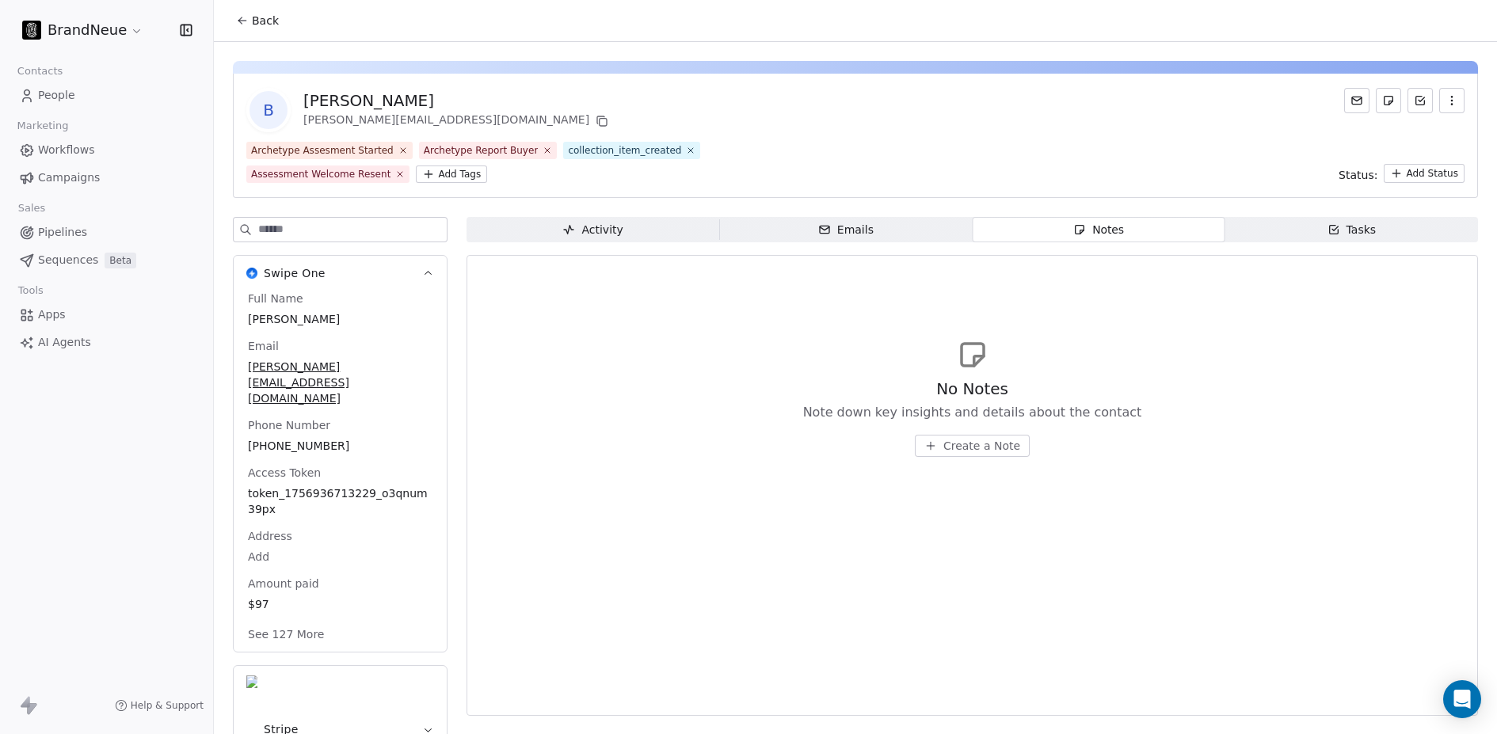
click at [881, 224] on span "Emails Emails" at bounding box center [845, 229] width 253 height 25
click at [1343, 227] on div "Tasks" at bounding box center [1351, 230] width 49 height 17
click at [1158, 226] on span "Notes Notes" at bounding box center [1098, 229] width 253 height 25
click at [855, 235] on div "Emails" at bounding box center [845, 230] width 55 height 17
click at [612, 234] on div "Activity" at bounding box center [592, 230] width 60 height 17
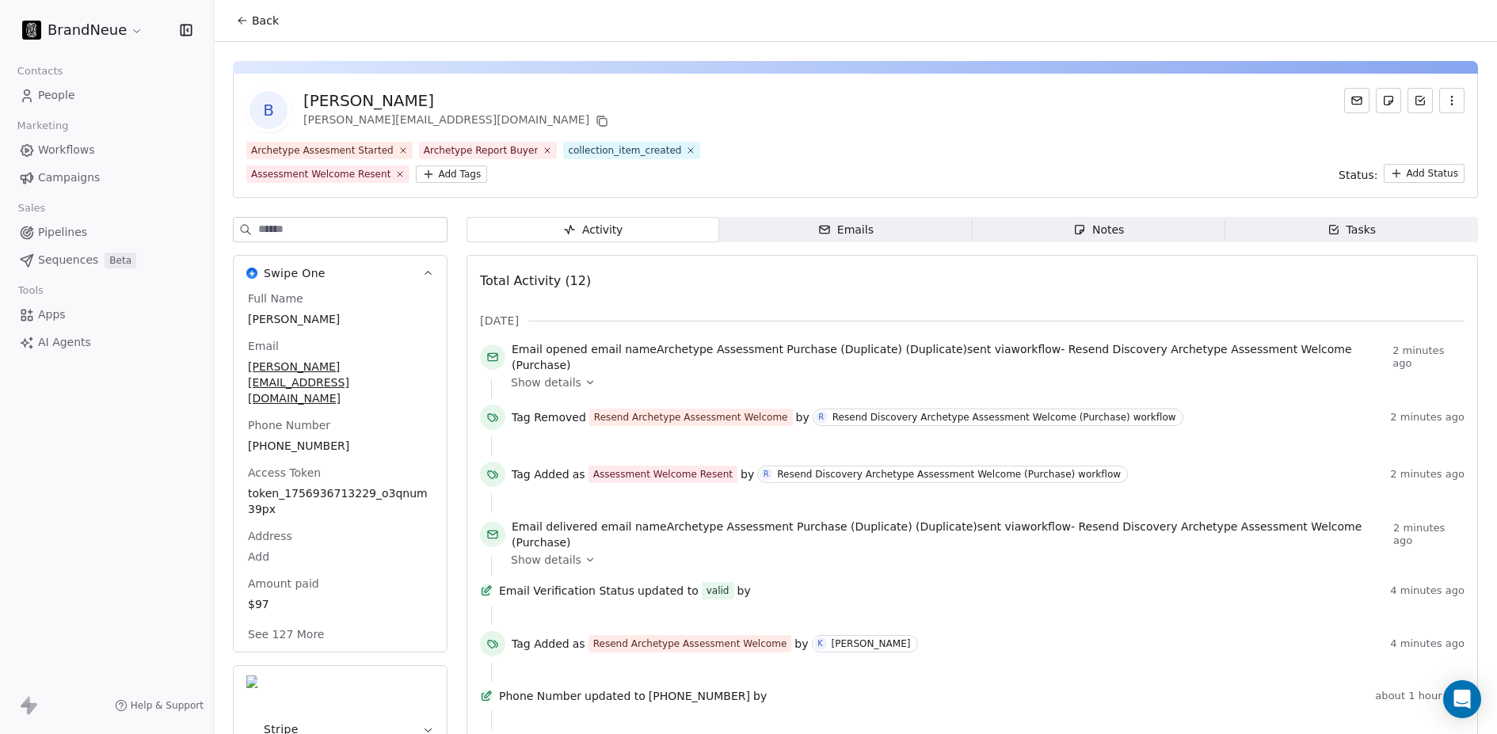
click at [72, 93] on span "People" at bounding box center [56, 95] width 37 height 17
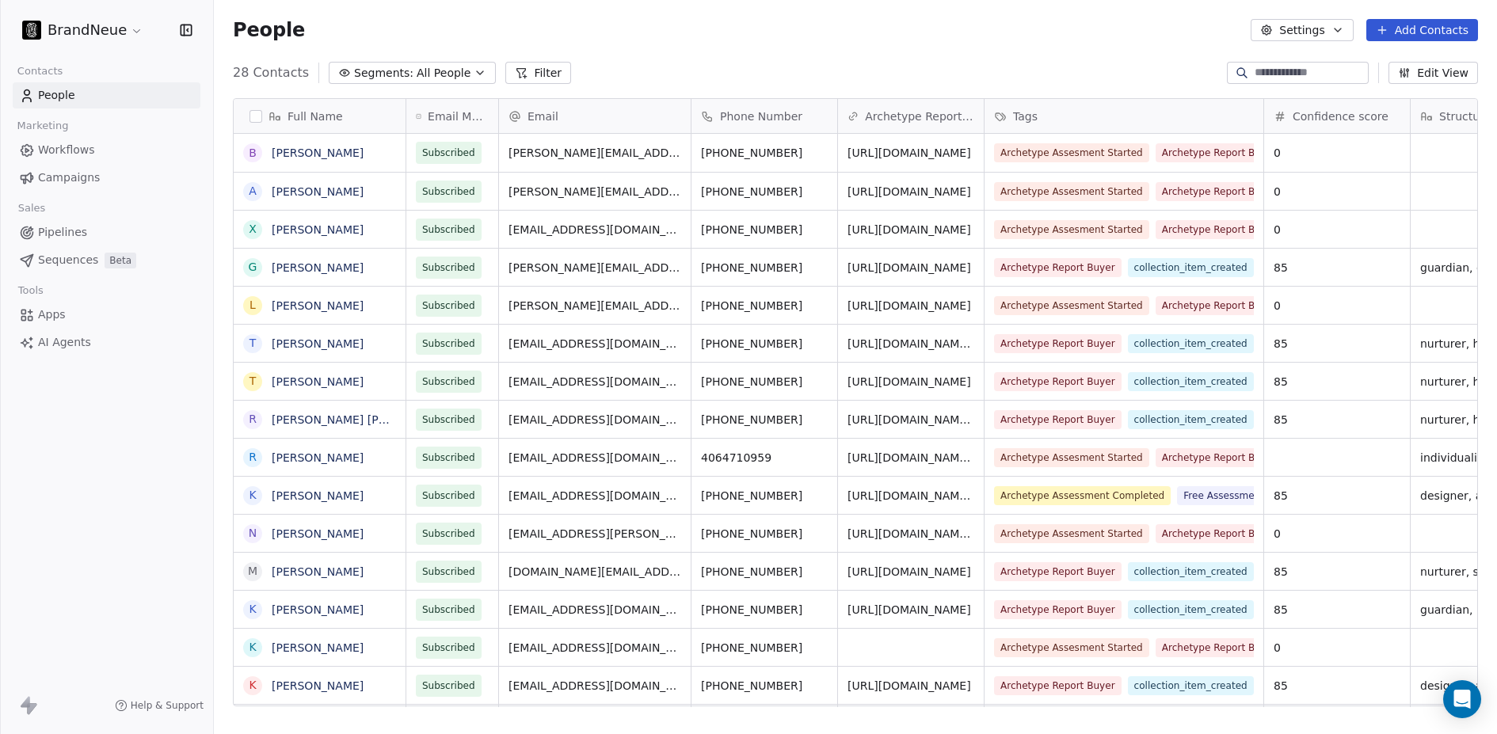
scroll to position [634, 1271]
click at [299, 146] on link "[PERSON_NAME]" at bounding box center [318, 152] width 92 height 13
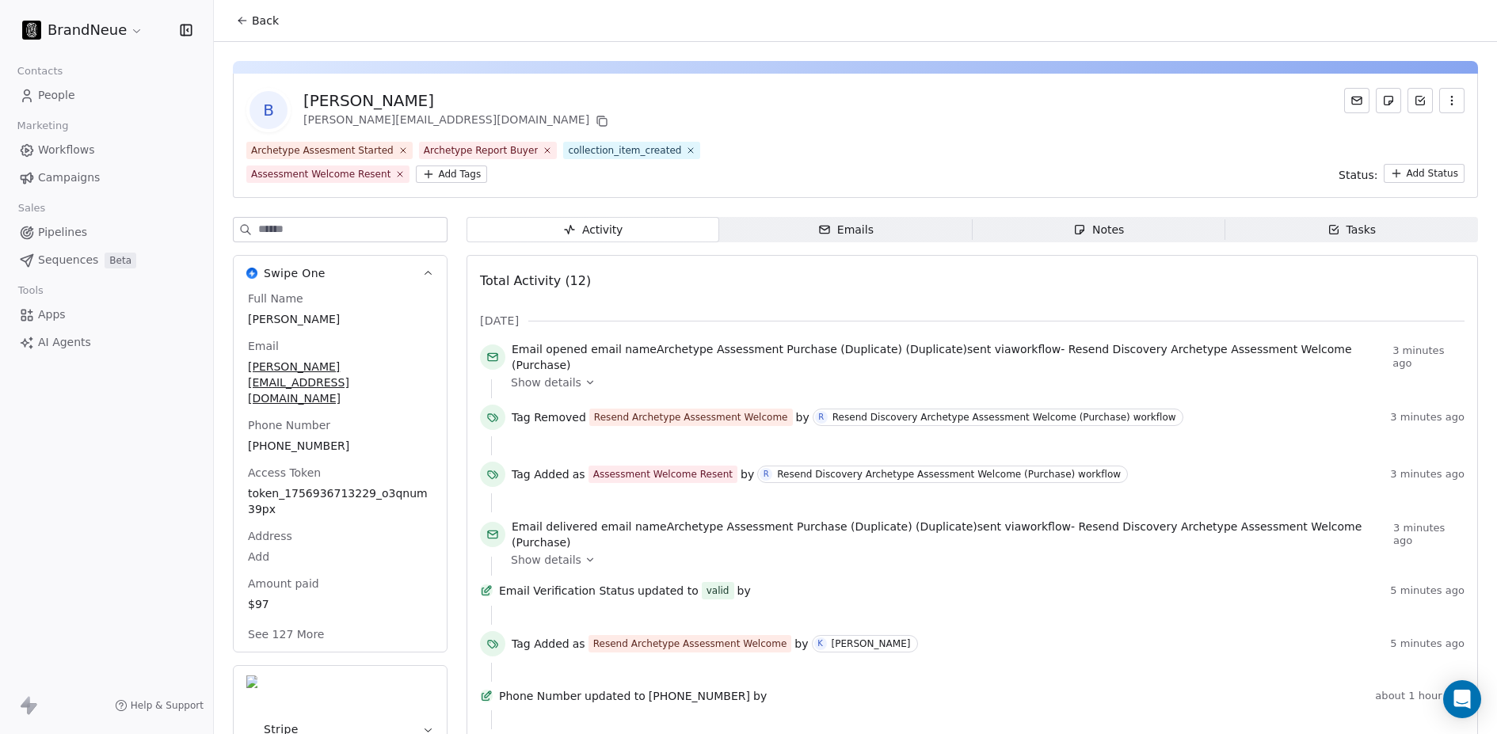
click at [63, 101] on span "People" at bounding box center [56, 95] width 37 height 17
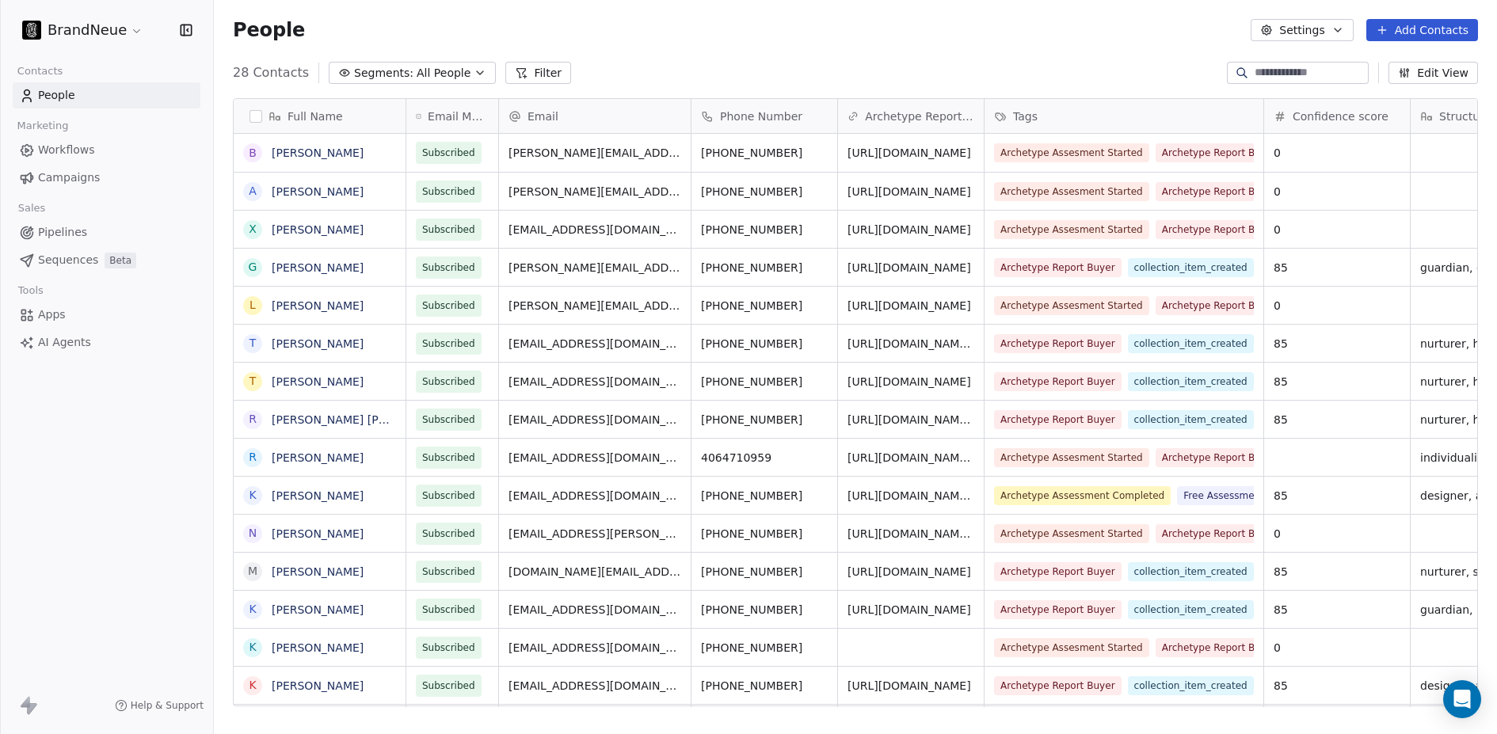
scroll to position [634, 1271]
